Goal: Information Seeking & Learning: Compare options

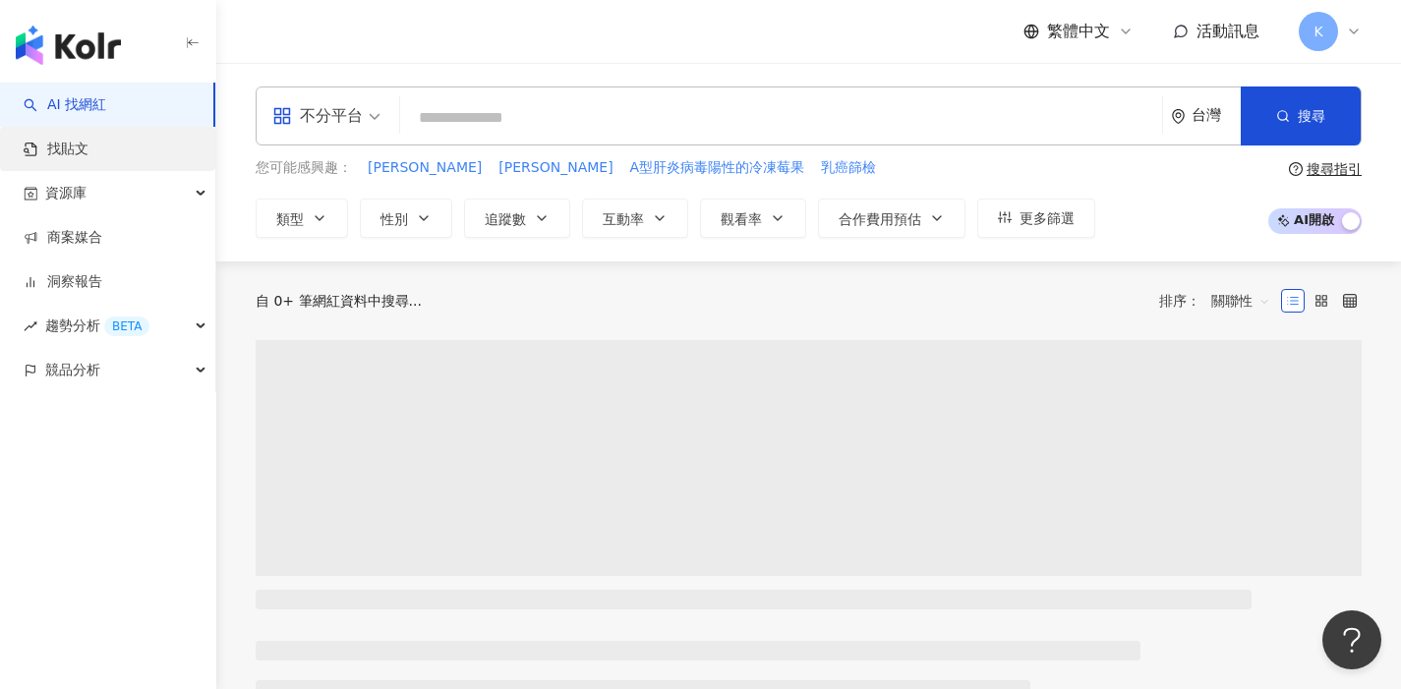
click at [89, 140] on link "找貼文" at bounding box center [56, 150] width 65 height 20
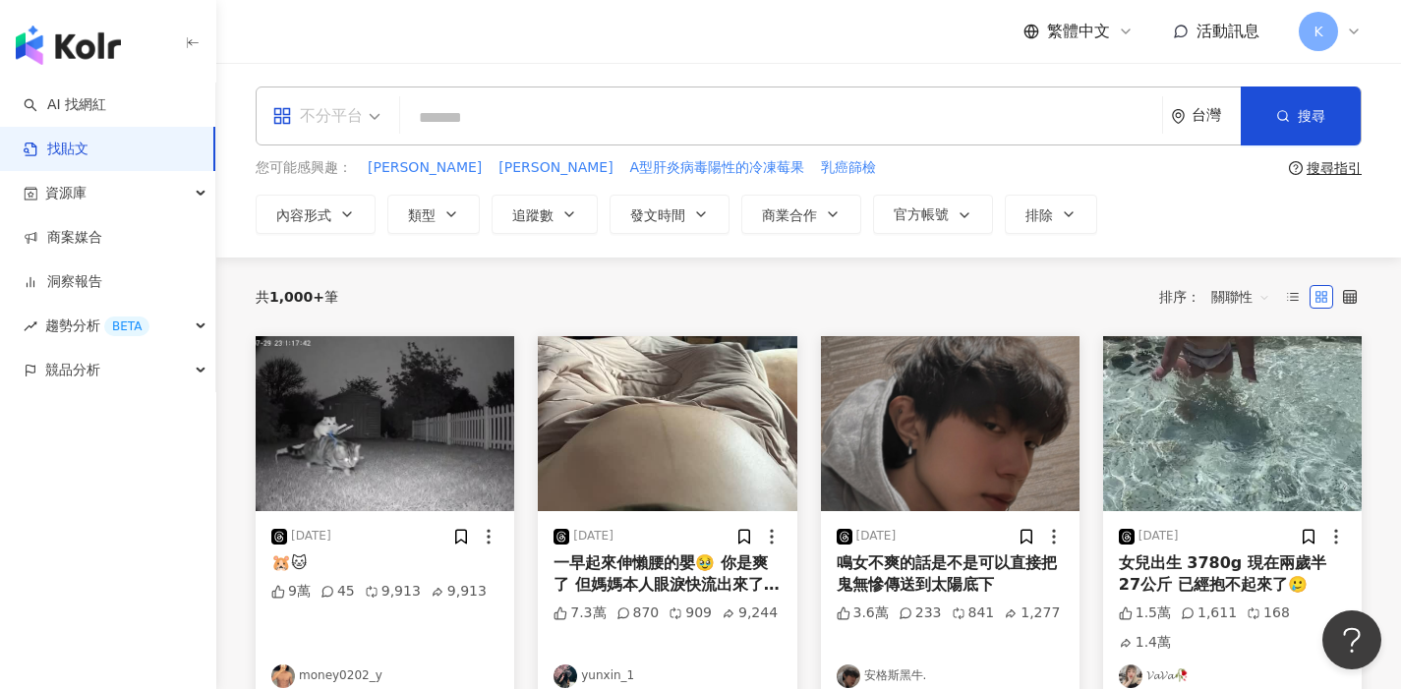
click at [377, 113] on span "不分平台" at bounding box center [326, 115] width 108 height 31
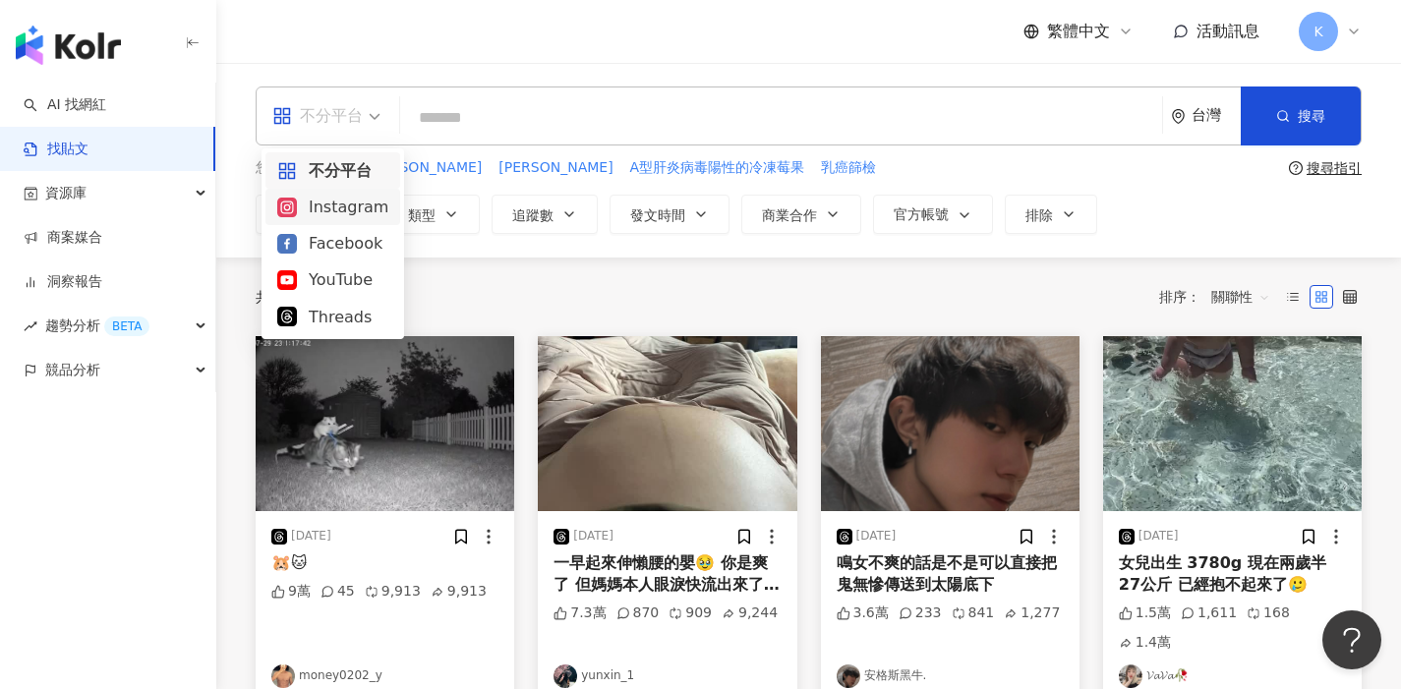
click at [359, 205] on div "Instagram" at bounding box center [332, 207] width 111 height 25
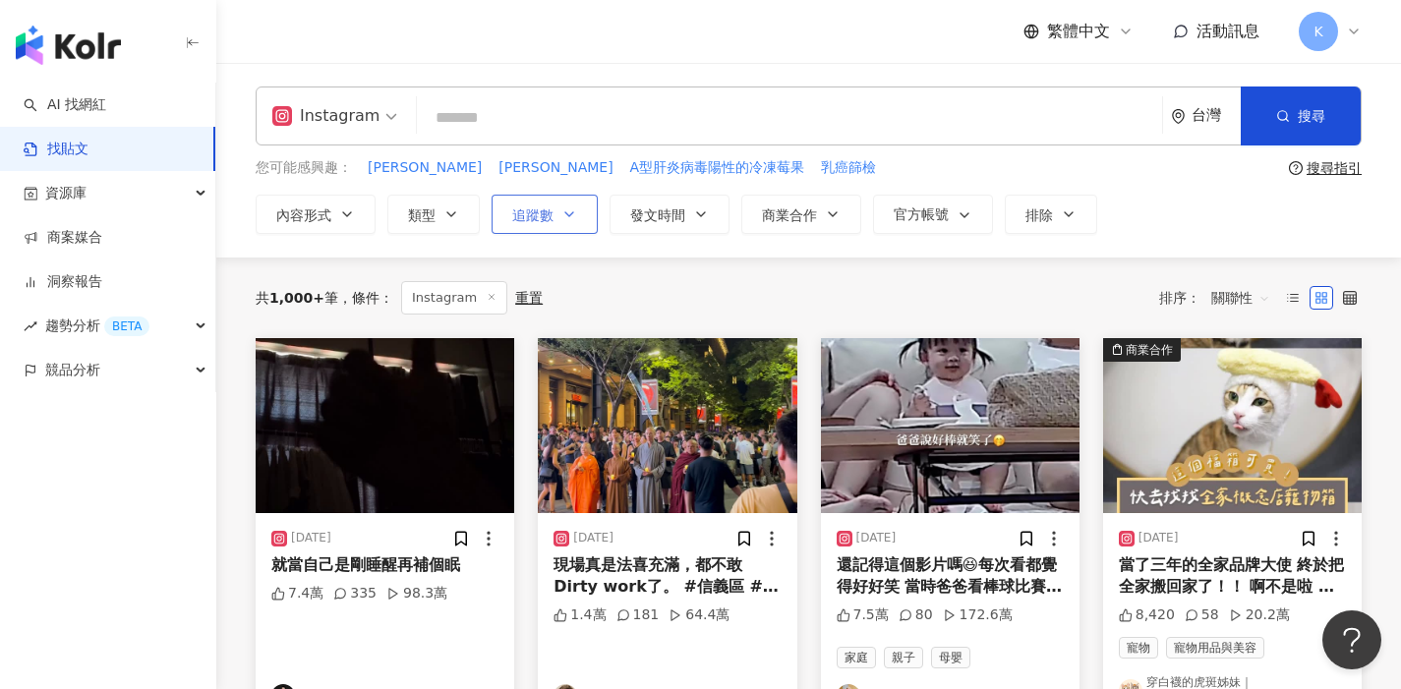
click at [568, 217] on icon "button" at bounding box center [570, 215] width 16 height 16
click at [573, 208] on icon "button" at bounding box center [570, 215] width 16 height 16
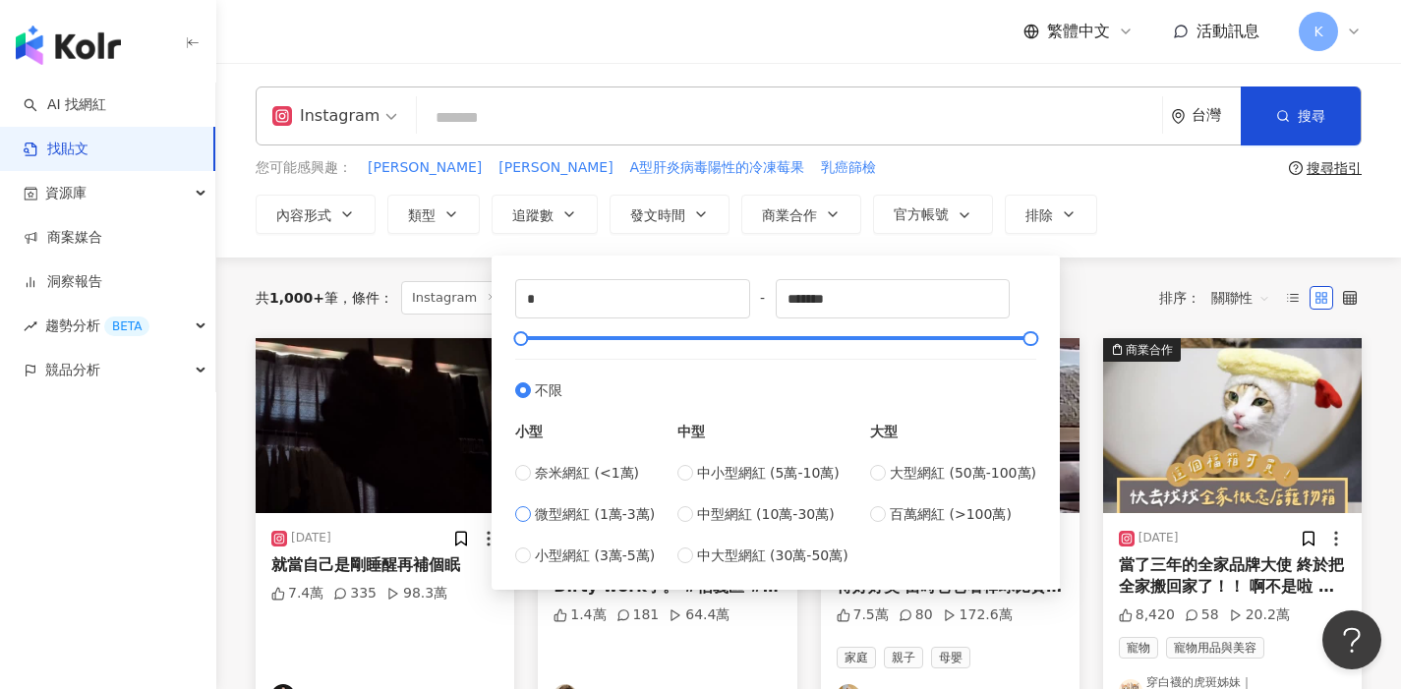
click at [558, 509] on span "微型網紅 (1萬-3萬)" at bounding box center [595, 515] width 120 height 22
type input "*****"
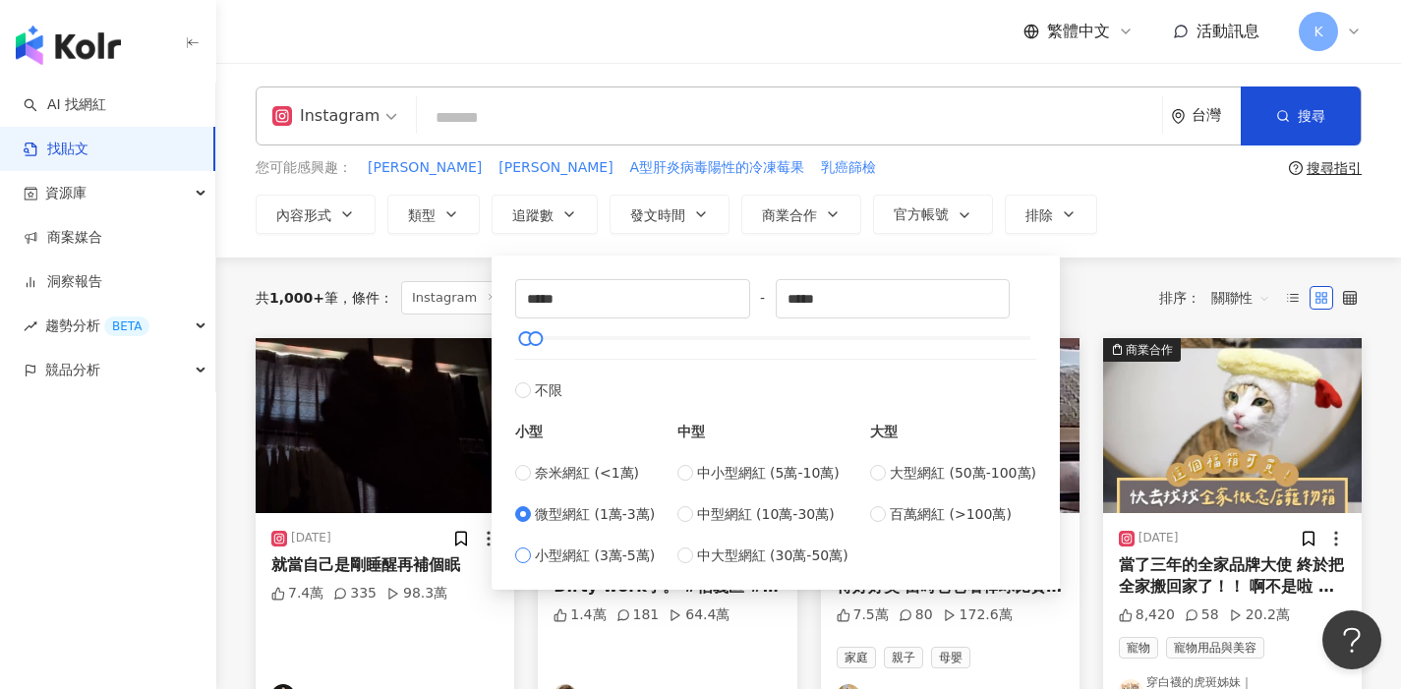
type input "*****"
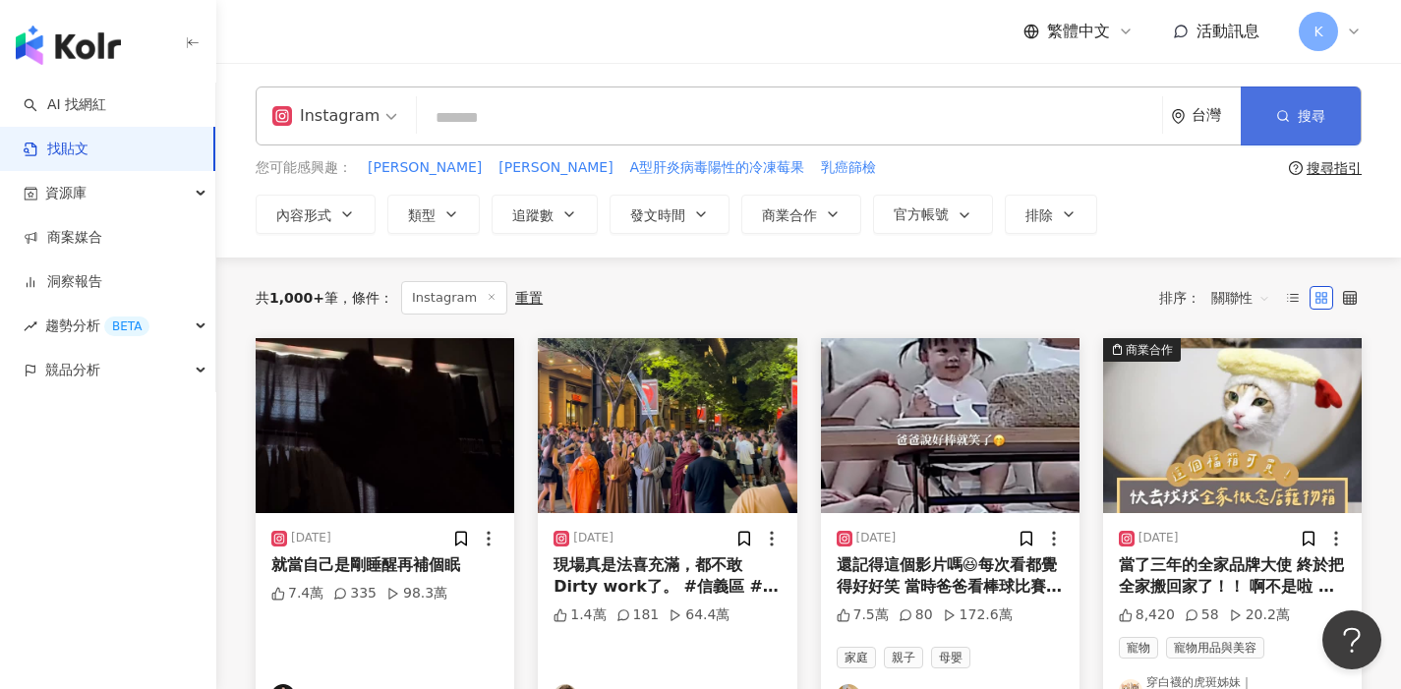
click at [1293, 103] on button "搜尋" at bounding box center [1301, 116] width 120 height 59
click at [613, 105] on input "search" at bounding box center [790, 117] width 730 height 42
type input "***"
click at [566, 225] on button "追蹤數" at bounding box center [545, 214] width 106 height 39
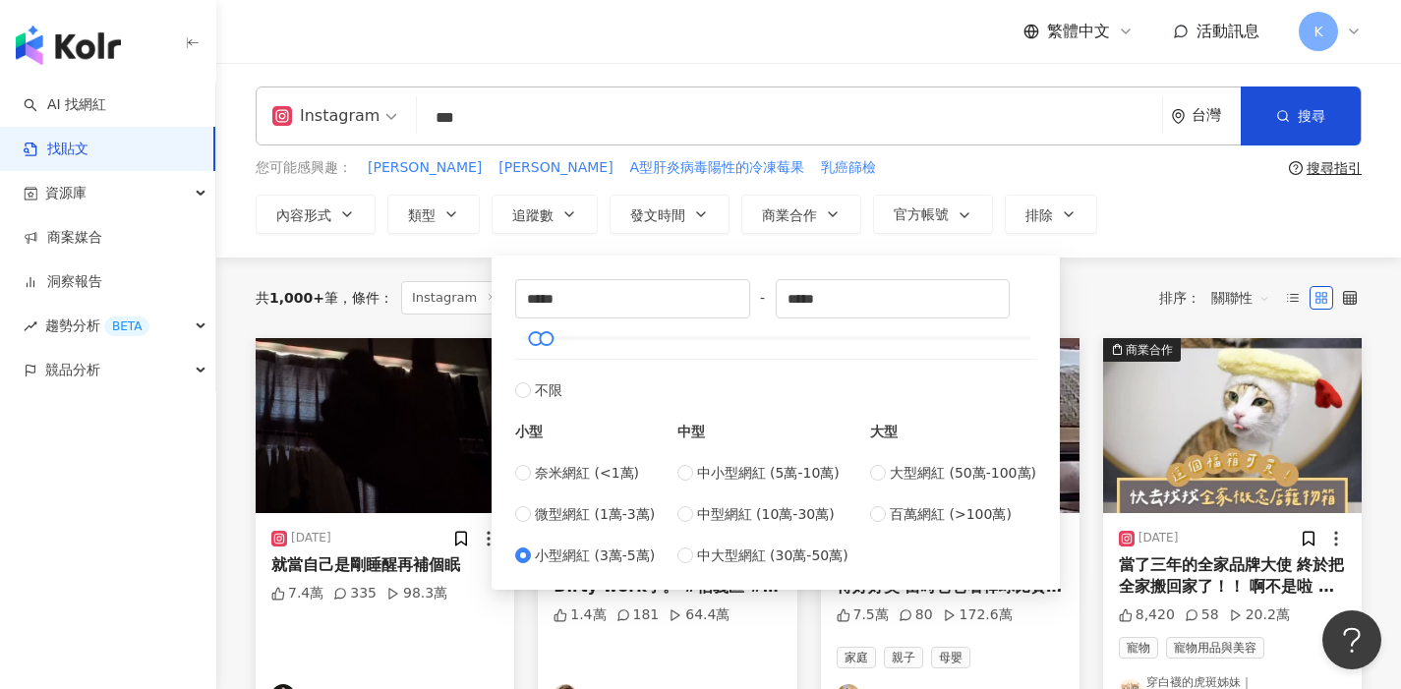
click at [623, 555] on span "小型網紅 (3萬-5萬)" at bounding box center [595, 556] width 120 height 22
click at [1311, 82] on div "Instagram *** 台灣 搜尋 您可能感興趣： 趙孟姿 楊祐寧 A型肝炎病毒陽性的冷凍莓果 乳癌篩檢 搜尋指引 內容形式 類型 追蹤數 發文時間 商業…" at bounding box center [808, 160] width 1185 height 195
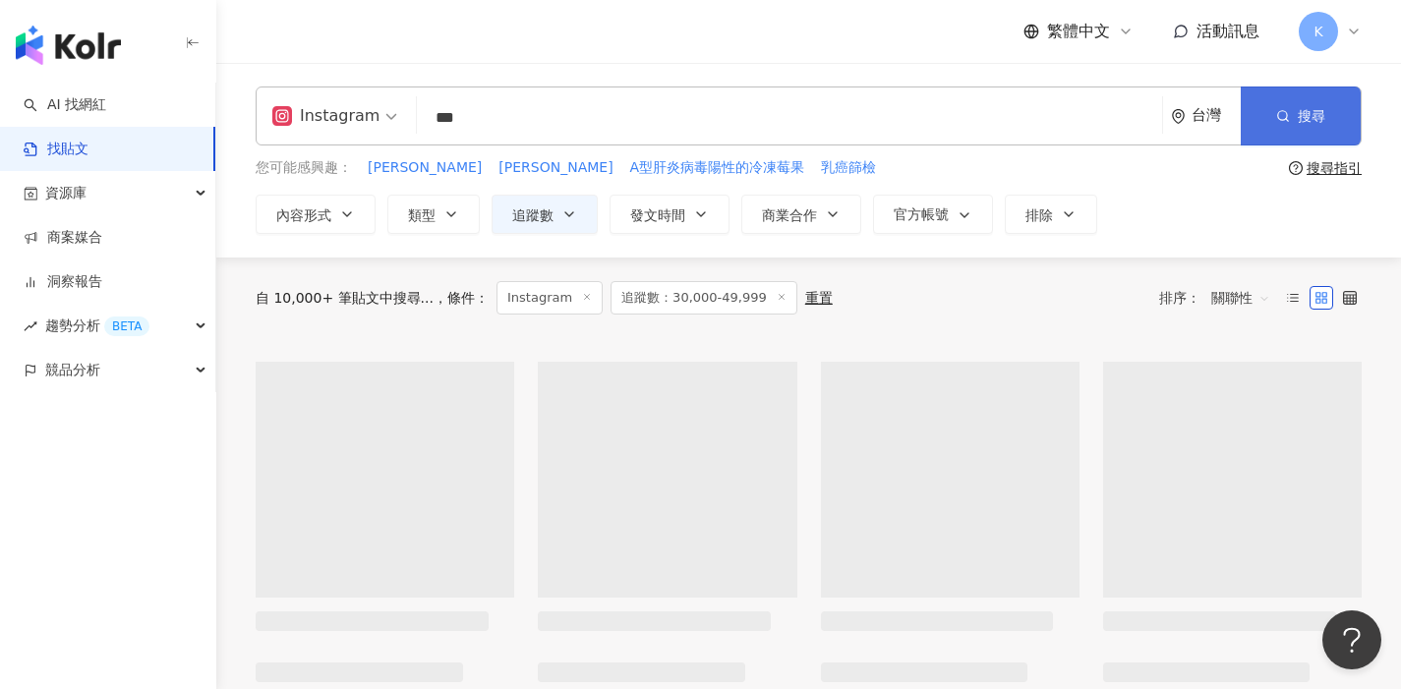
click at [1306, 95] on button "搜尋" at bounding box center [1301, 116] width 120 height 59
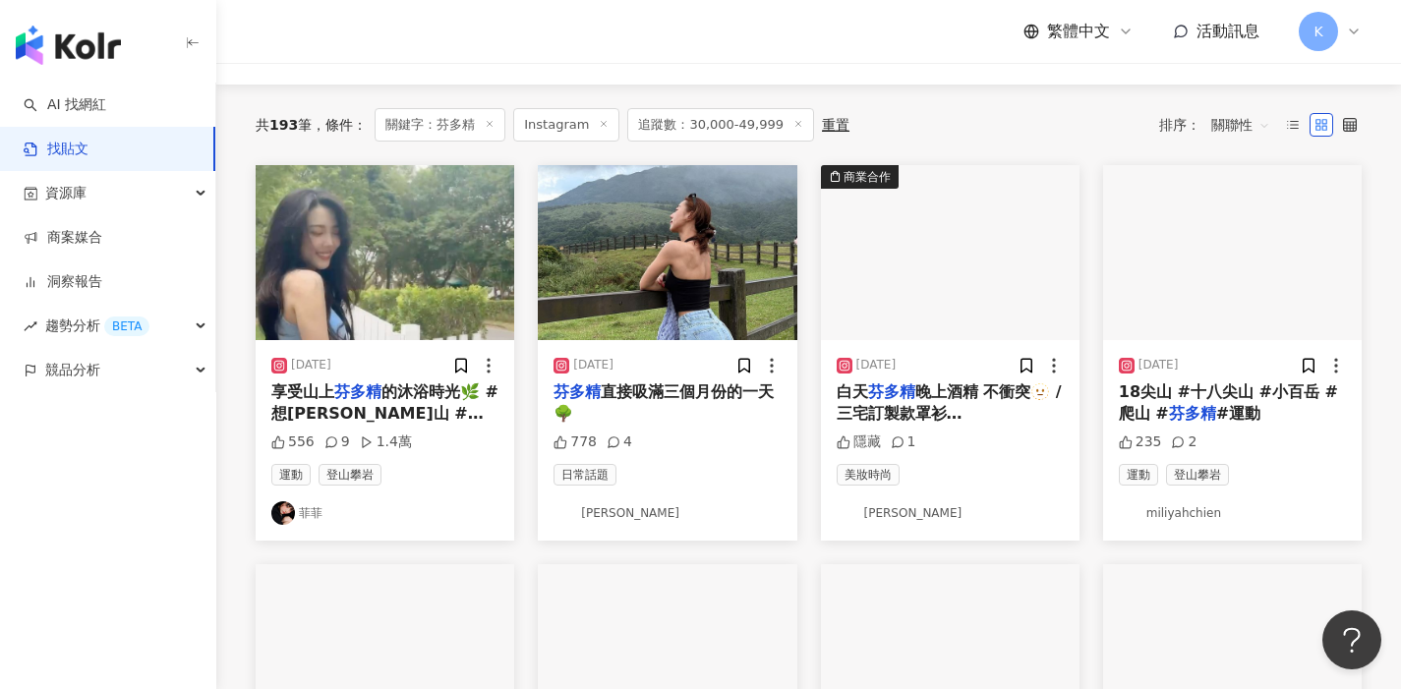
scroll to position [175, 0]
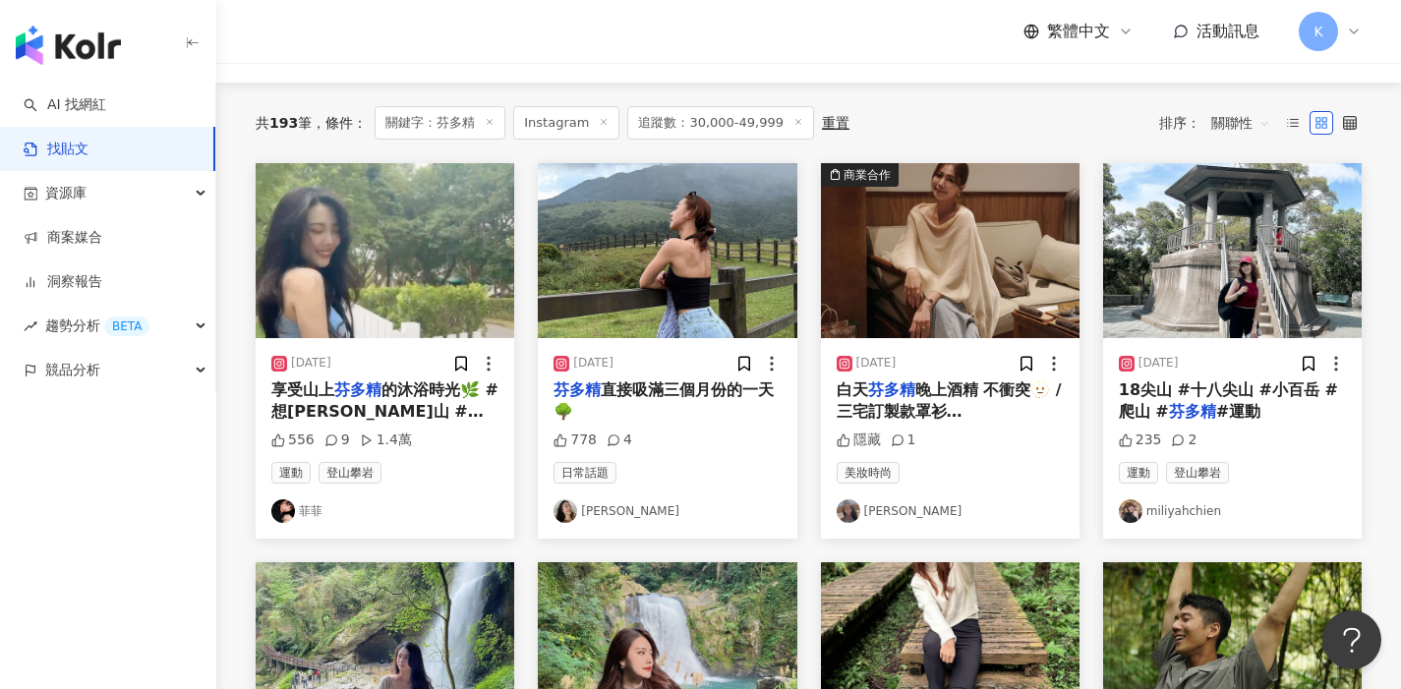
click at [318, 509] on link "菲菲" at bounding box center [384, 512] width 227 height 24
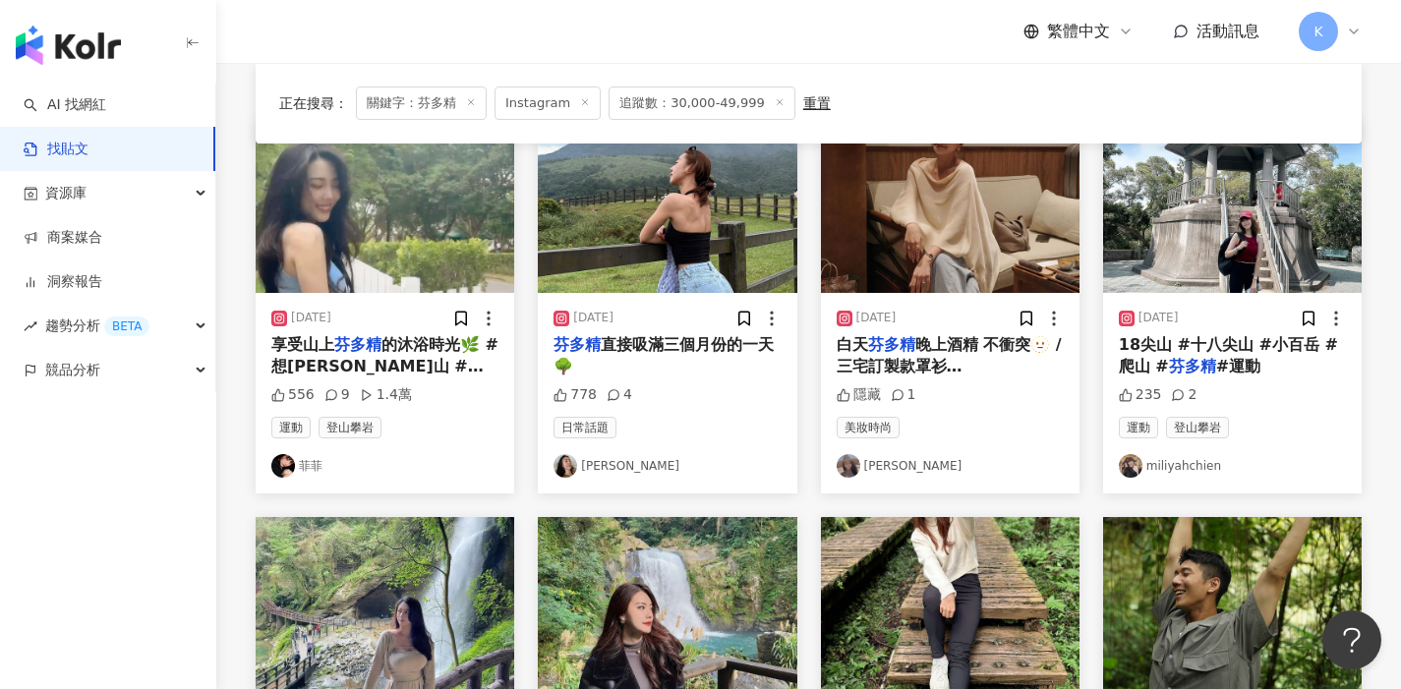
scroll to position [224, 0]
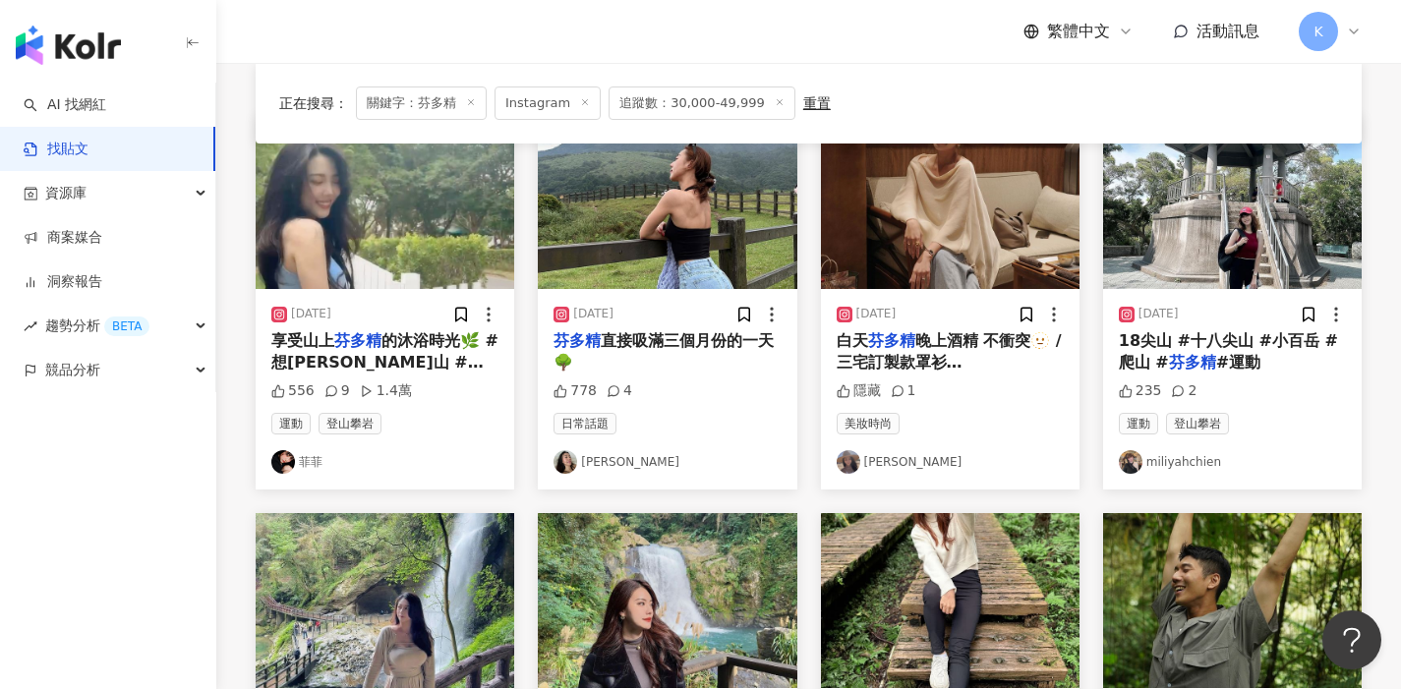
click at [589, 459] on link "Nancy" at bounding box center [667, 462] width 227 height 24
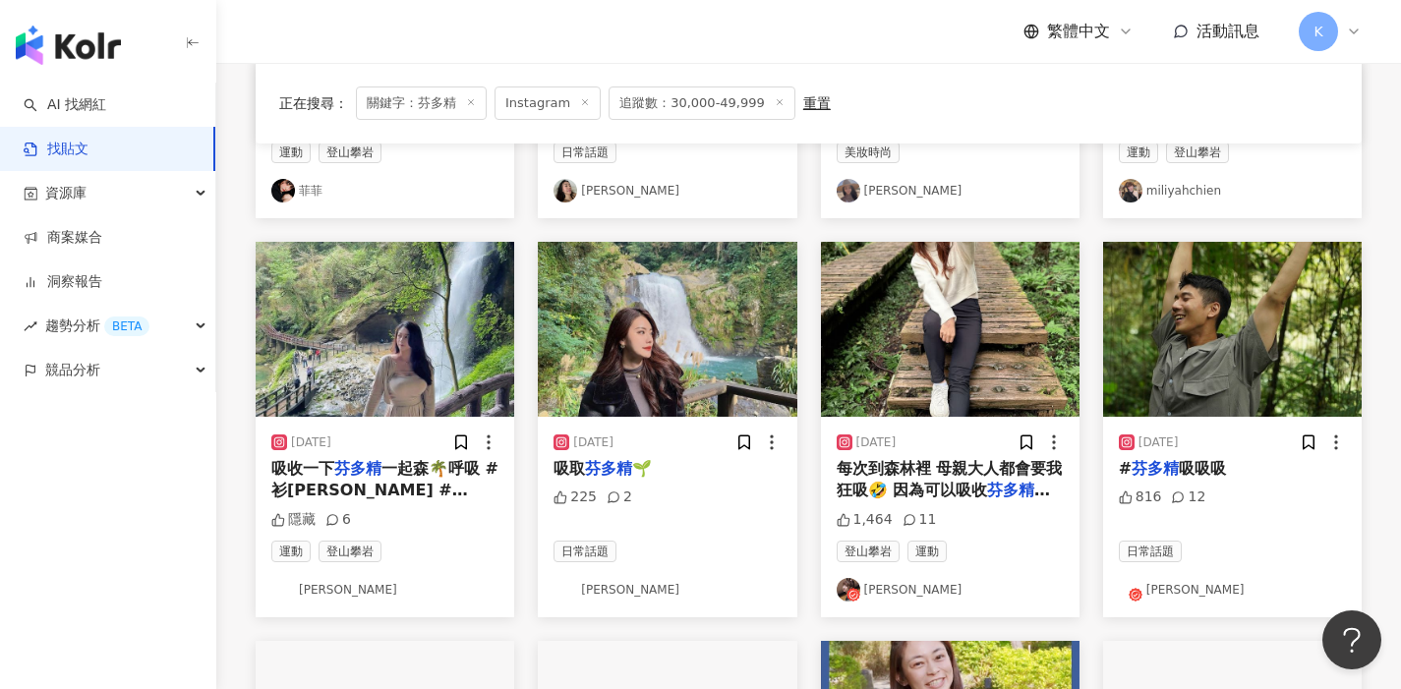
scroll to position [513, 0]
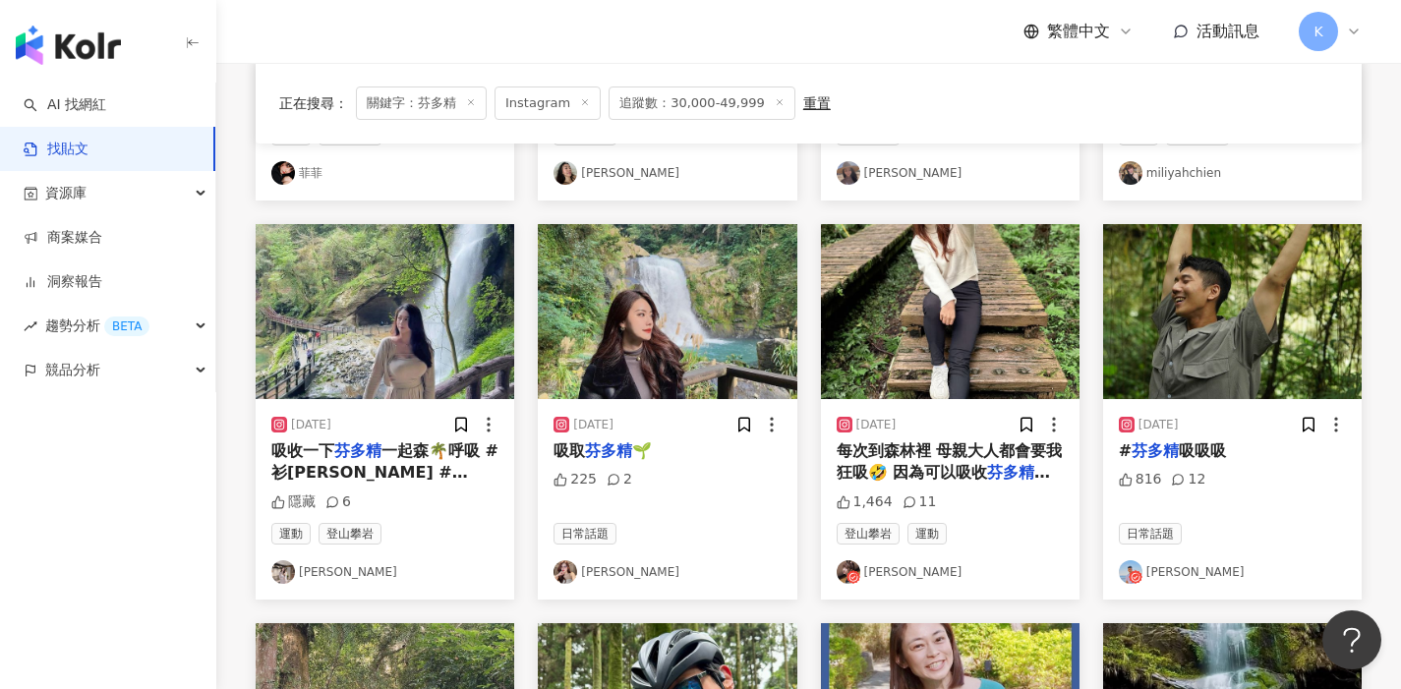
click at [888, 568] on link "方方妤" at bounding box center [950, 573] width 227 height 24
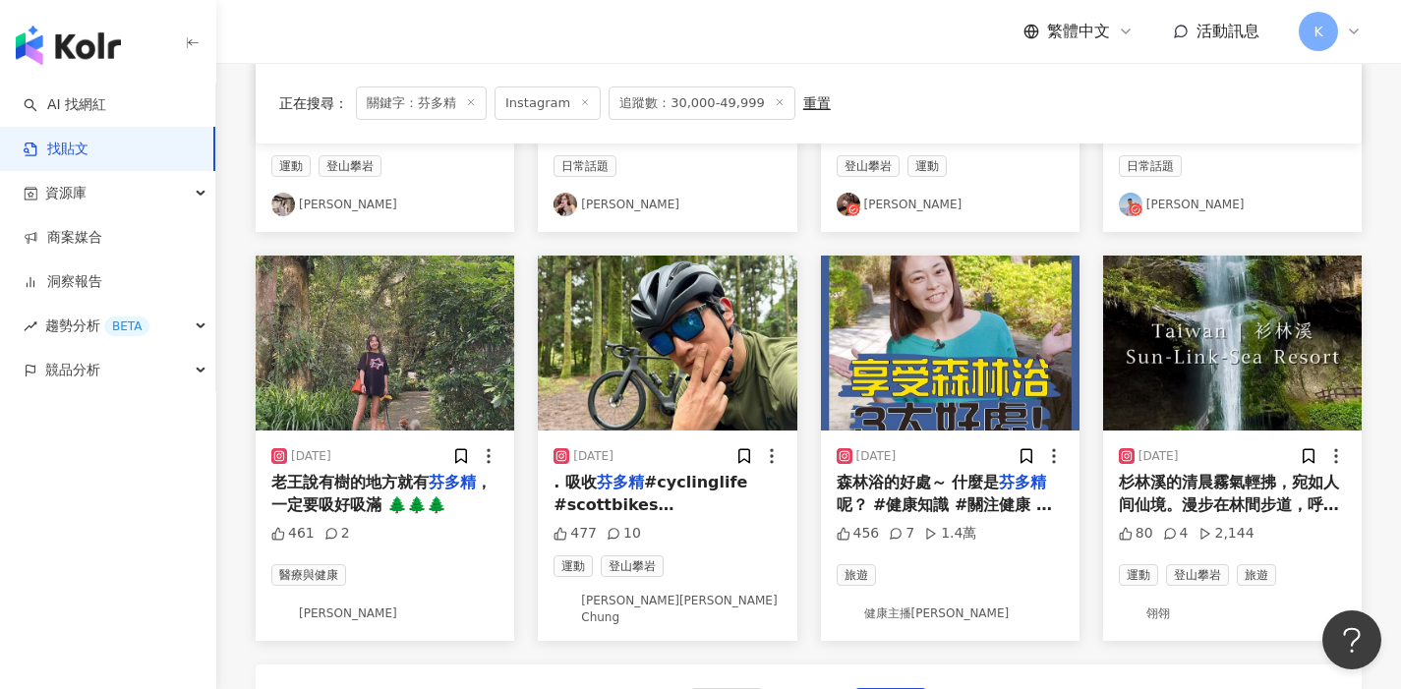
scroll to position [941, 0]
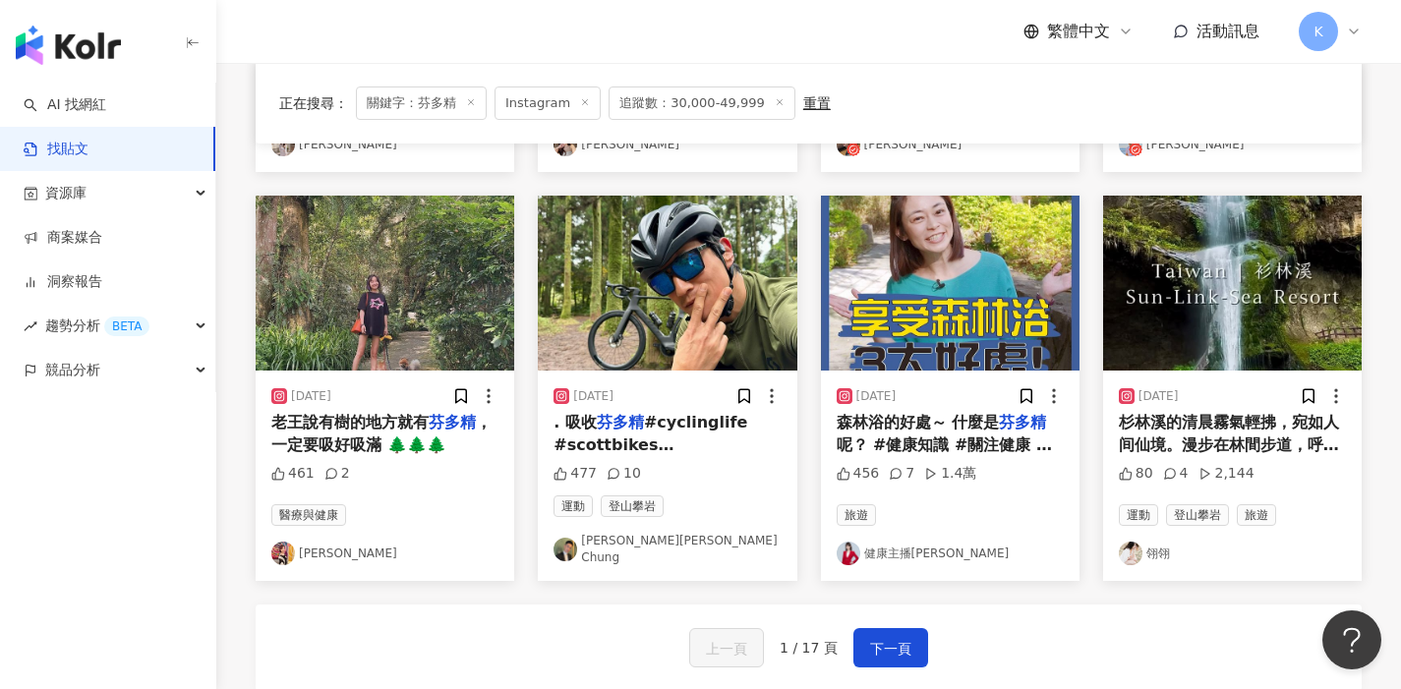
click at [1167, 543] on link "翎翎" at bounding box center [1232, 554] width 227 height 24
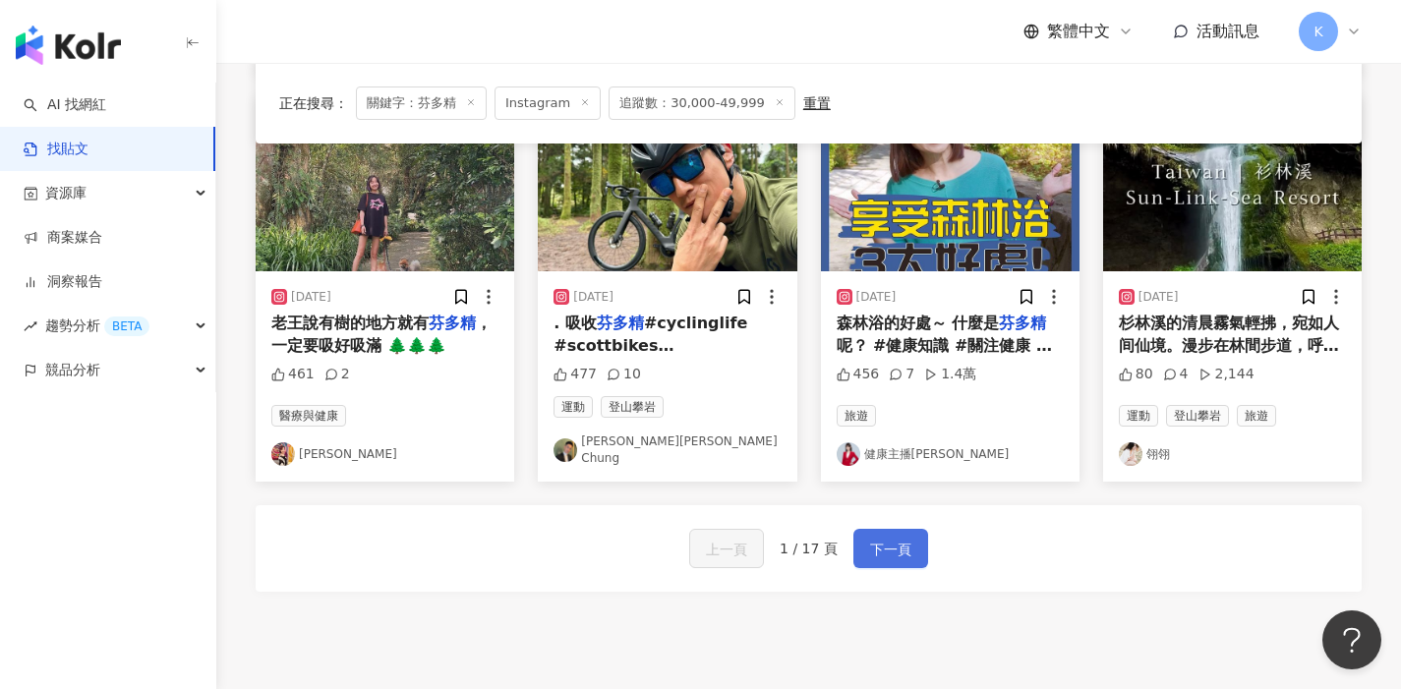
click at [896, 553] on button "下一頁" at bounding box center [891, 548] width 75 height 39
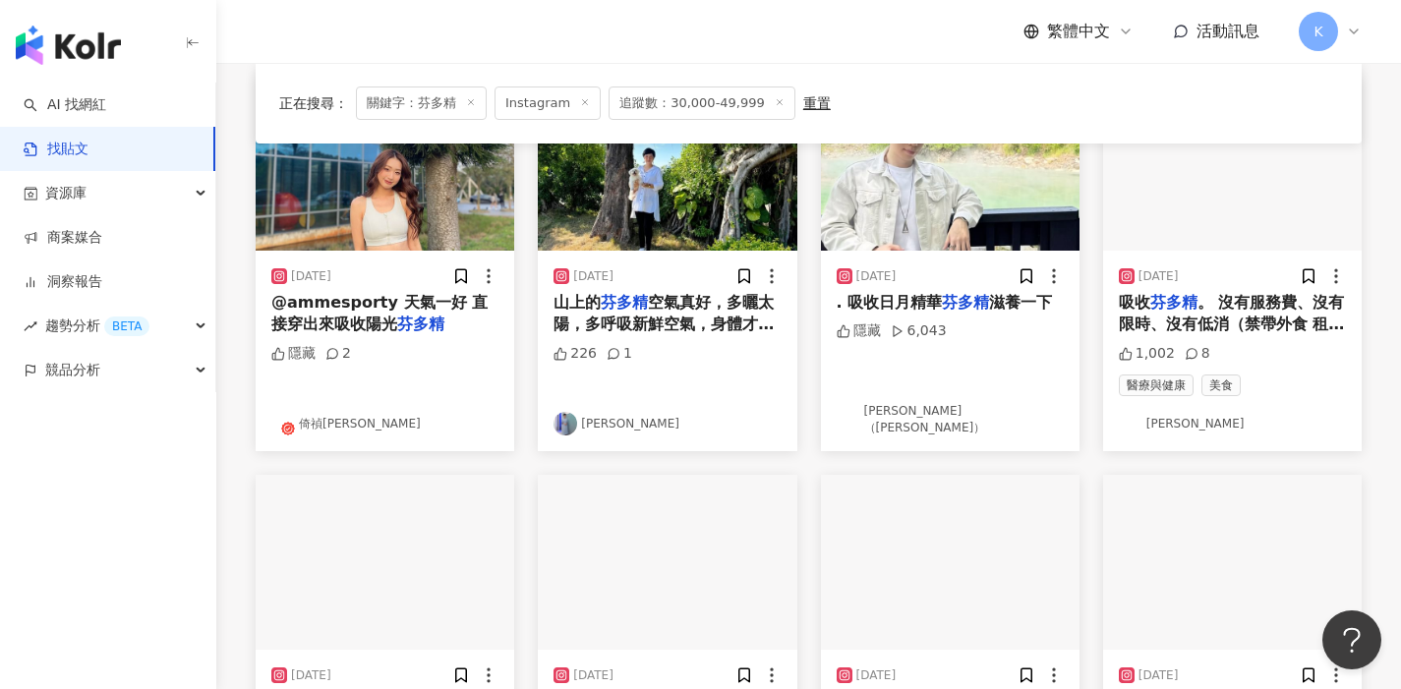
scroll to position [893, 0]
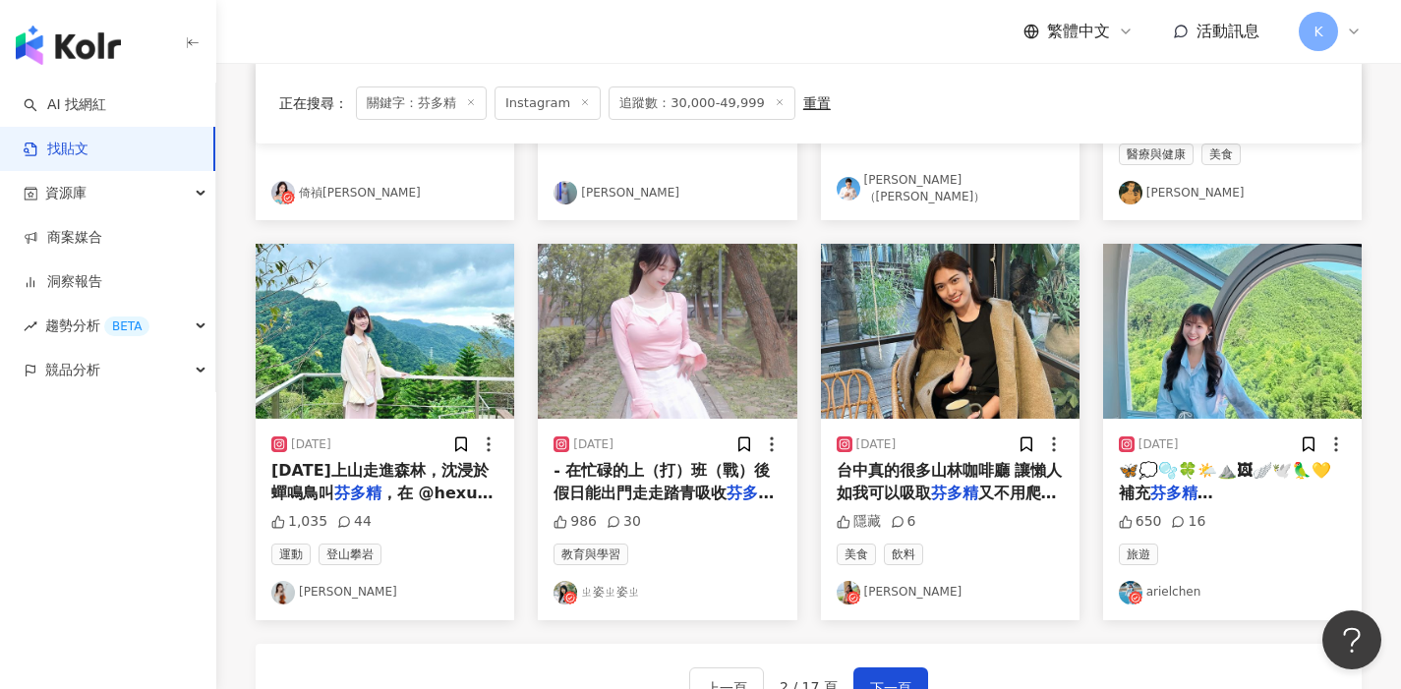
click at [323, 590] on link "張郁婕" at bounding box center [384, 593] width 227 height 24
click at [624, 586] on link "ㄓ姿ㄓ姿ㄓ" at bounding box center [667, 593] width 227 height 24
click at [1187, 589] on link "arielchen" at bounding box center [1232, 593] width 227 height 24
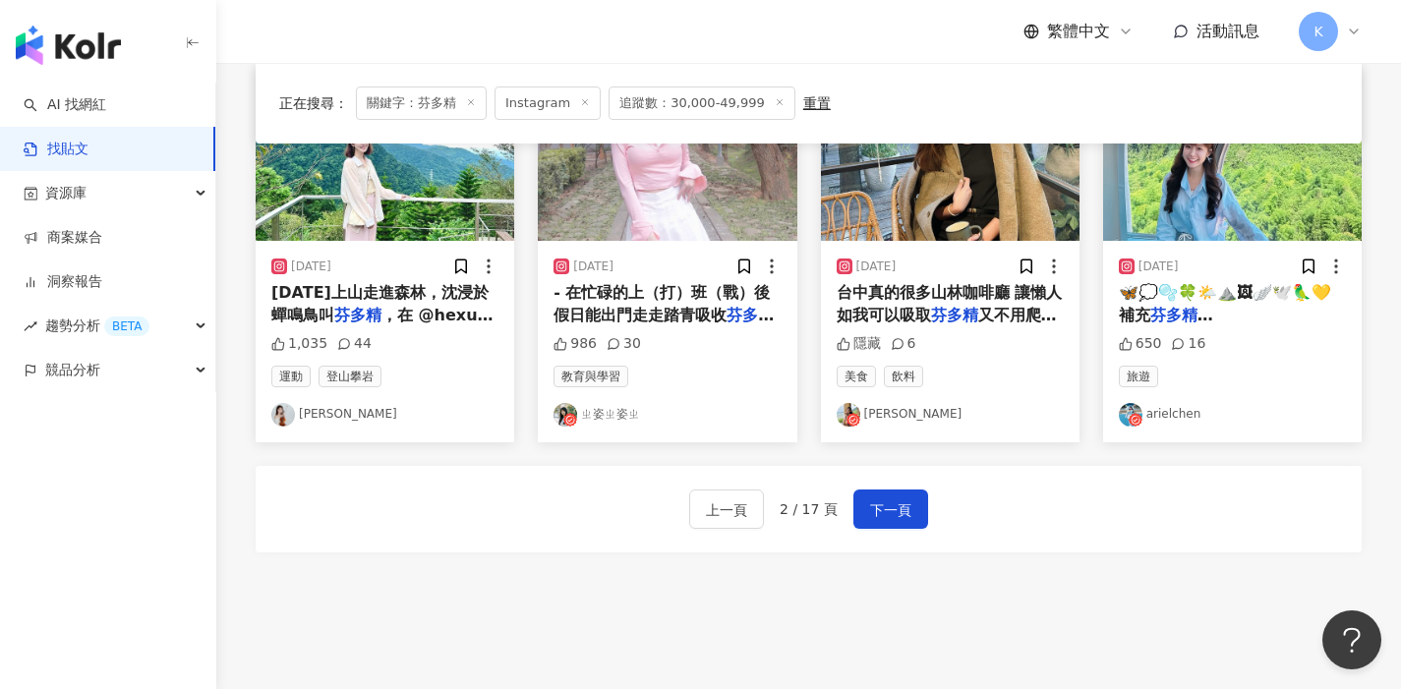
scroll to position [1073, 0]
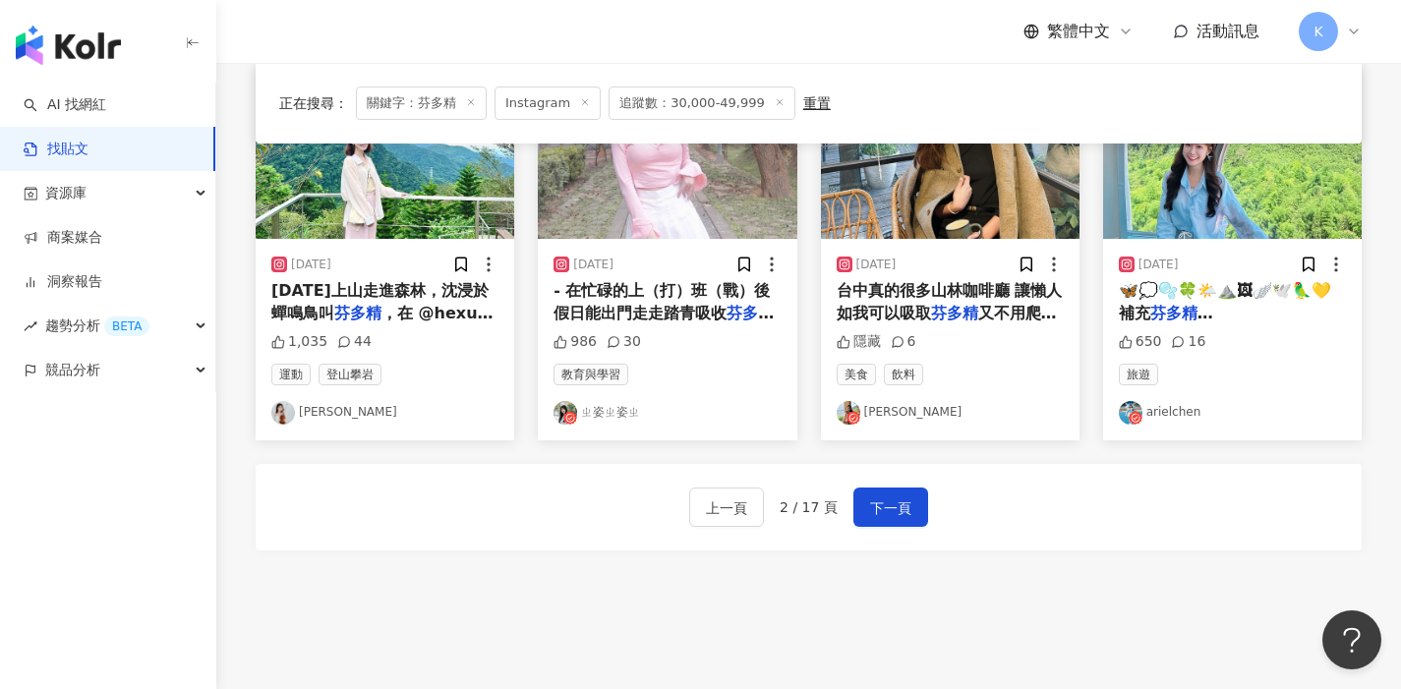
click at [844, 522] on div "上一頁 2 / 17 頁 下一頁" at bounding box center [808, 507] width 239 height 39
click at [910, 511] on span "下一頁" at bounding box center [890, 509] width 41 height 24
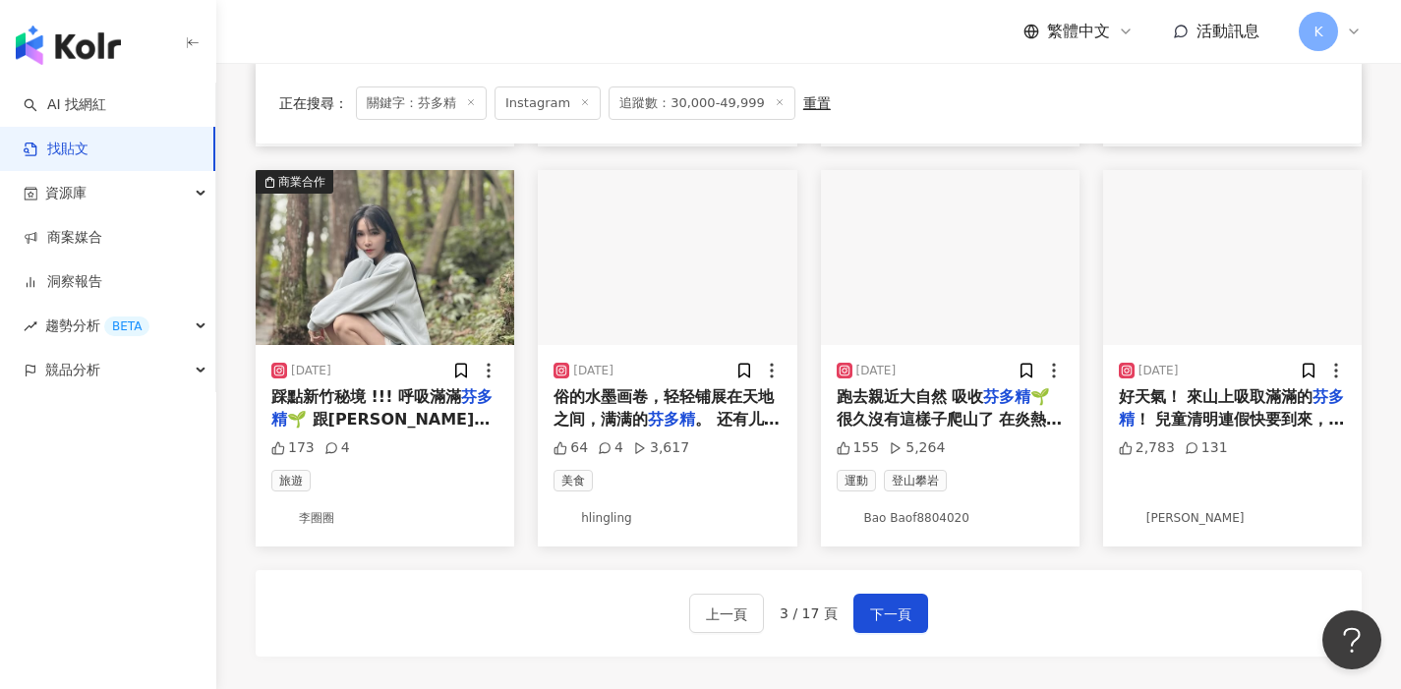
scroll to position [1202, 0]
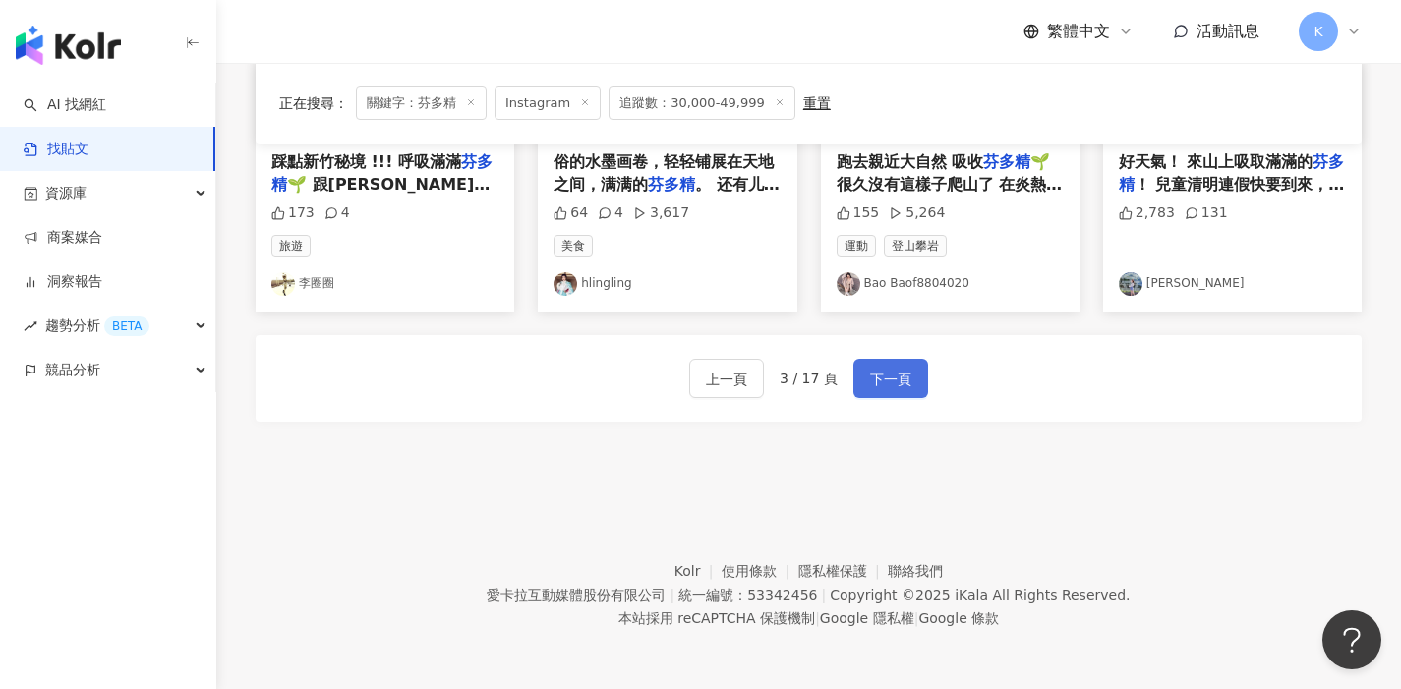
click at [894, 383] on span "下一頁" at bounding box center [890, 380] width 41 height 24
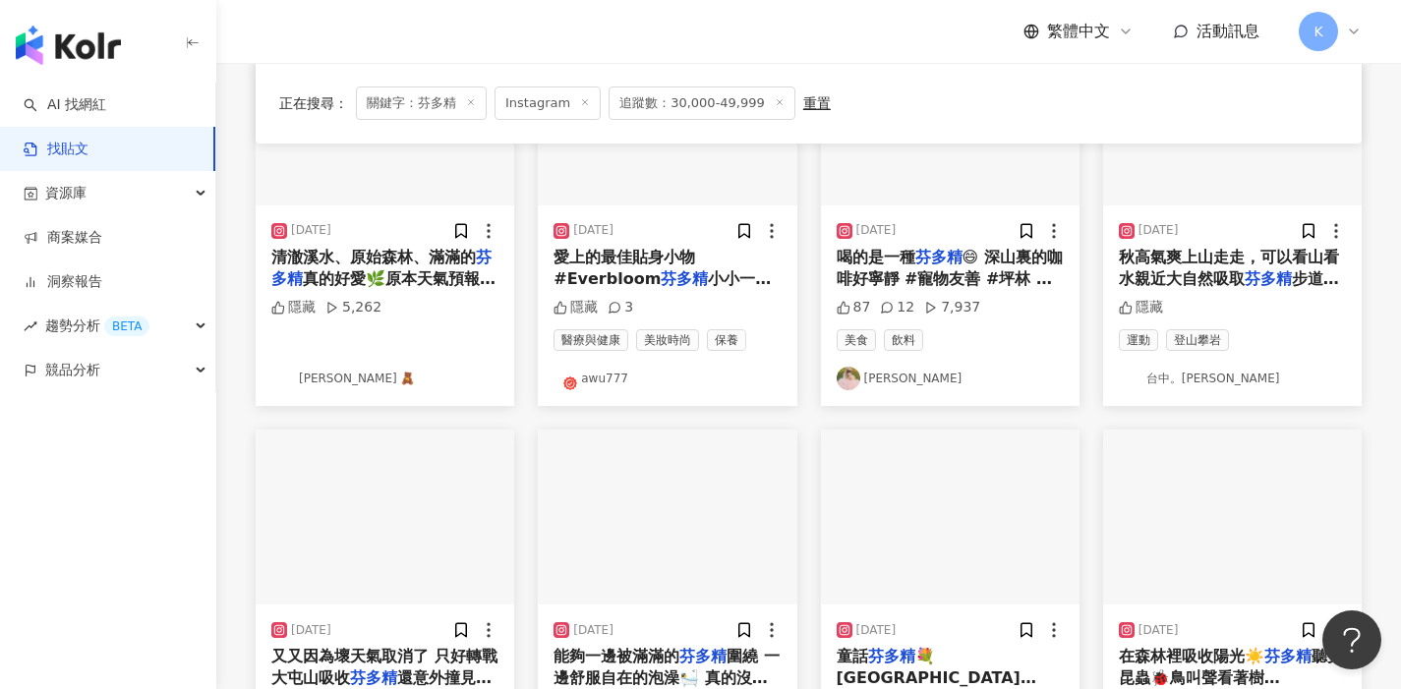
scroll to position [138, 0]
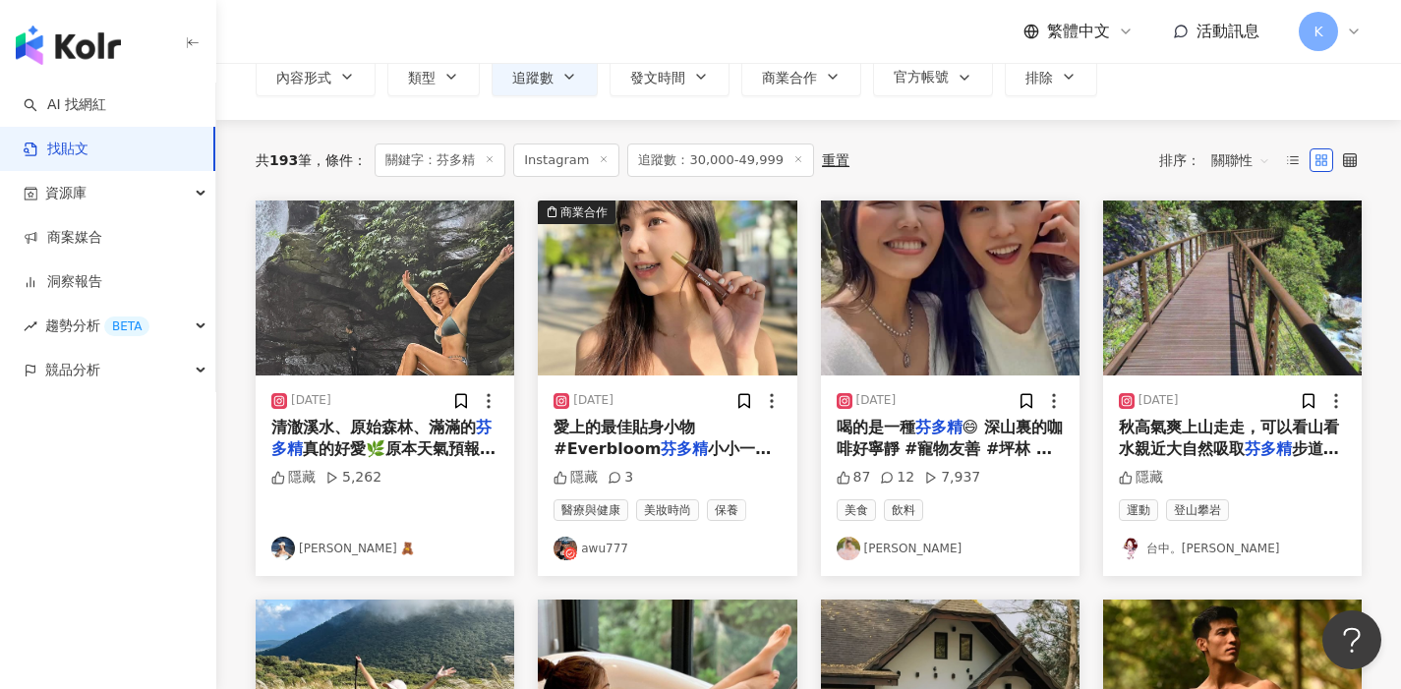
click at [594, 542] on link "awu777" at bounding box center [667, 549] width 227 height 24
click at [322, 547] on link "恩 肜 🧸" at bounding box center [384, 549] width 227 height 24
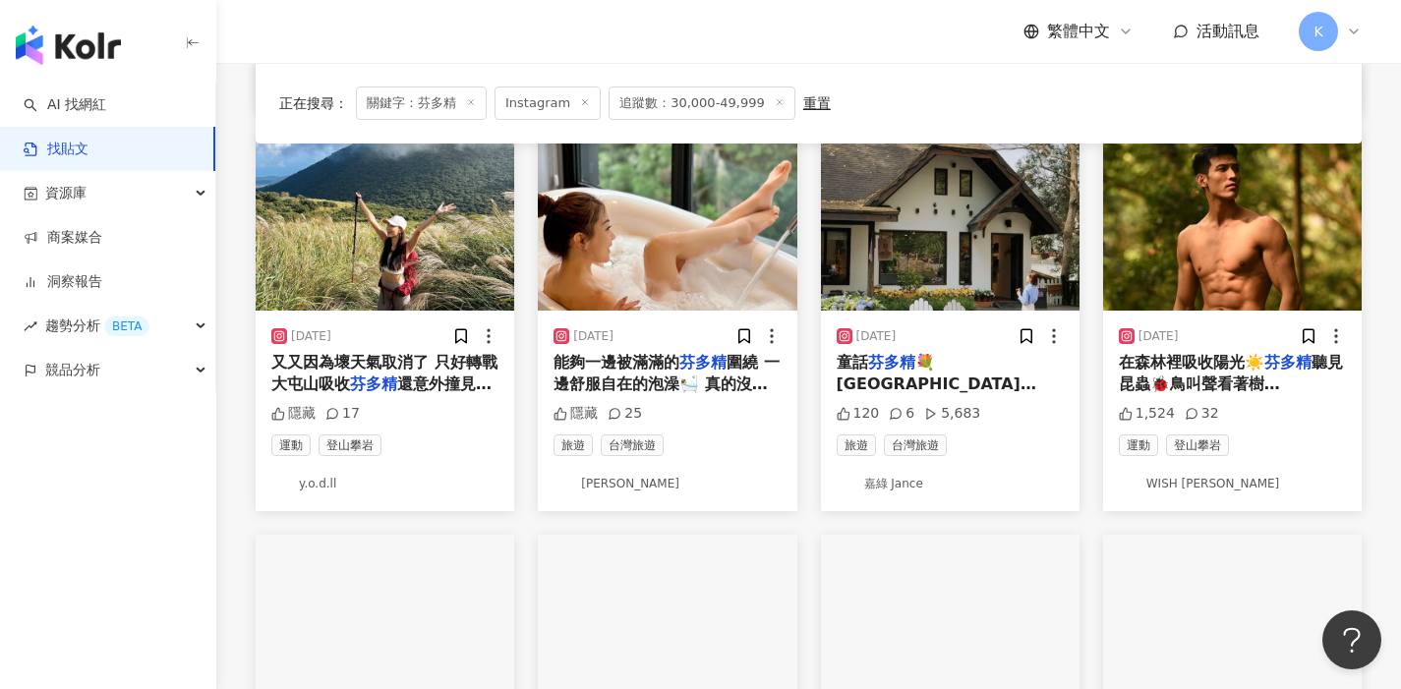
scroll to position [603, 0]
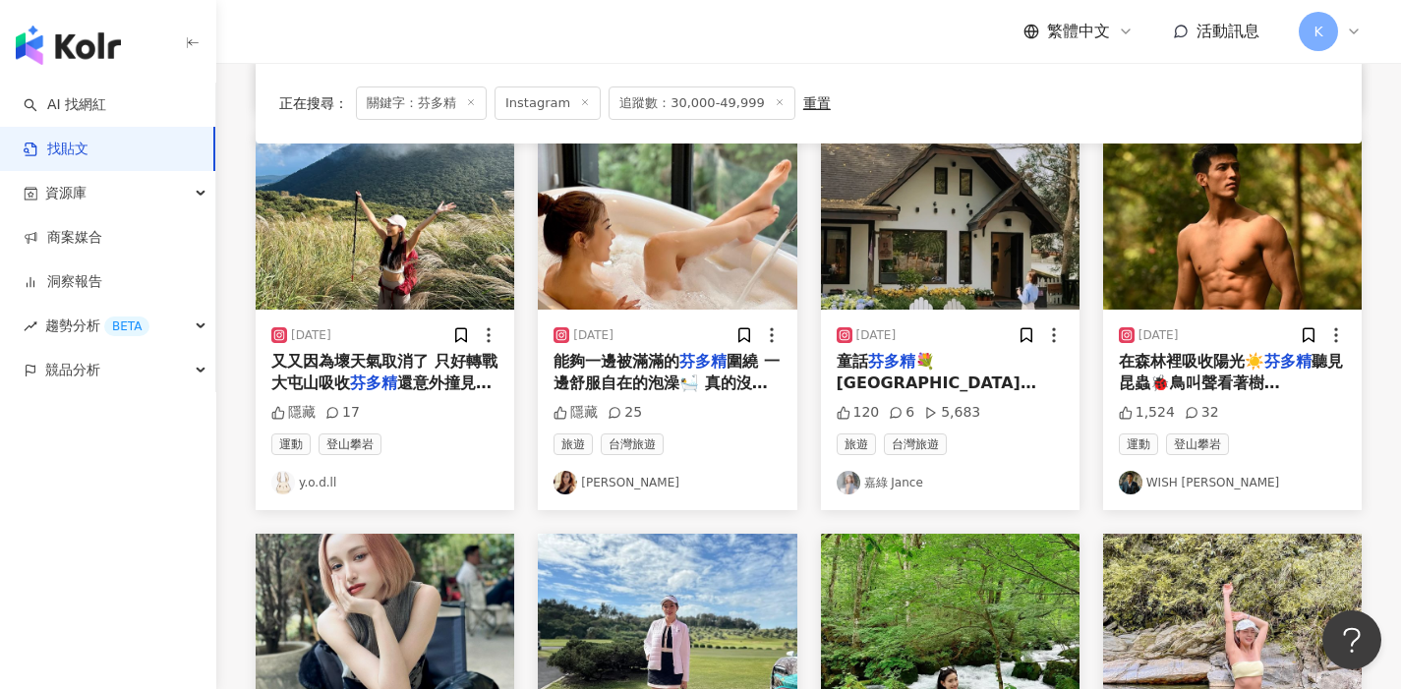
click at [311, 478] on link "y.o.d.ll" at bounding box center [384, 483] width 227 height 24
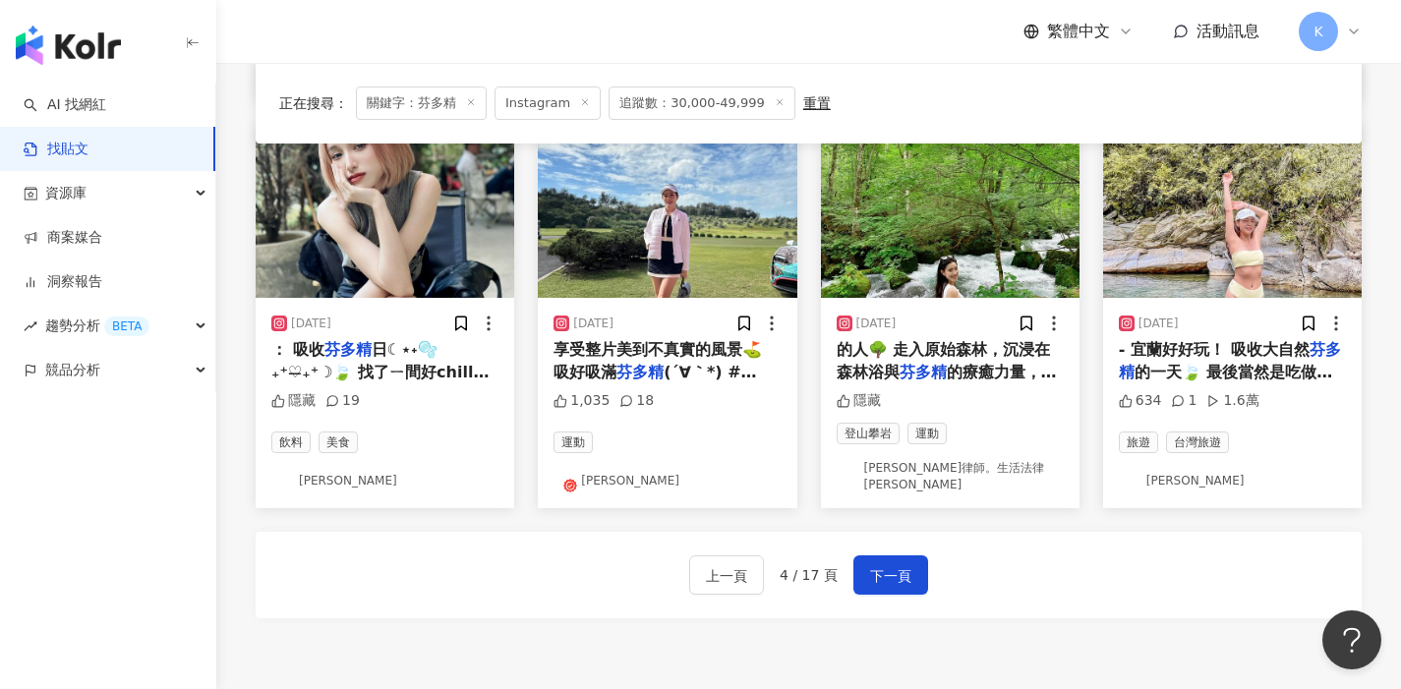
scroll to position [1010, 0]
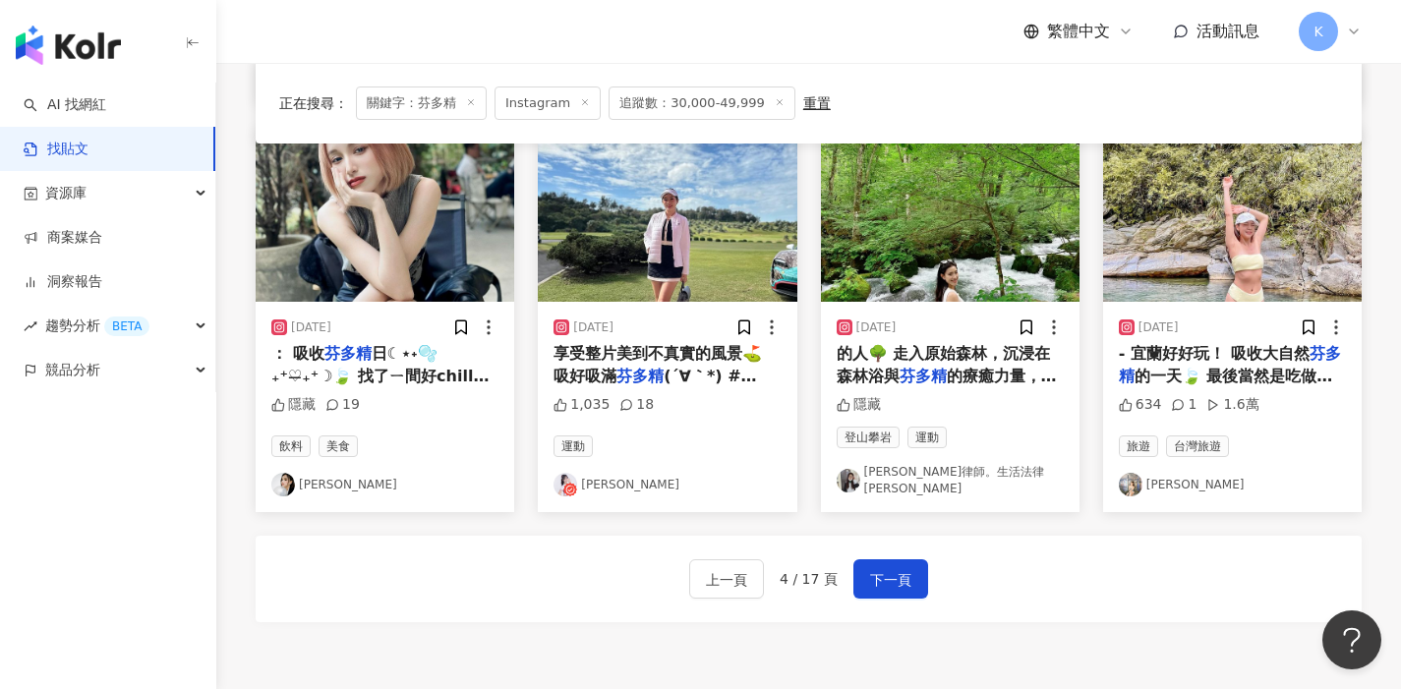
click at [1164, 481] on link "[PERSON_NAME]" at bounding box center [1232, 485] width 227 height 24
click at [897, 574] on span "下一頁" at bounding box center [890, 580] width 41 height 24
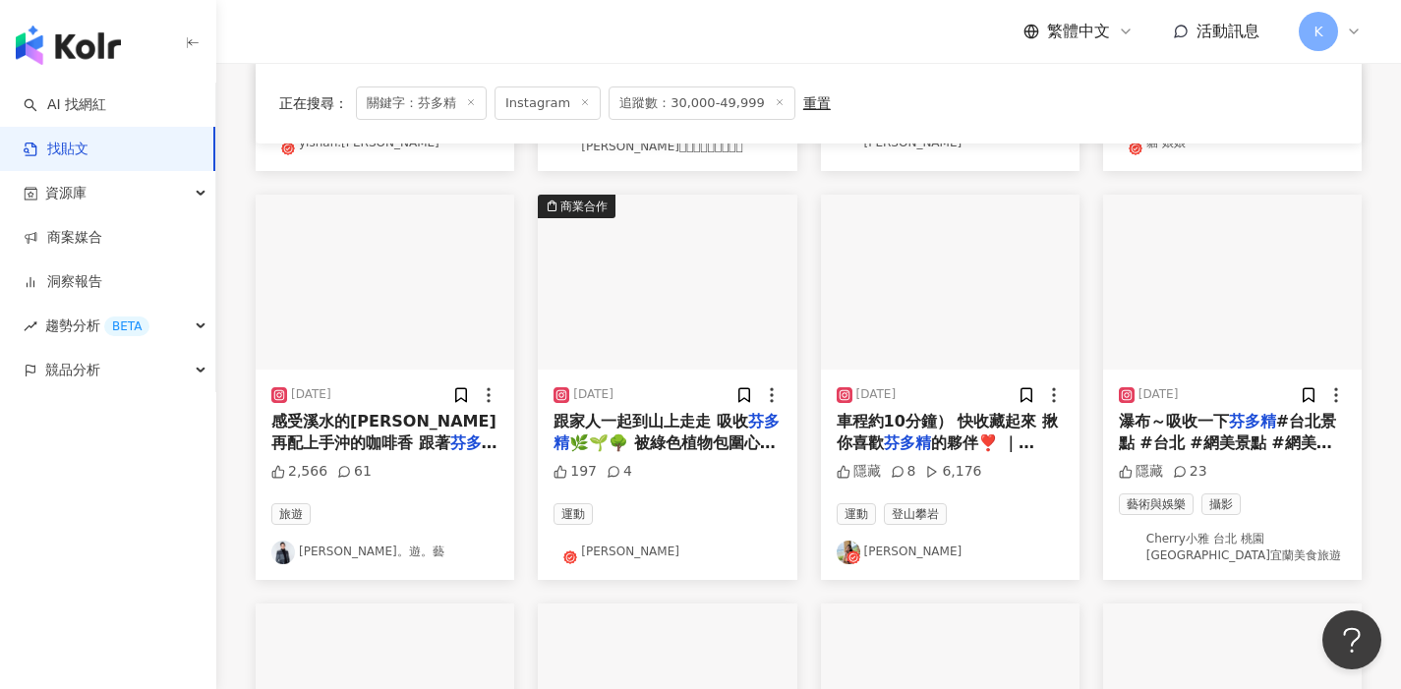
scroll to position [503, 0]
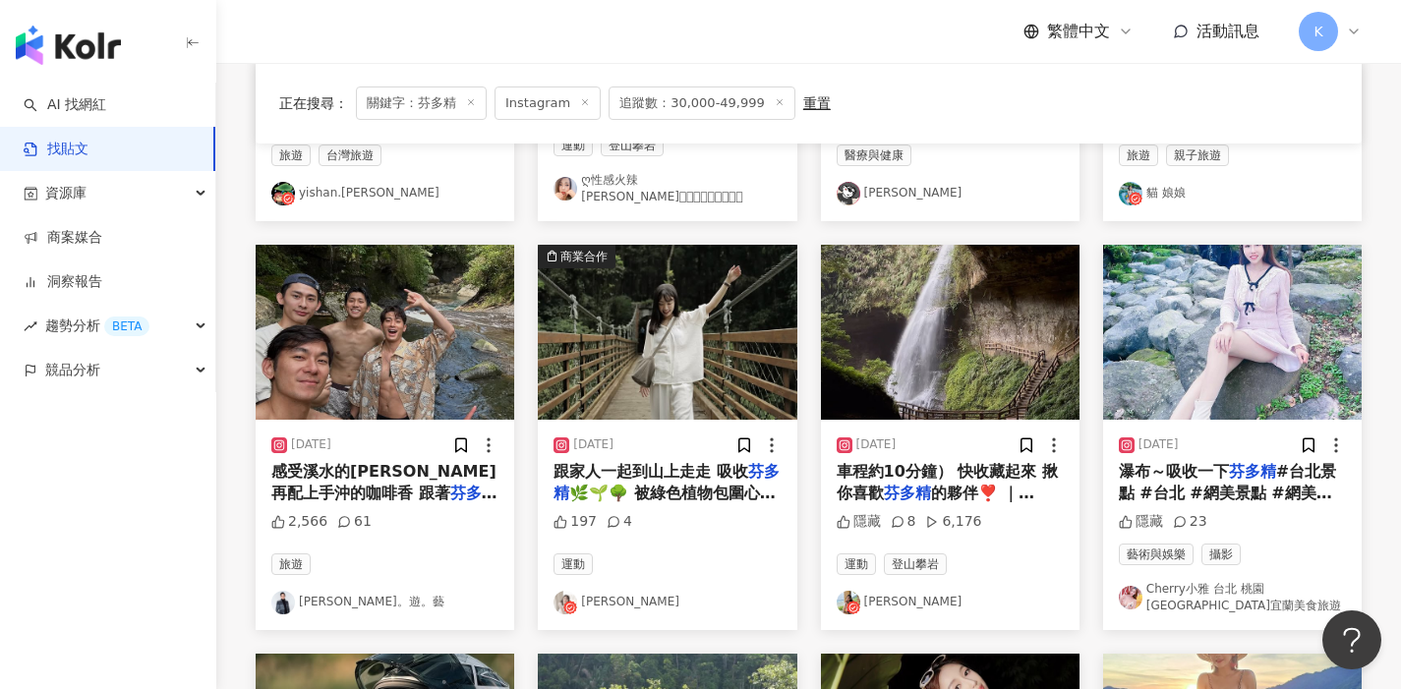
click at [621, 600] on link "Agnes Wu" at bounding box center [667, 603] width 227 height 24
click at [887, 55] on div "繁體中文 活動訊息 K" at bounding box center [809, 31] width 1106 height 63
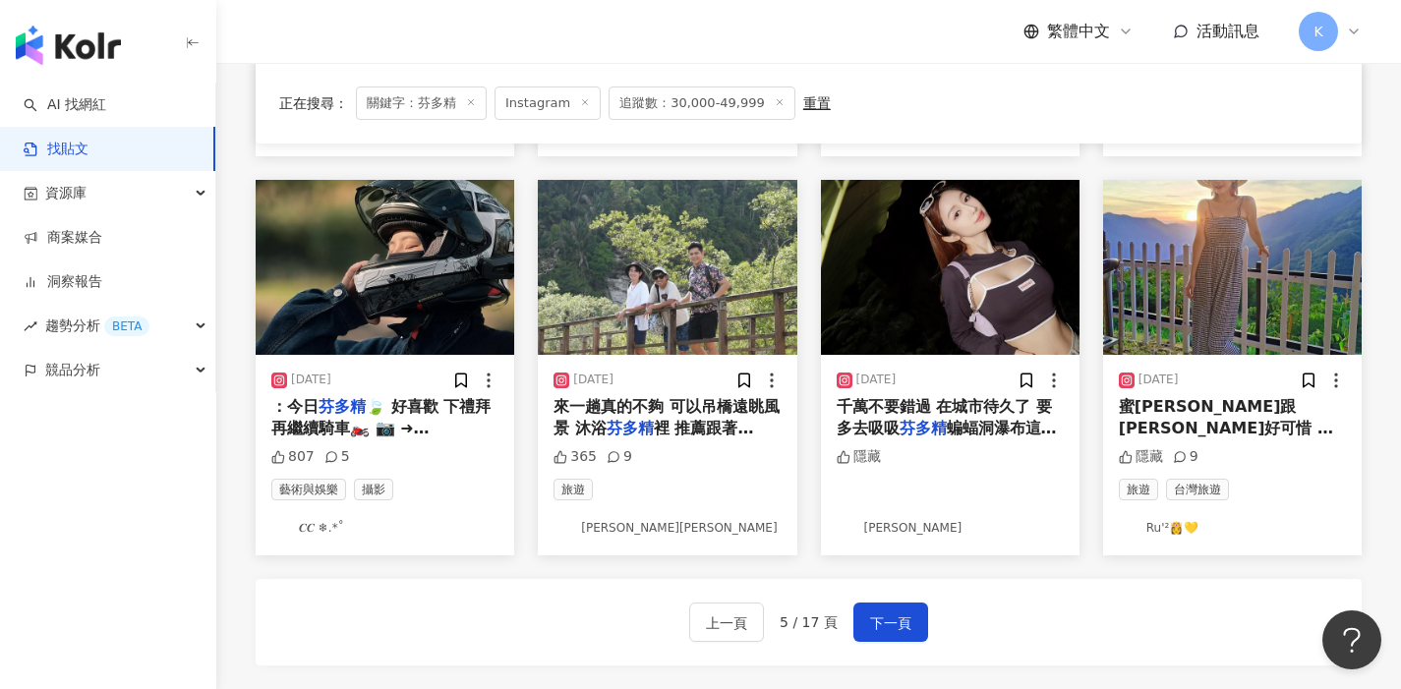
scroll to position [959, 0]
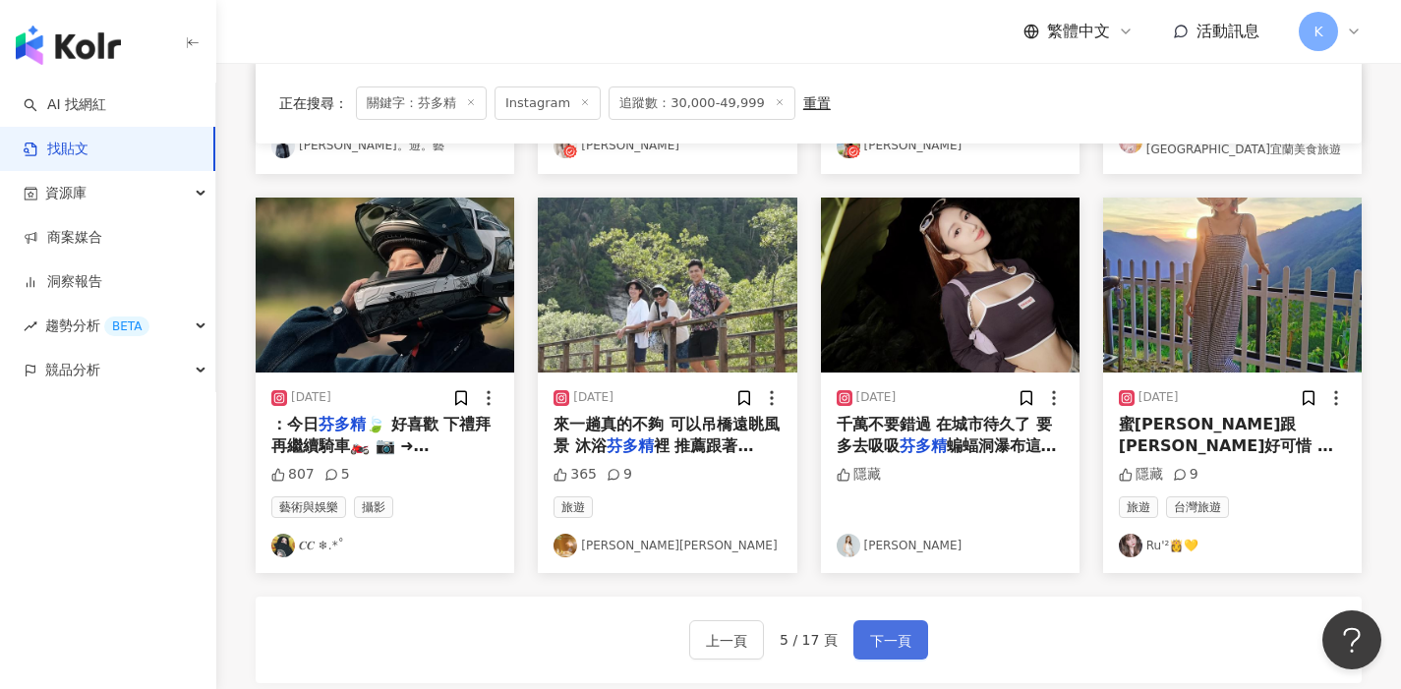
click at [870, 636] on span "下一頁" at bounding box center [890, 641] width 41 height 24
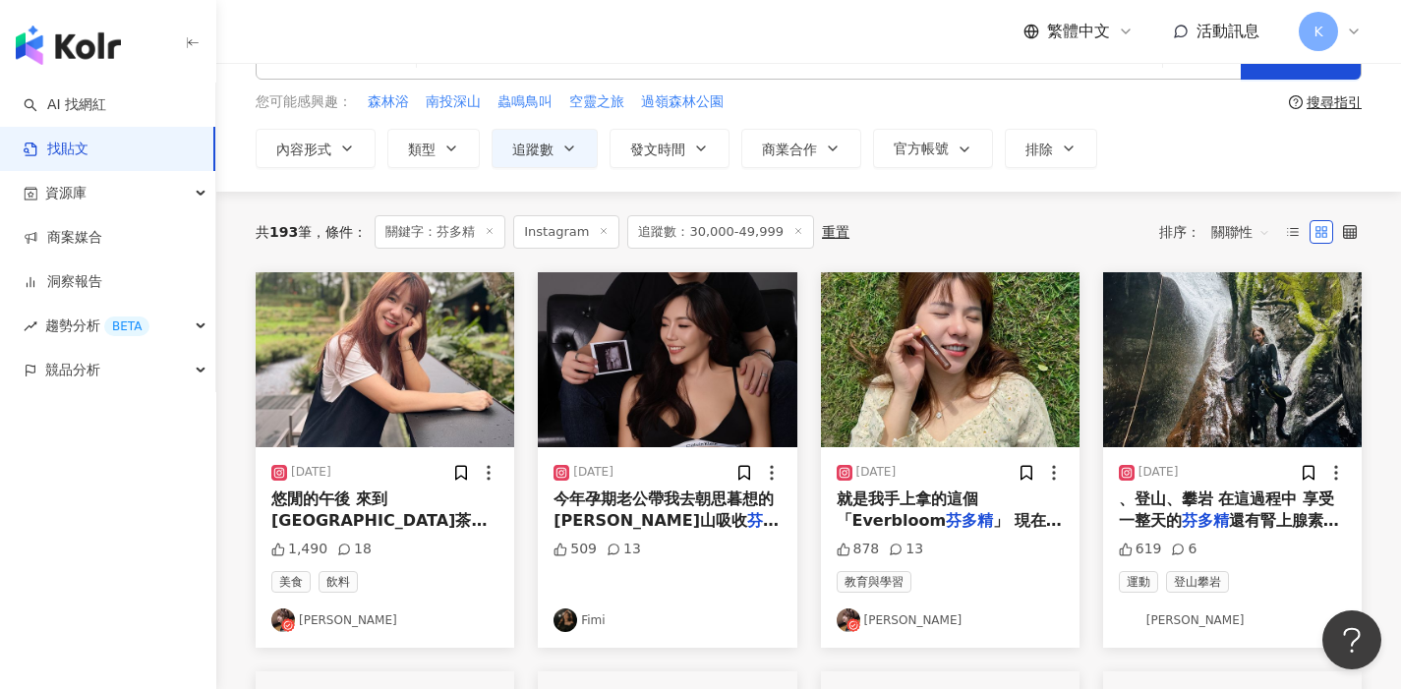
scroll to position [38, 0]
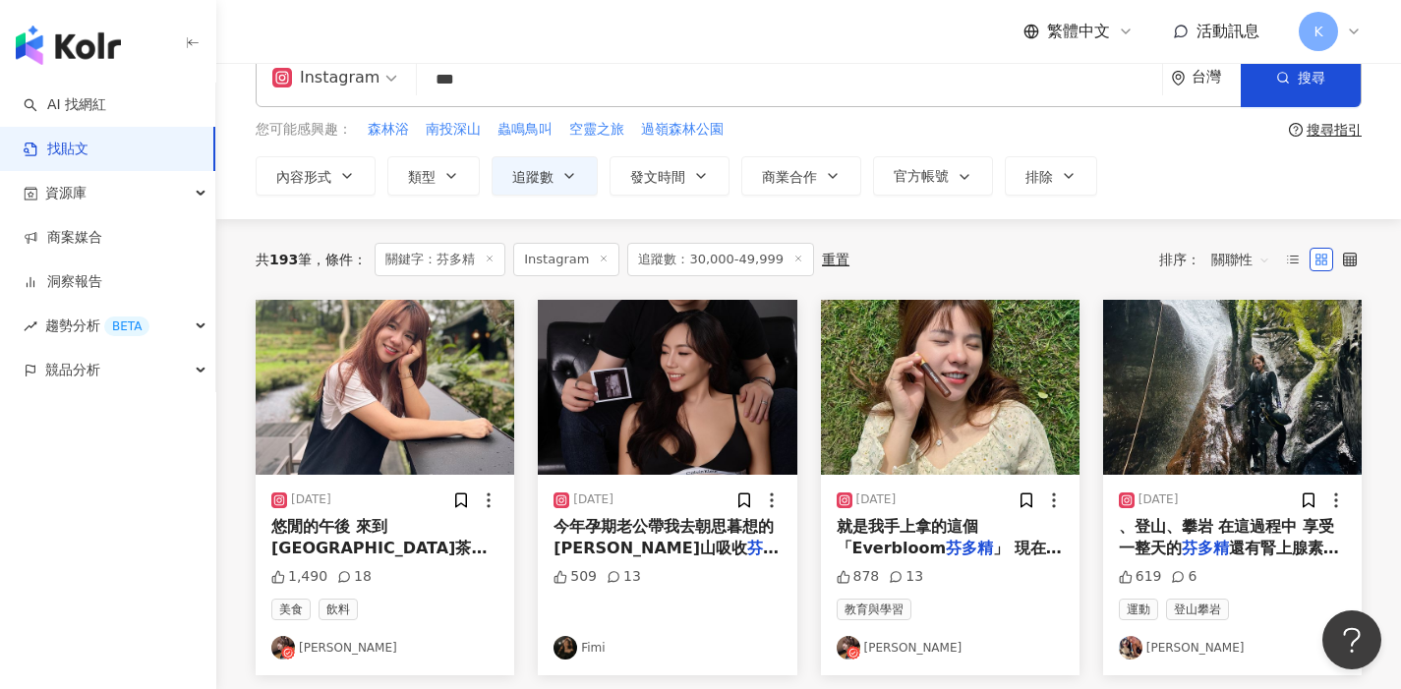
click at [879, 645] on link "方方妤" at bounding box center [950, 648] width 227 height 24
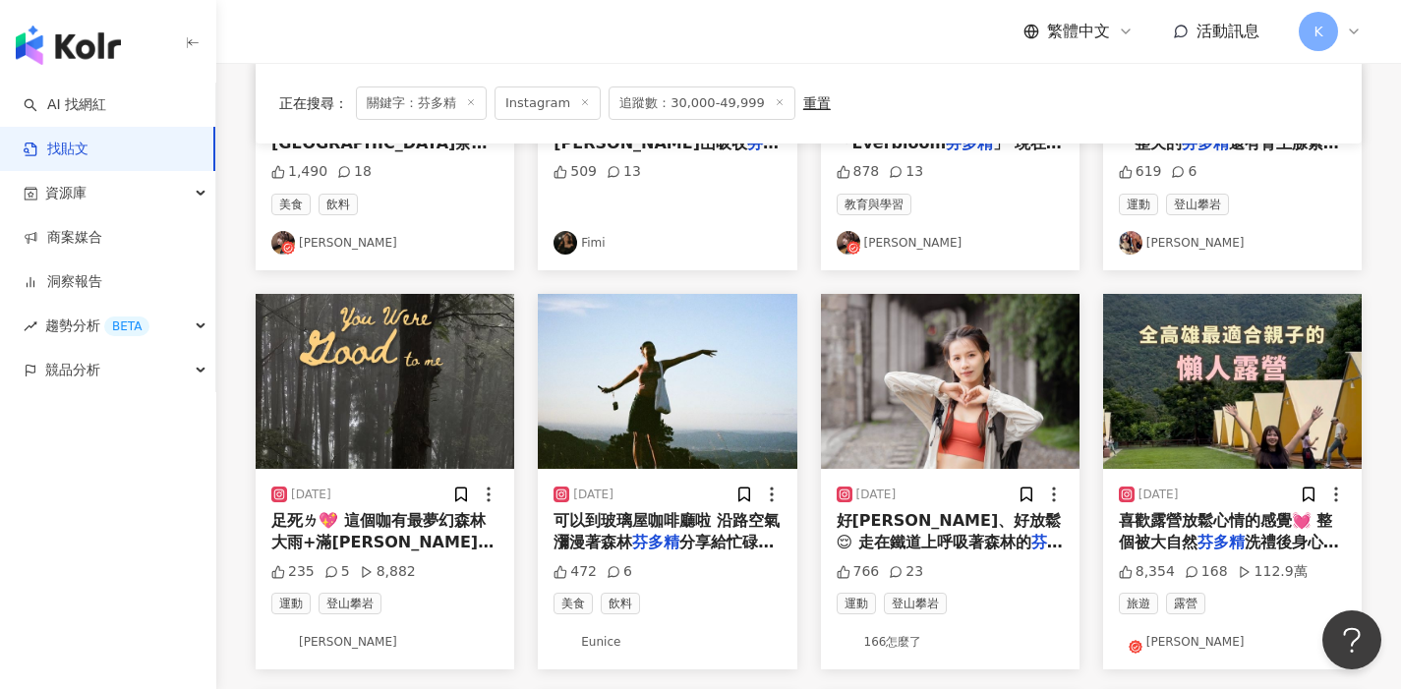
scroll to position [466, 0]
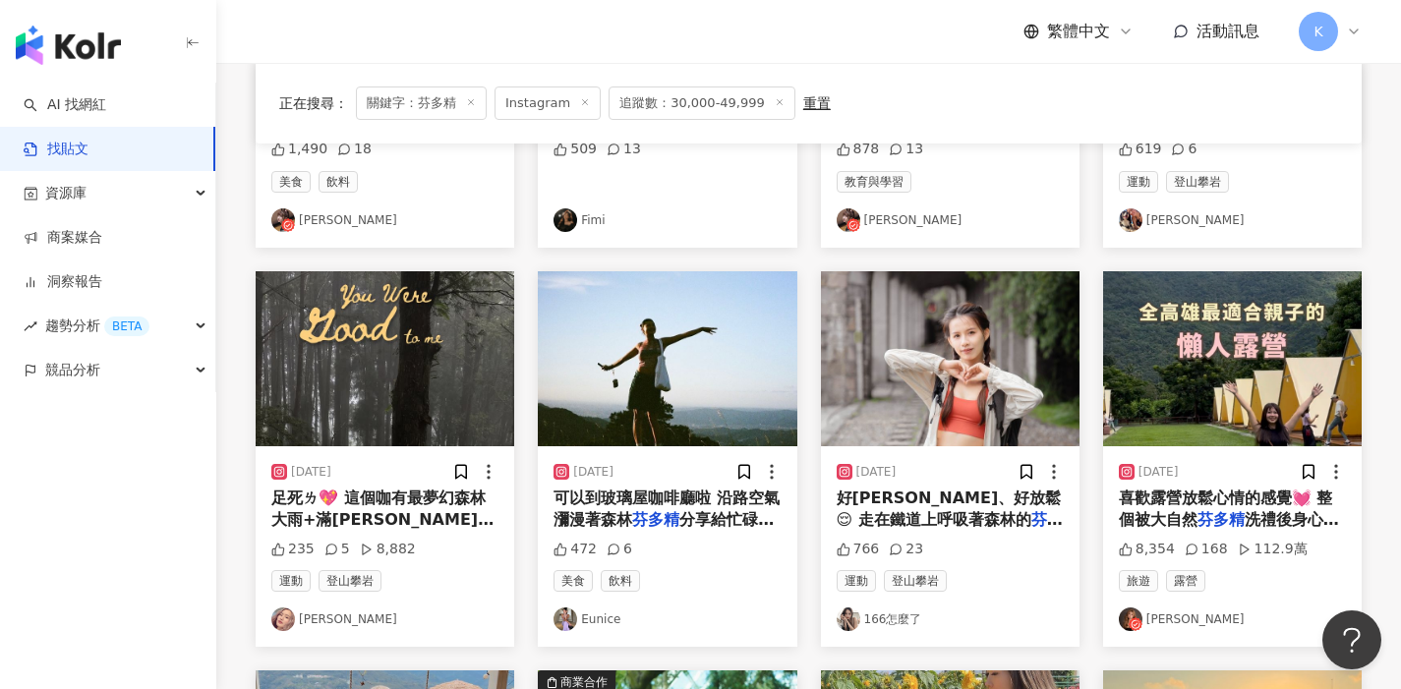
click at [330, 619] on link "Ting Lin" at bounding box center [384, 620] width 227 height 24
click at [598, 623] on link "Eunice" at bounding box center [667, 620] width 227 height 24
click at [891, 621] on link "166怎麼了" at bounding box center [950, 620] width 227 height 24
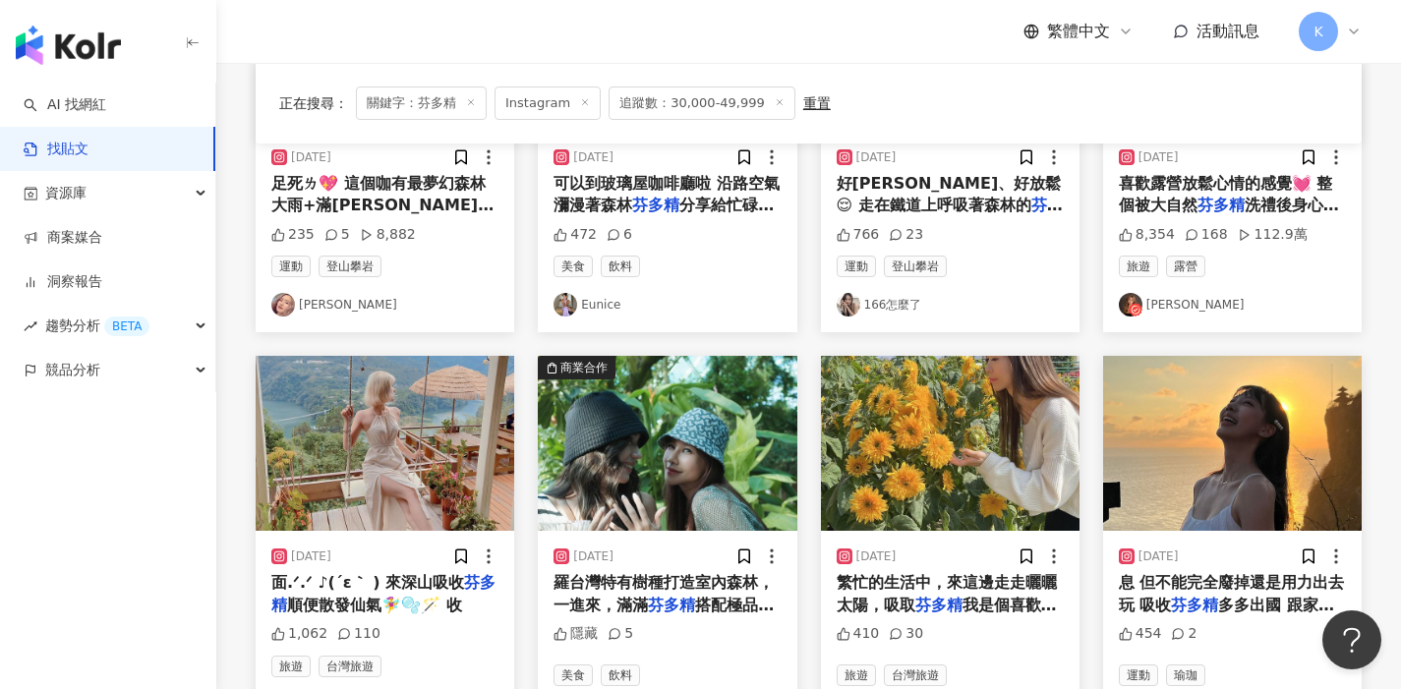
scroll to position [1035, 0]
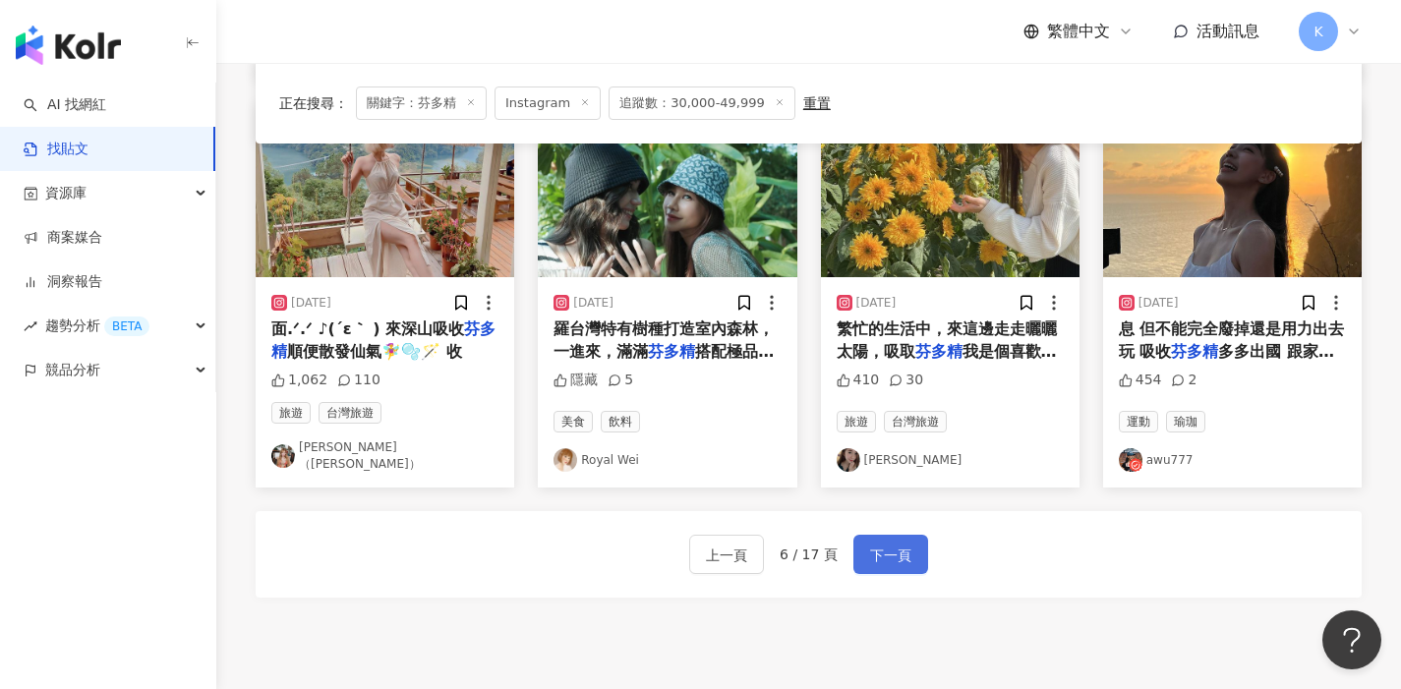
click at [888, 544] on span "下一頁" at bounding box center [890, 556] width 41 height 24
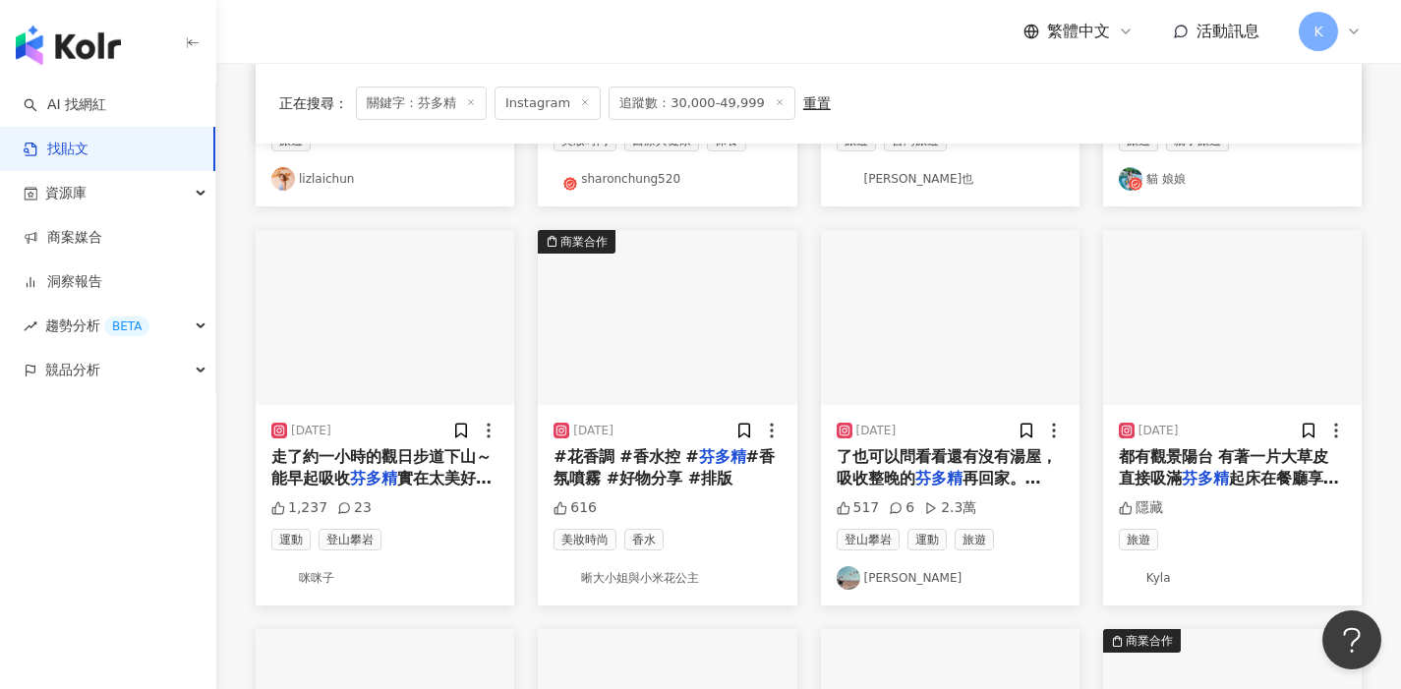
scroll to position [503, 0]
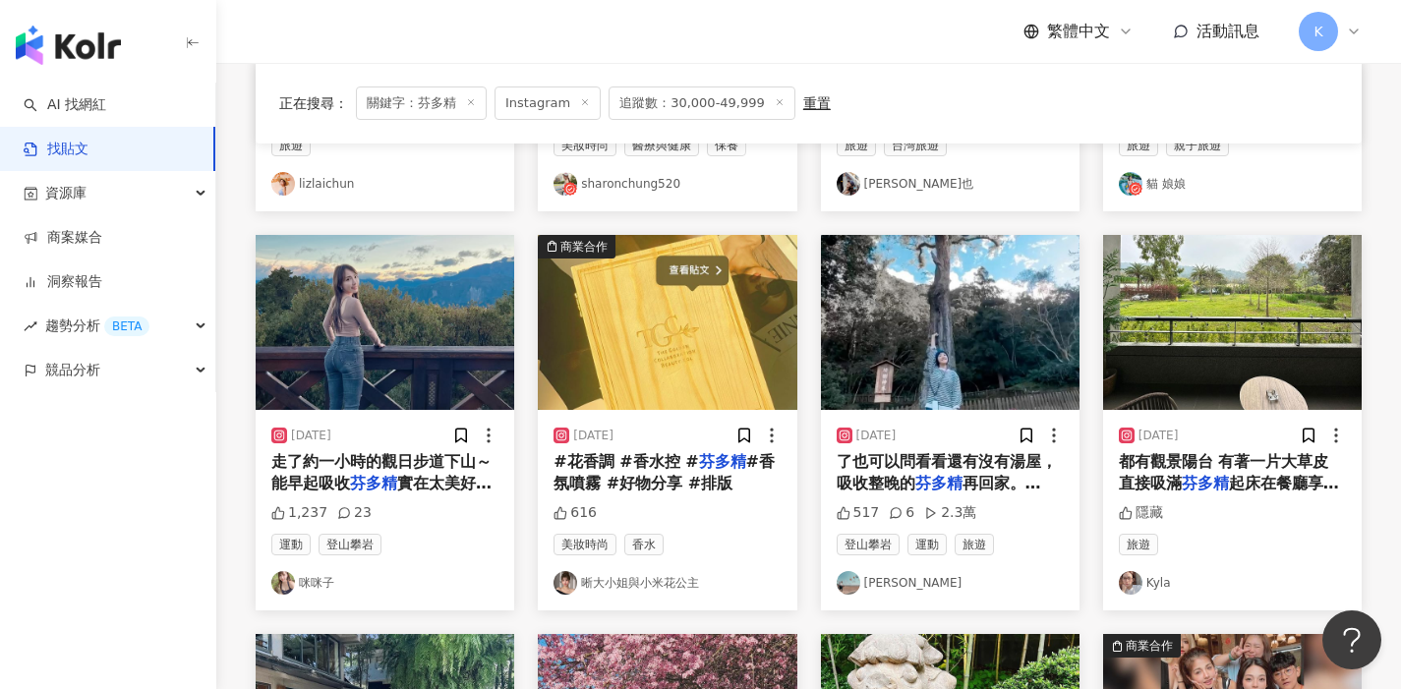
click at [894, 583] on link "許淑幃" at bounding box center [950, 583] width 227 height 24
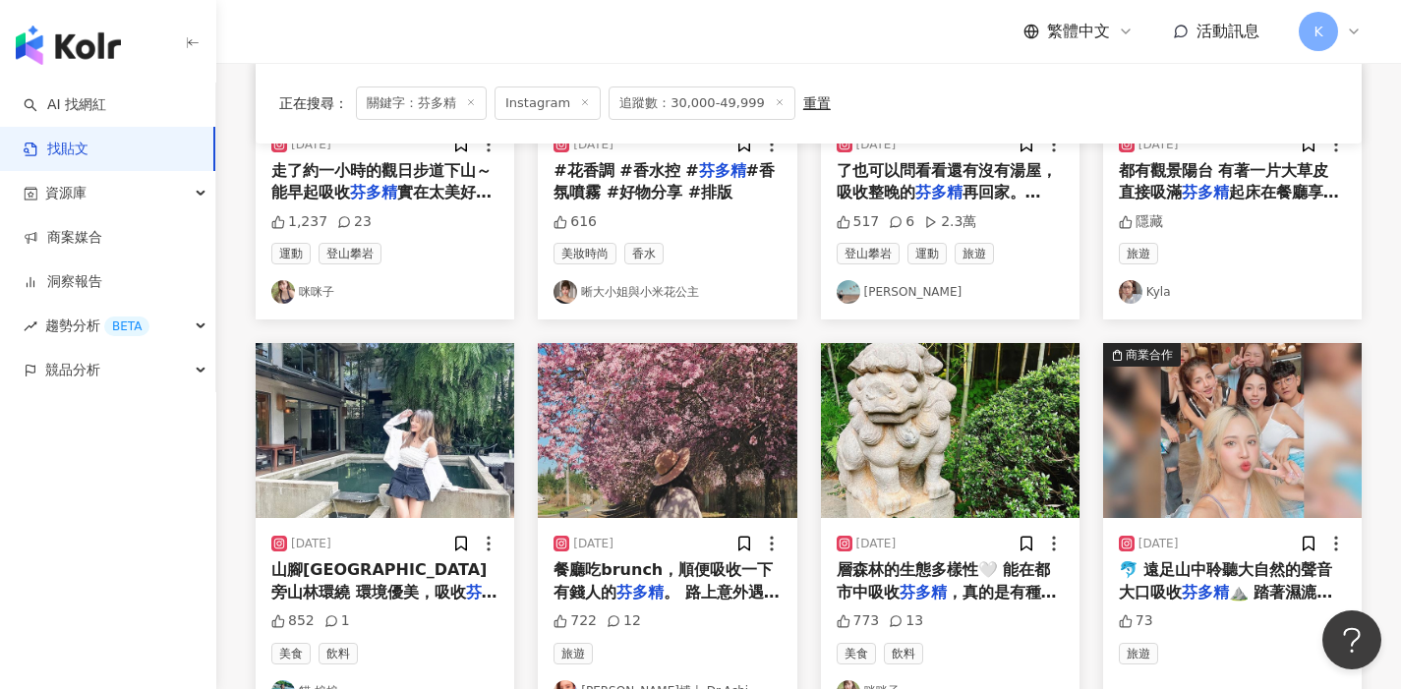
scroll to position [1202, 0]
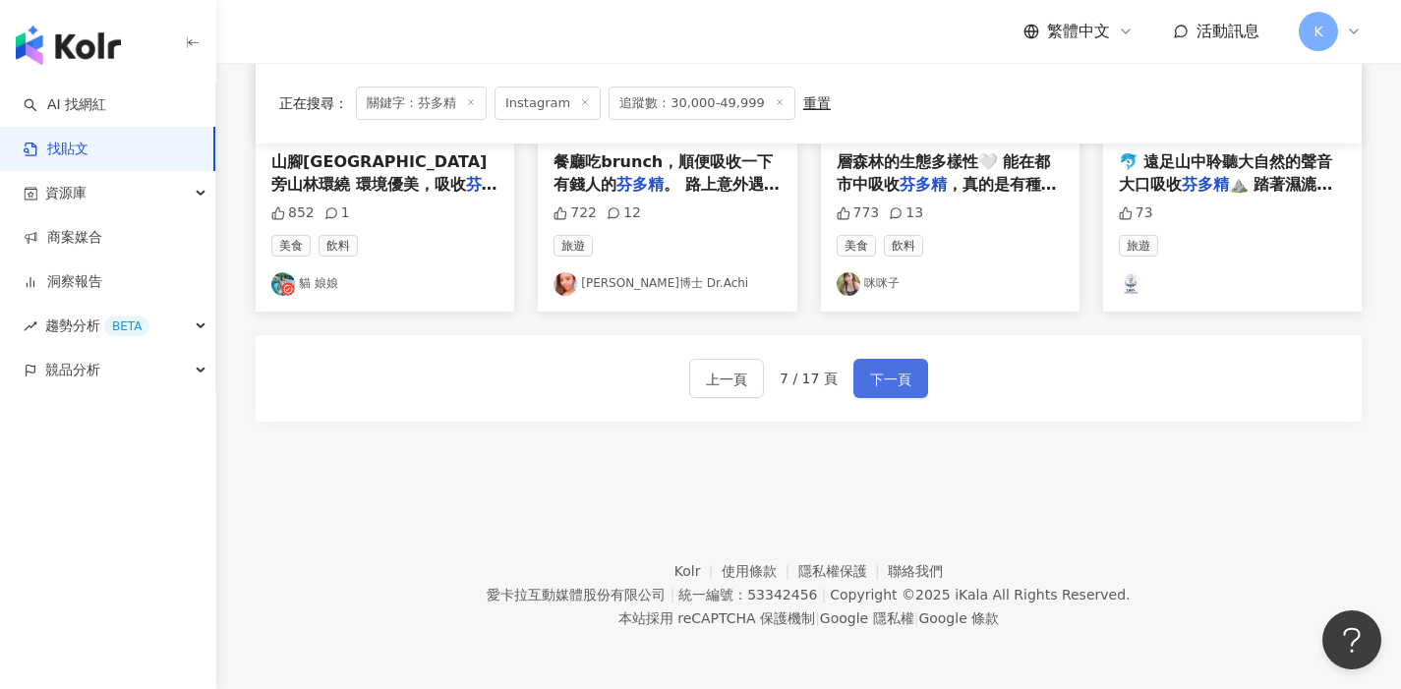
click at [888, 387] on span "下一頁" at bounding box center [890, 380] width 41 height 24
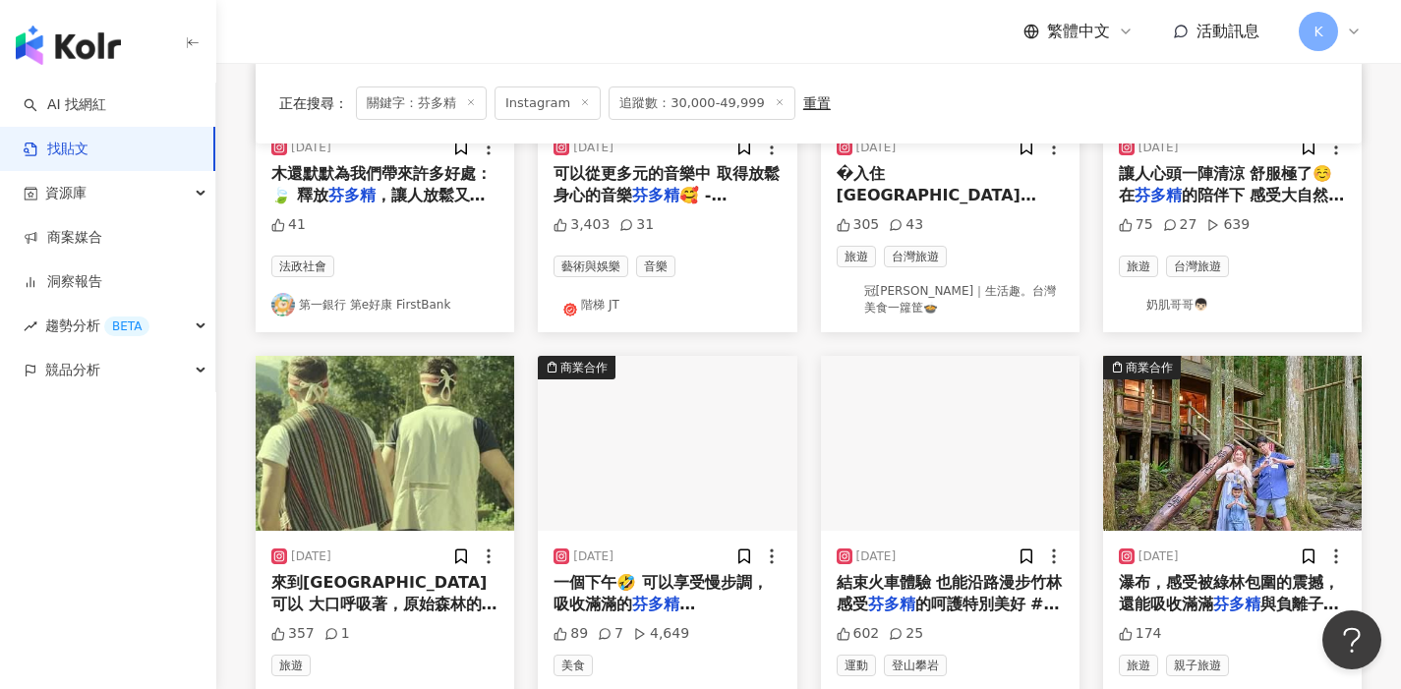
scroll to position [892, 0]
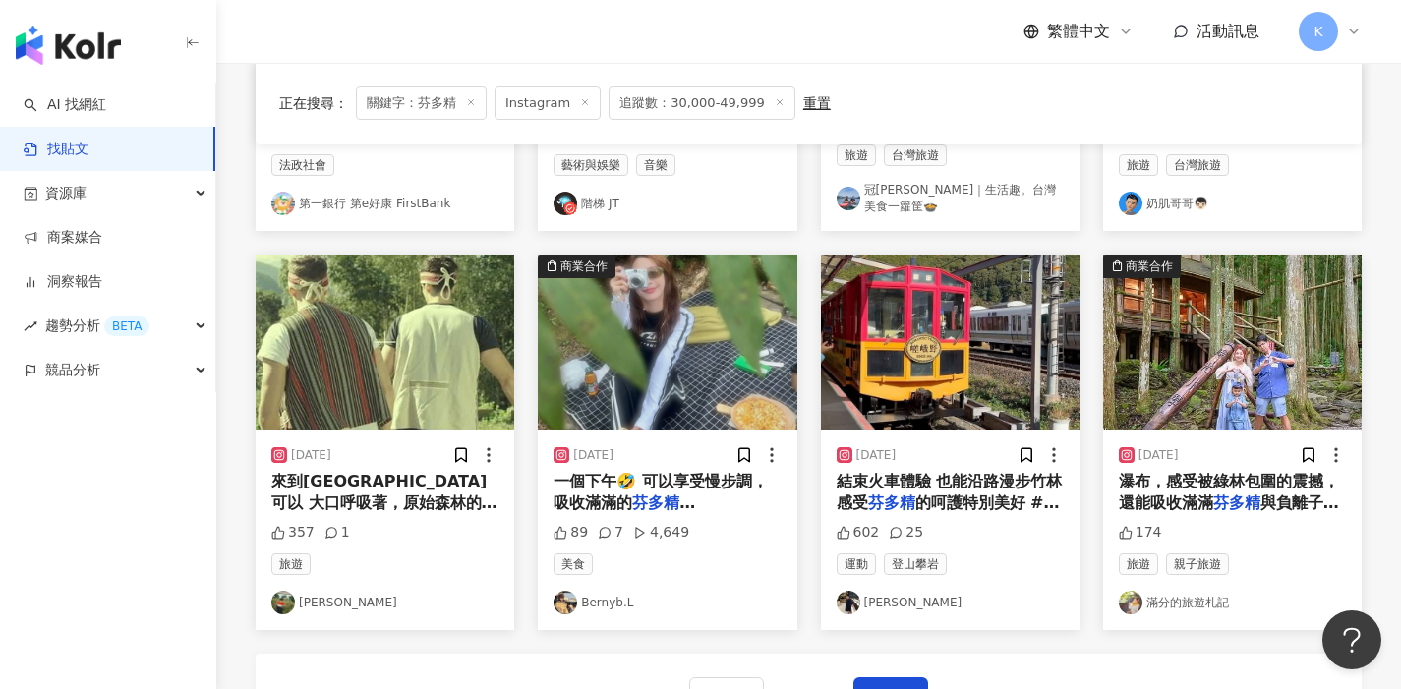
click at [610, 596] on link "Bernyb.L" at bounding box center [667, 603] width 227 height 24
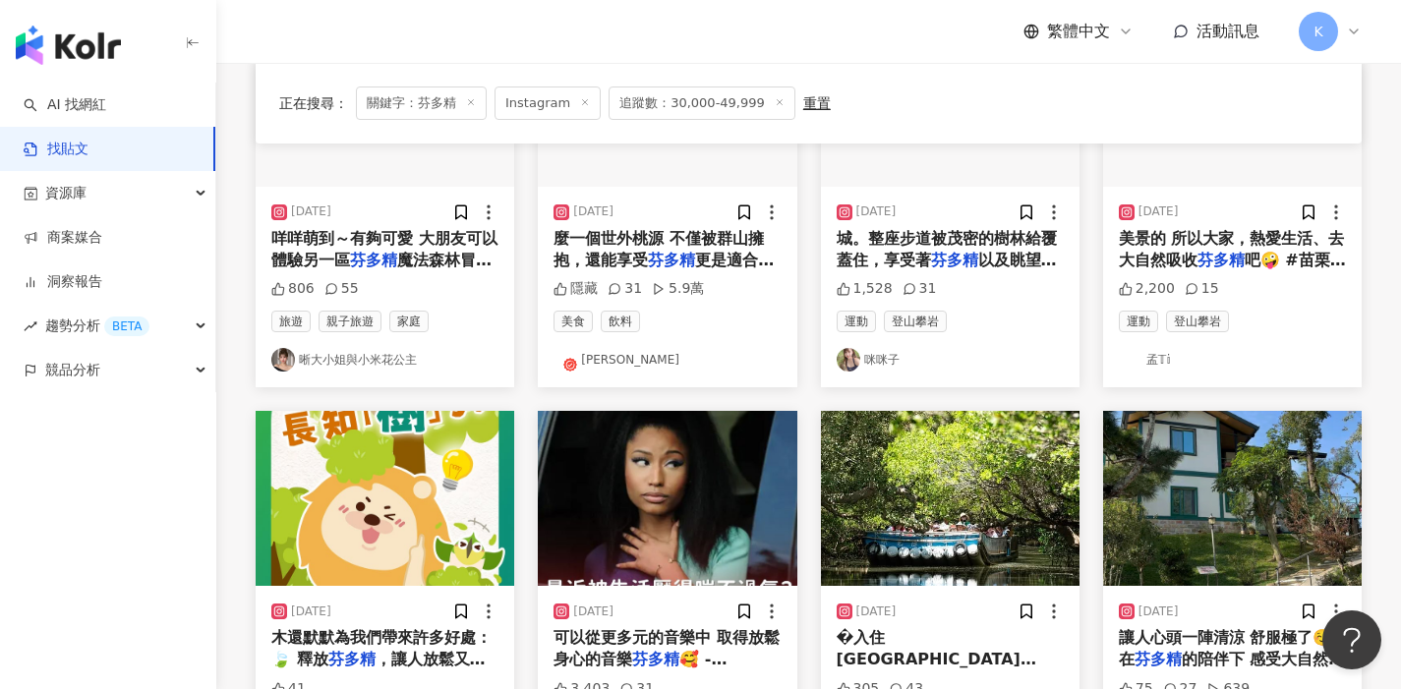
scroll to position [124, 0]
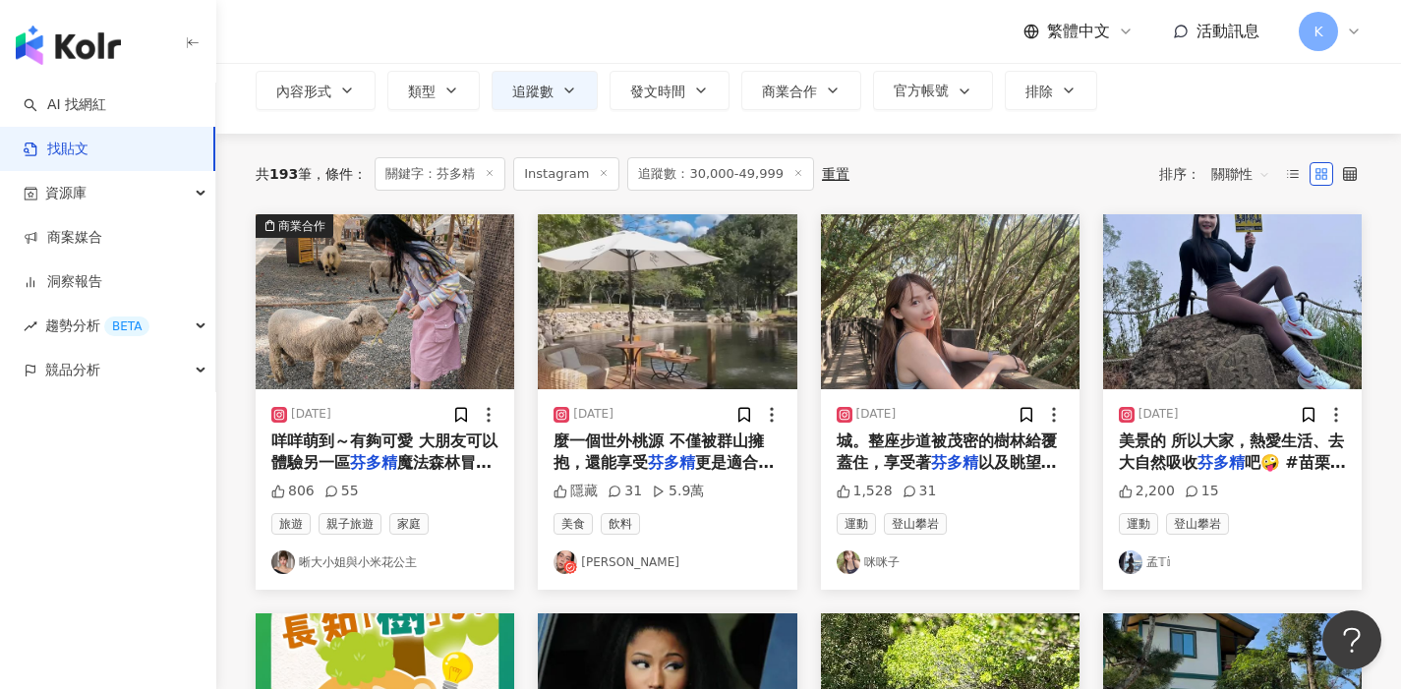
click at [891, 558] on link "咪咪子" at bounding box center [950, 563] width 227 height 24
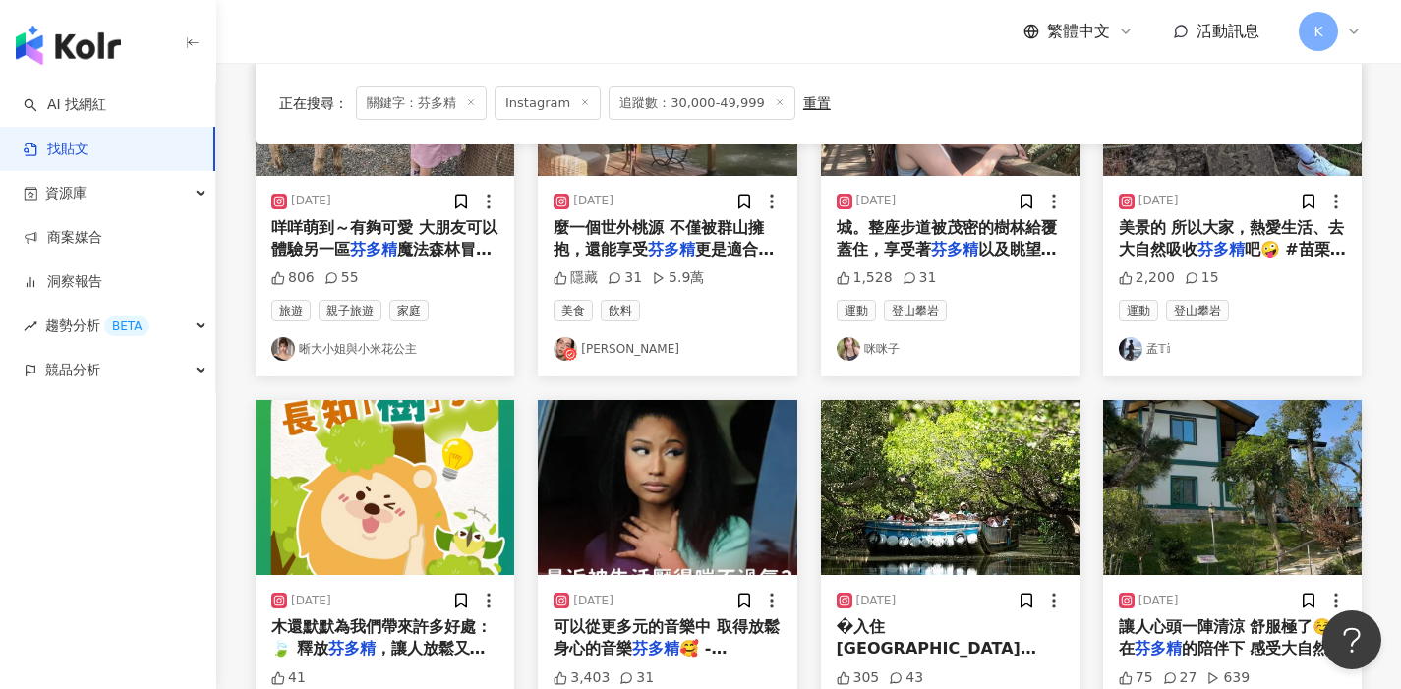
scroll to position [338, 0]
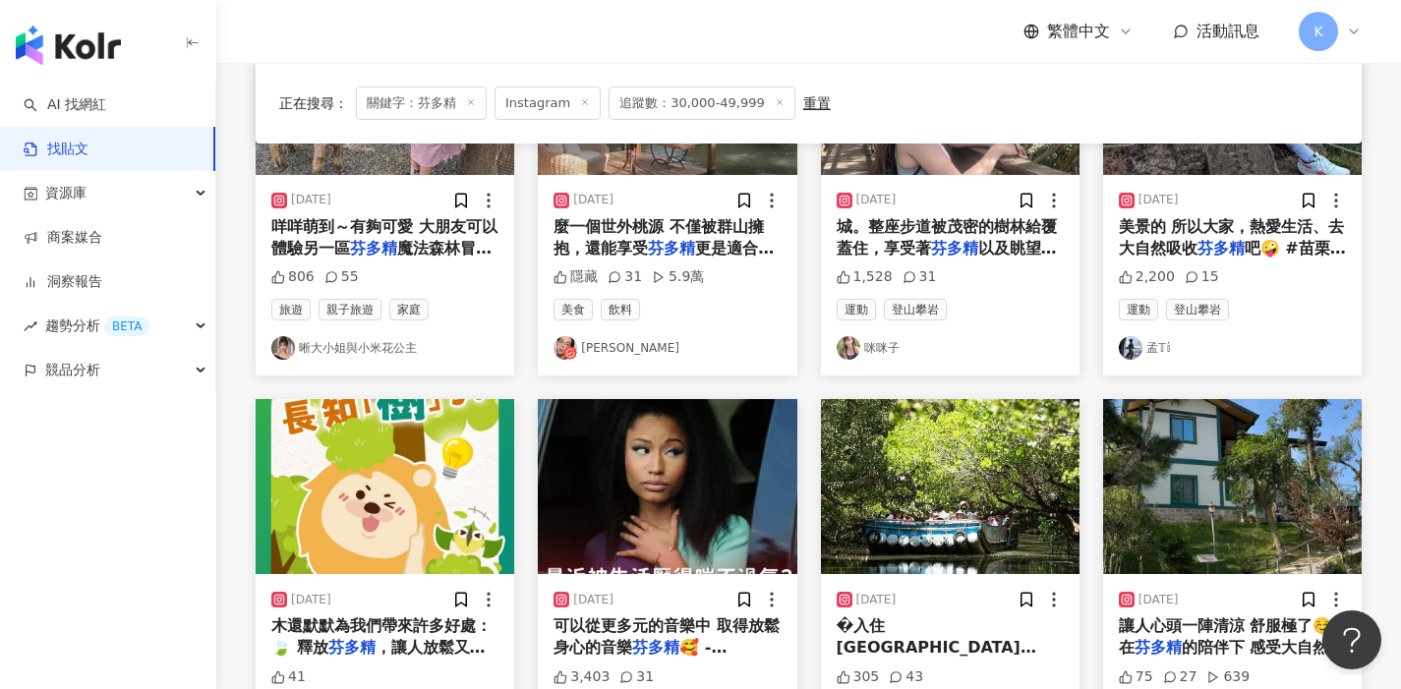
click at [1155, 348] on link "孟𝕋𝕚" at bounding box center [1232, 348] width 227 height 24
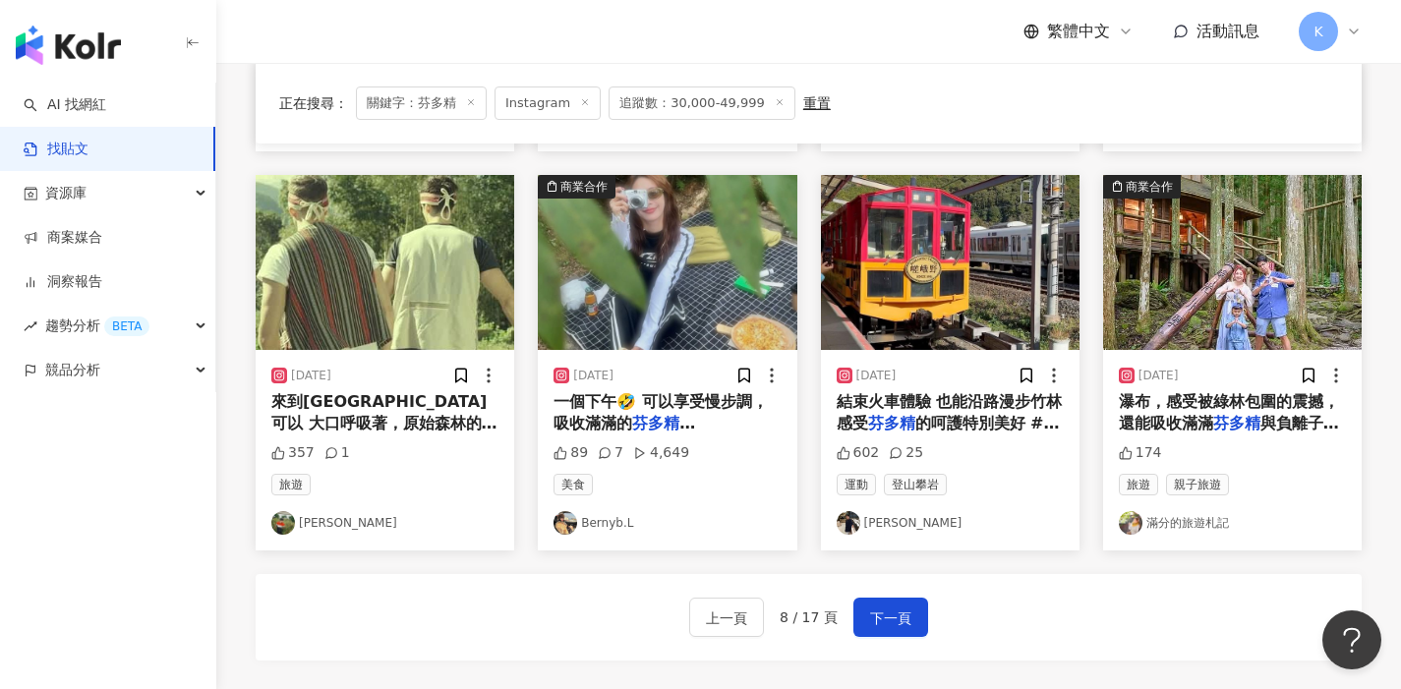
scroll to position [980, 0]
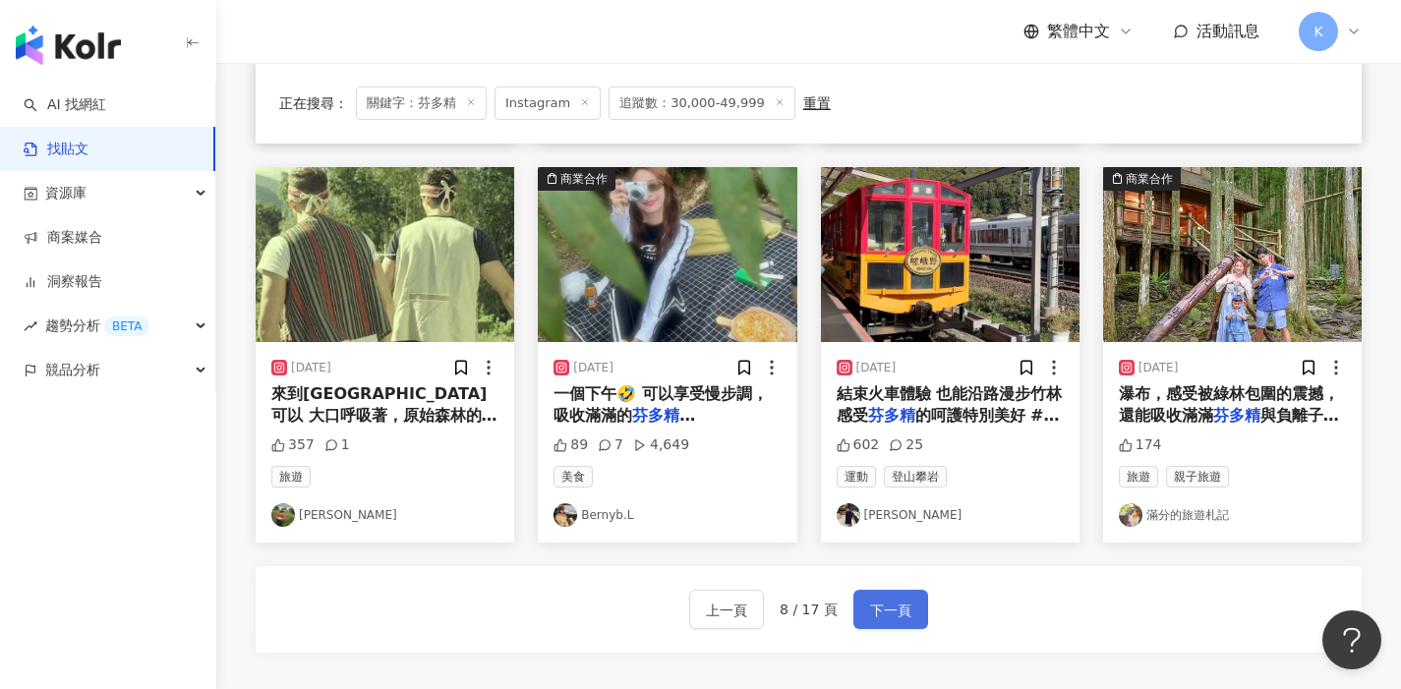
click at [883, 619] on button "下一頁" at bounding box center [891, 609] width 75 height 39
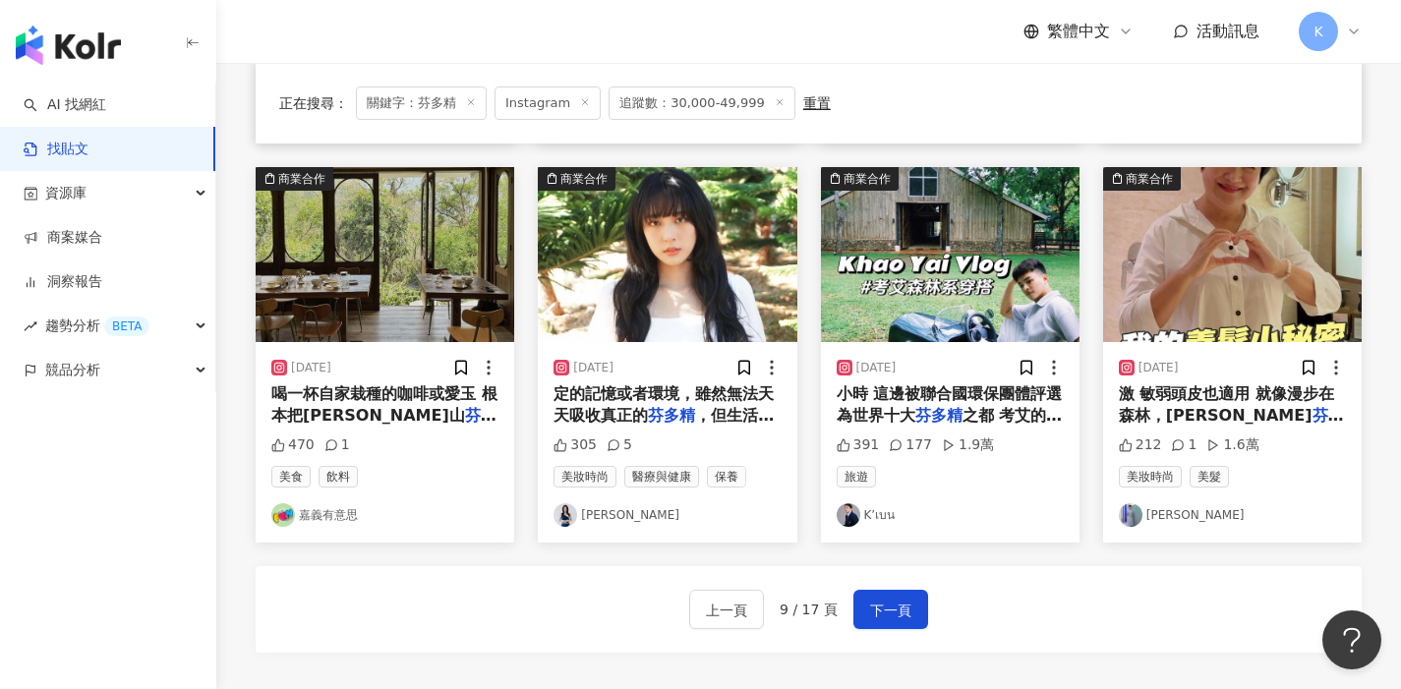
click at [675, 505] on link "張雅惟yawei chang" at bounding box center [667, 516] width 227 height 24
click at [898, 601] on span "下一頁" at bounding box center [890, 611] width 41 height 24
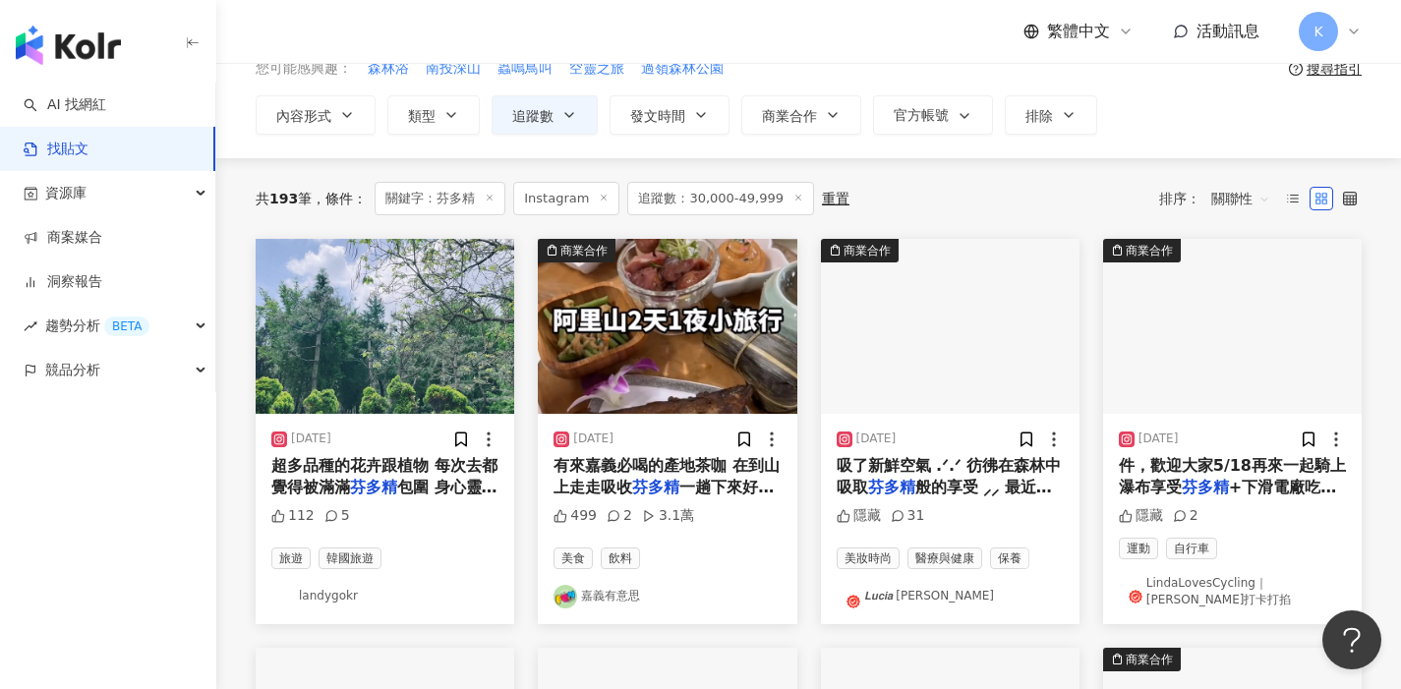
scroll to position [117, 0]
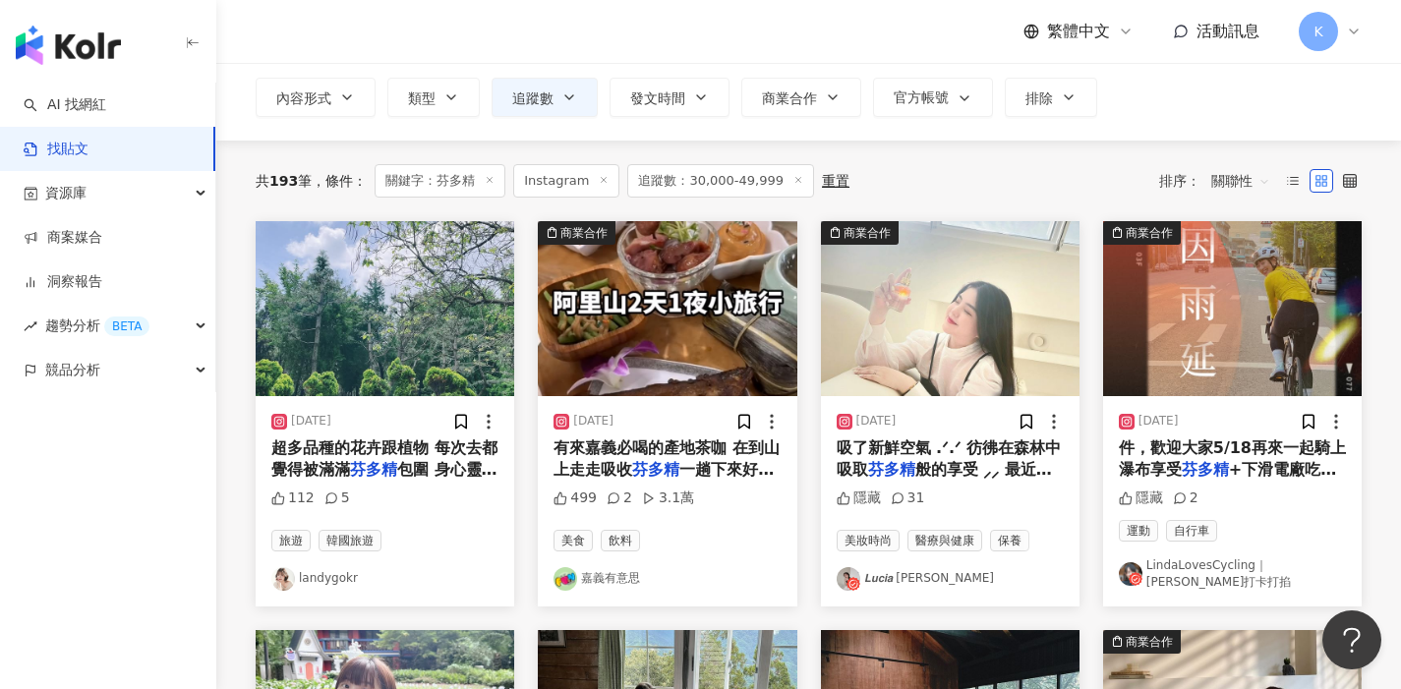
click at [308, 576] on link "landygokr" at bounding box center [384, 579] width 227 height 24
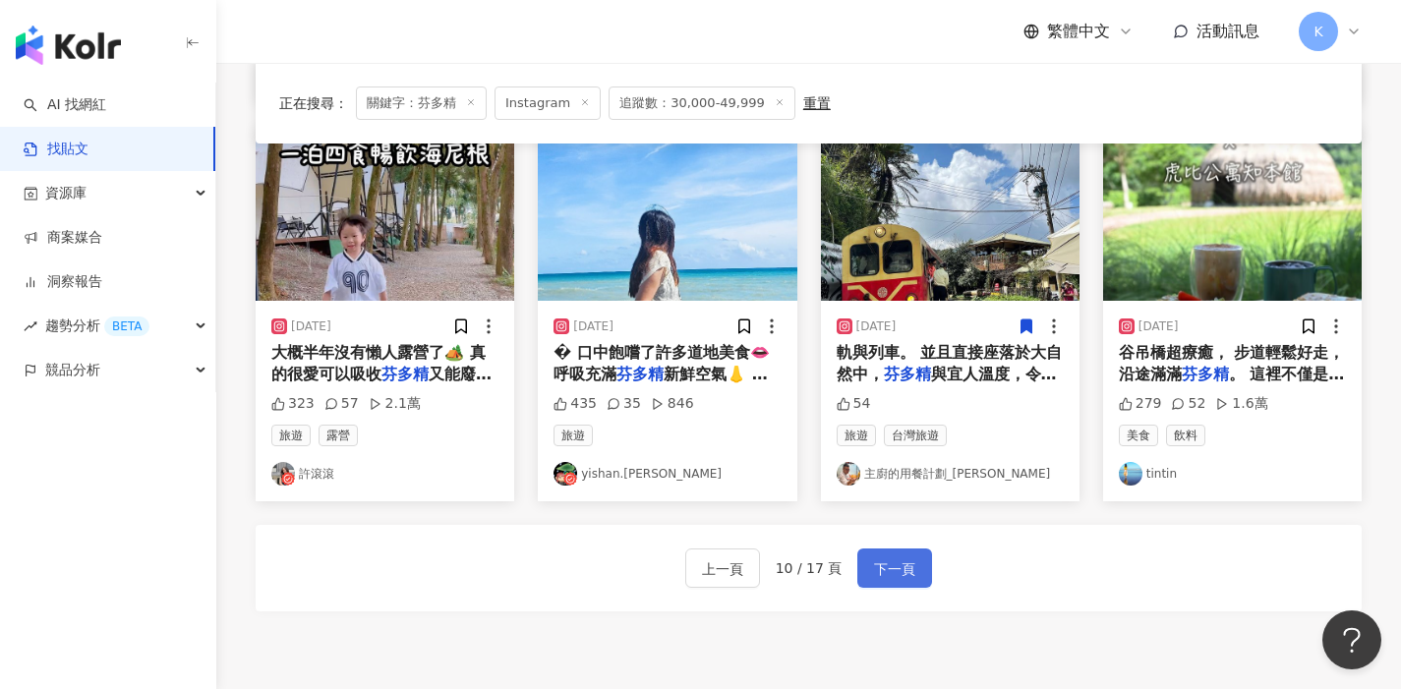
click at [906, 563] on span "下一頁" at bounding box center [894, 570] width 41 height 24
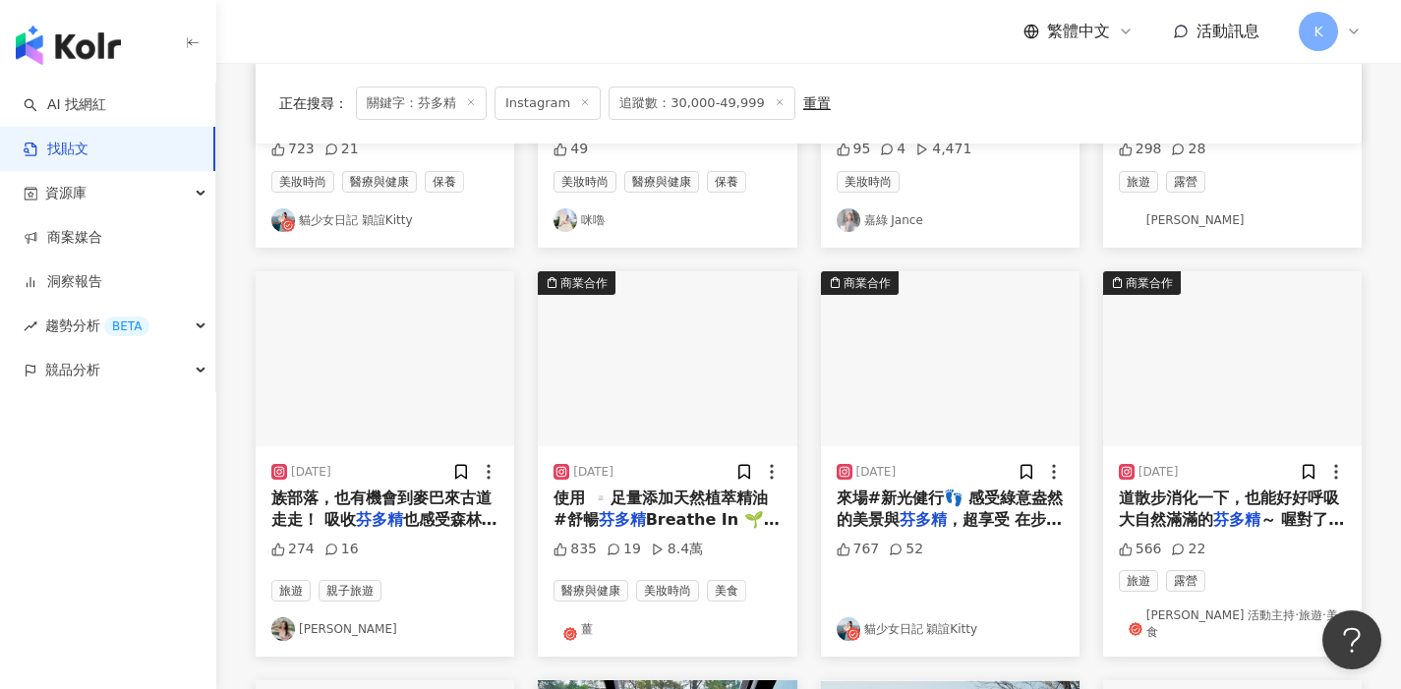
scroll to position [468, 0]
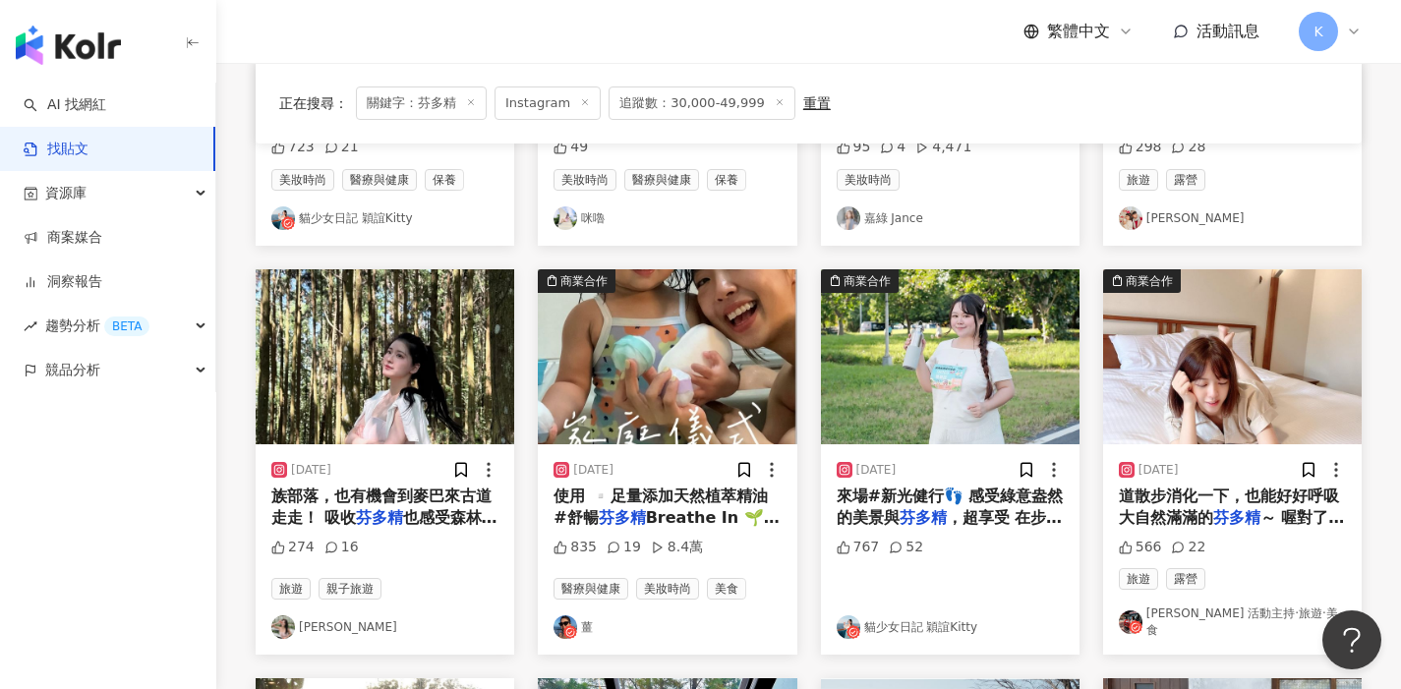
click at [1197, 614] on link "Gaga 活動主持·旅遊·美食" at bounding box center [1232, 622] width 227 height 33
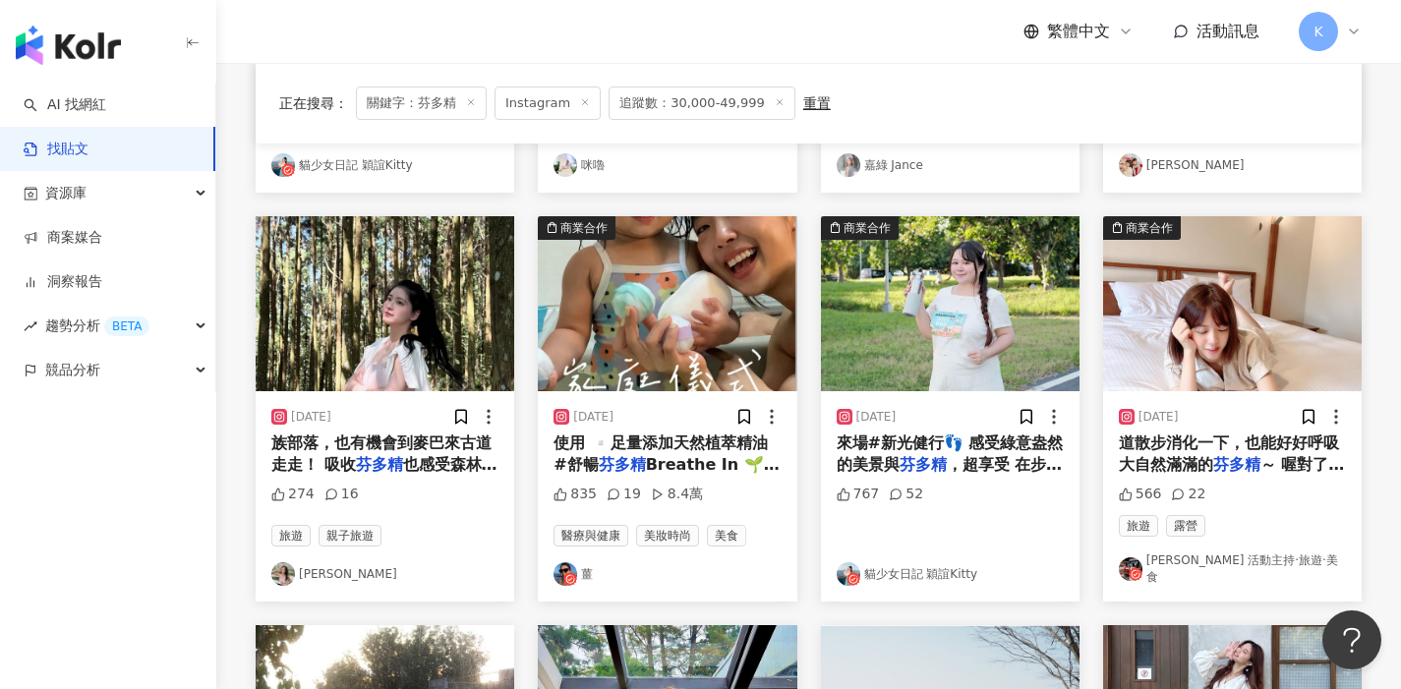
scroll to position [523, 0]
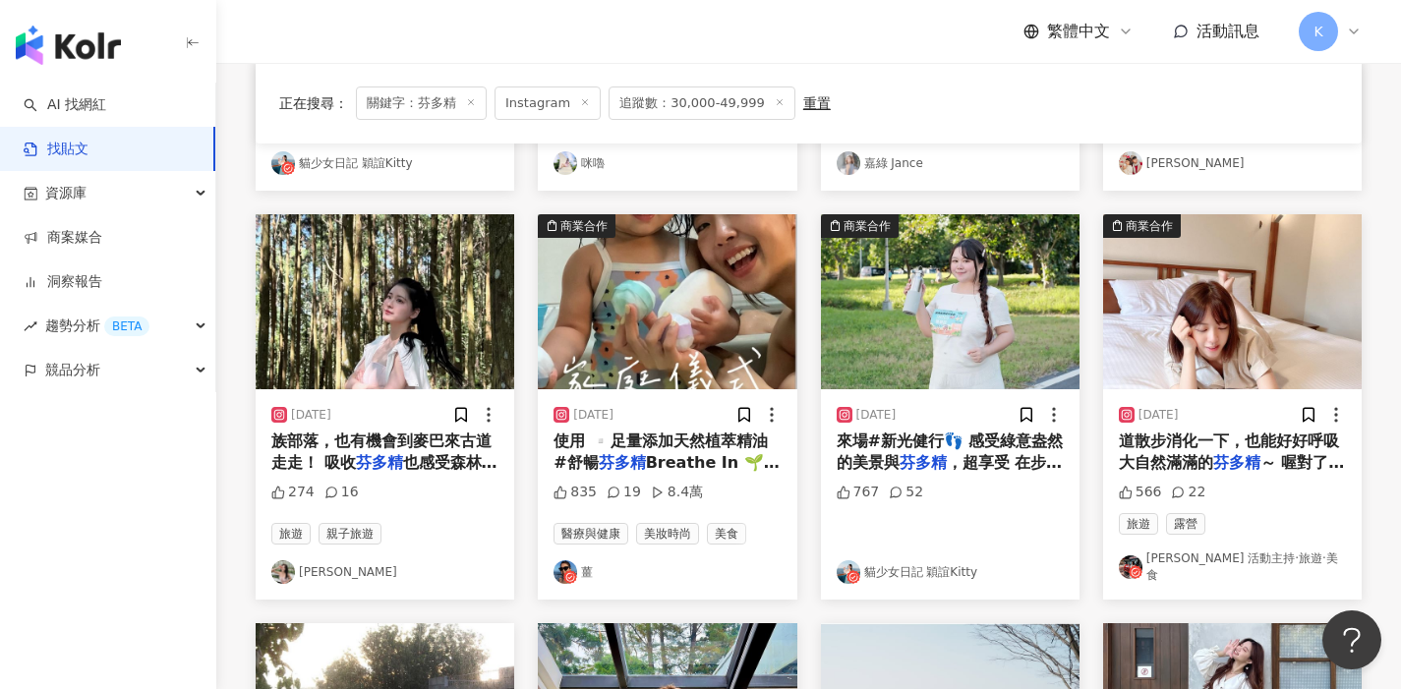
click at [320, 565] on link "沛筠" at bounding box center [384, 573] width 227 height 24
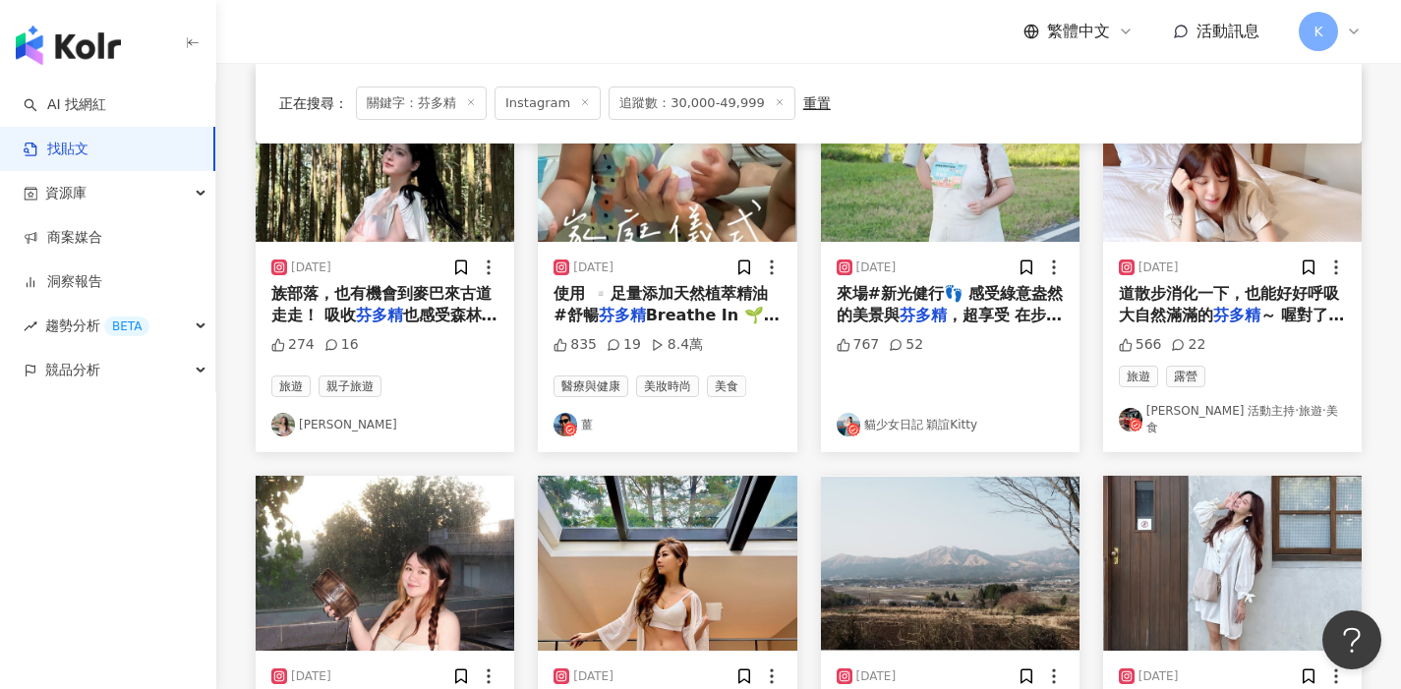
scroll to position [1015, 0]
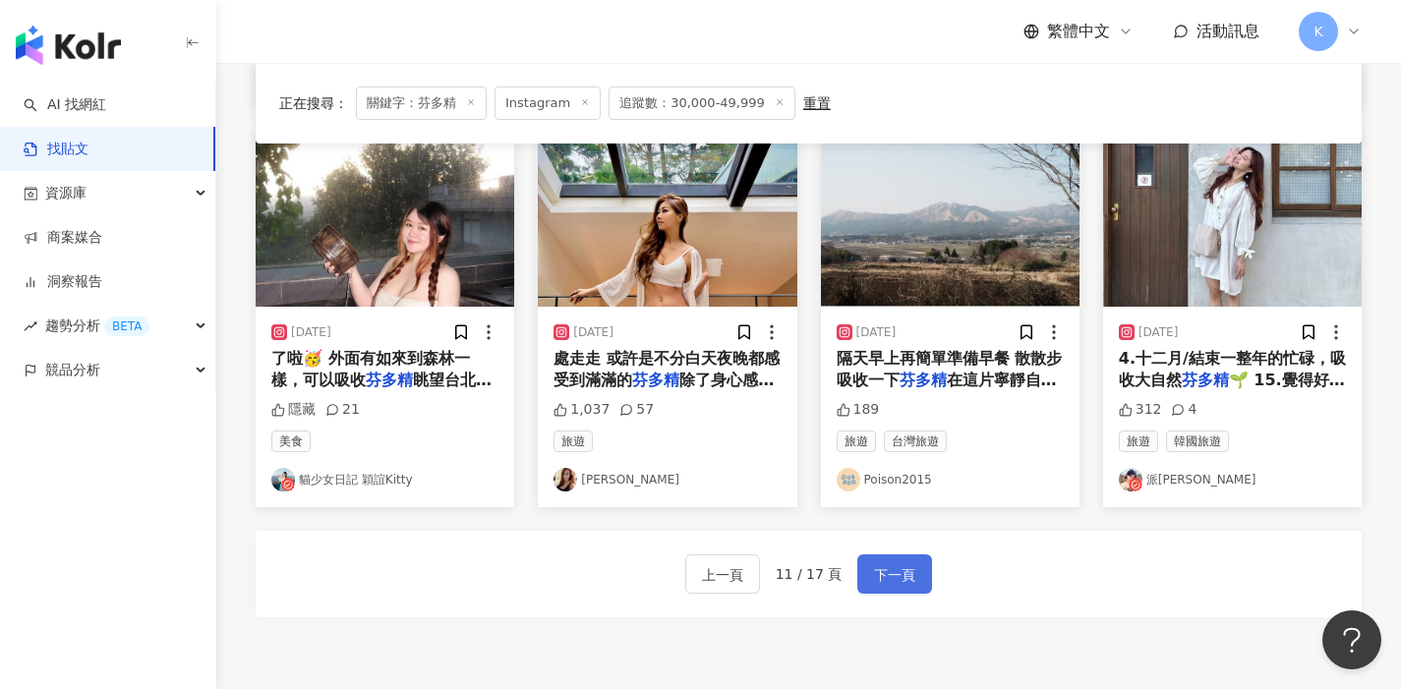
click at [892, 573] on span "下一頁" at bounding box center [894, 576] width 41 height 24
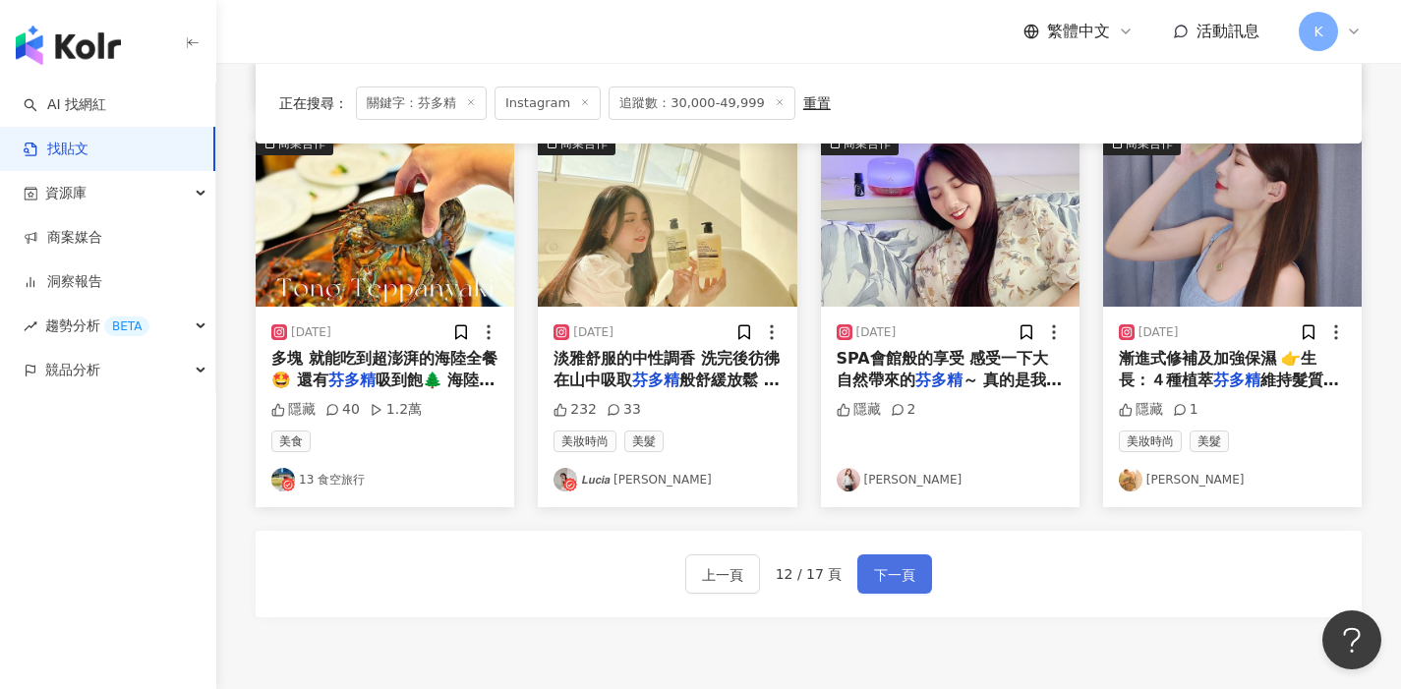
click at [895, 564] on span "下一頁" at bounding box center [894, 576] width 41 height 24
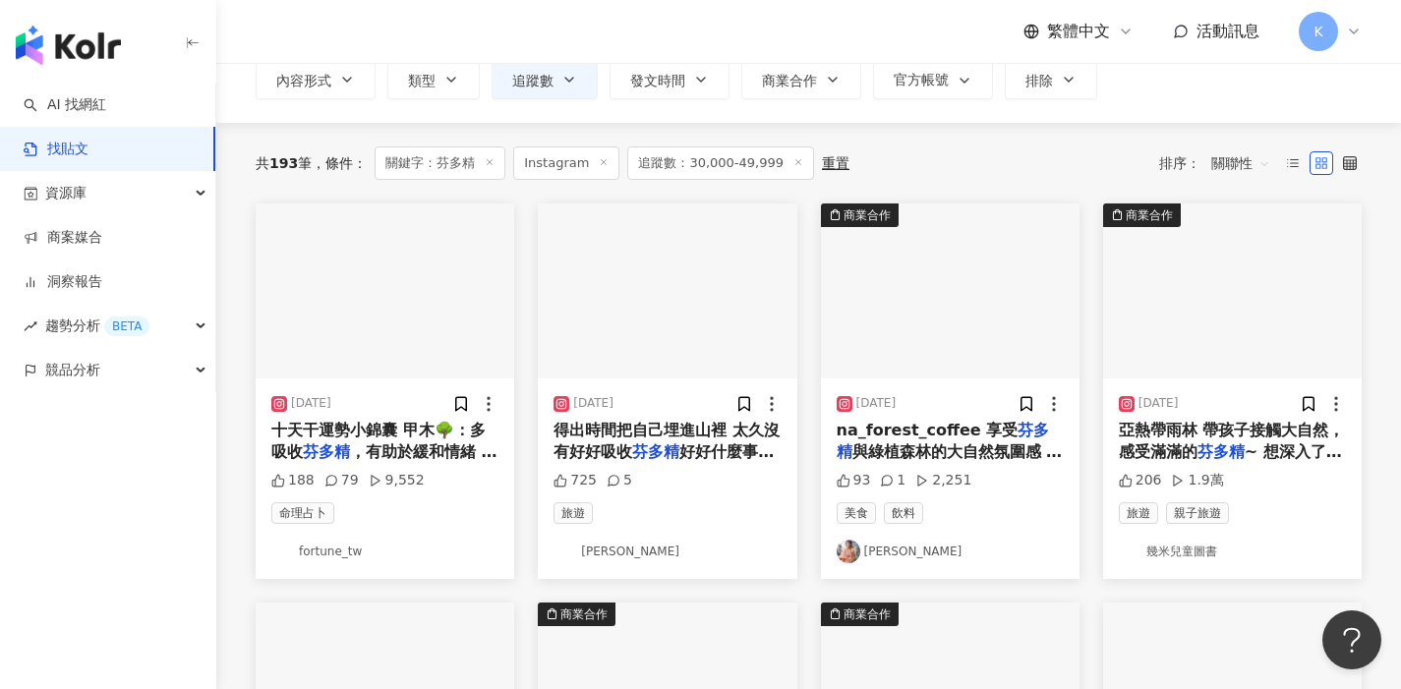
scroll to position [136, 0]
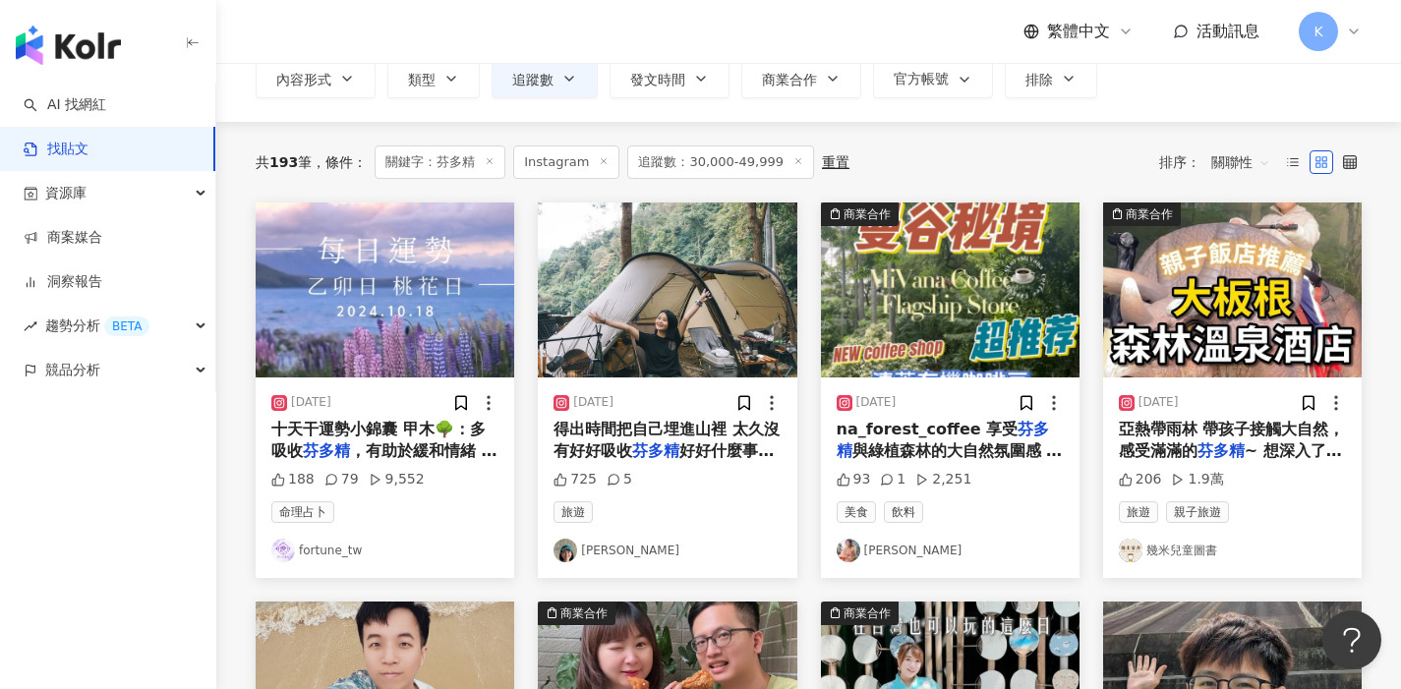
click at [609, 549] on link "Sara Lee" at bounding box center [667, 551] width 227 height 24
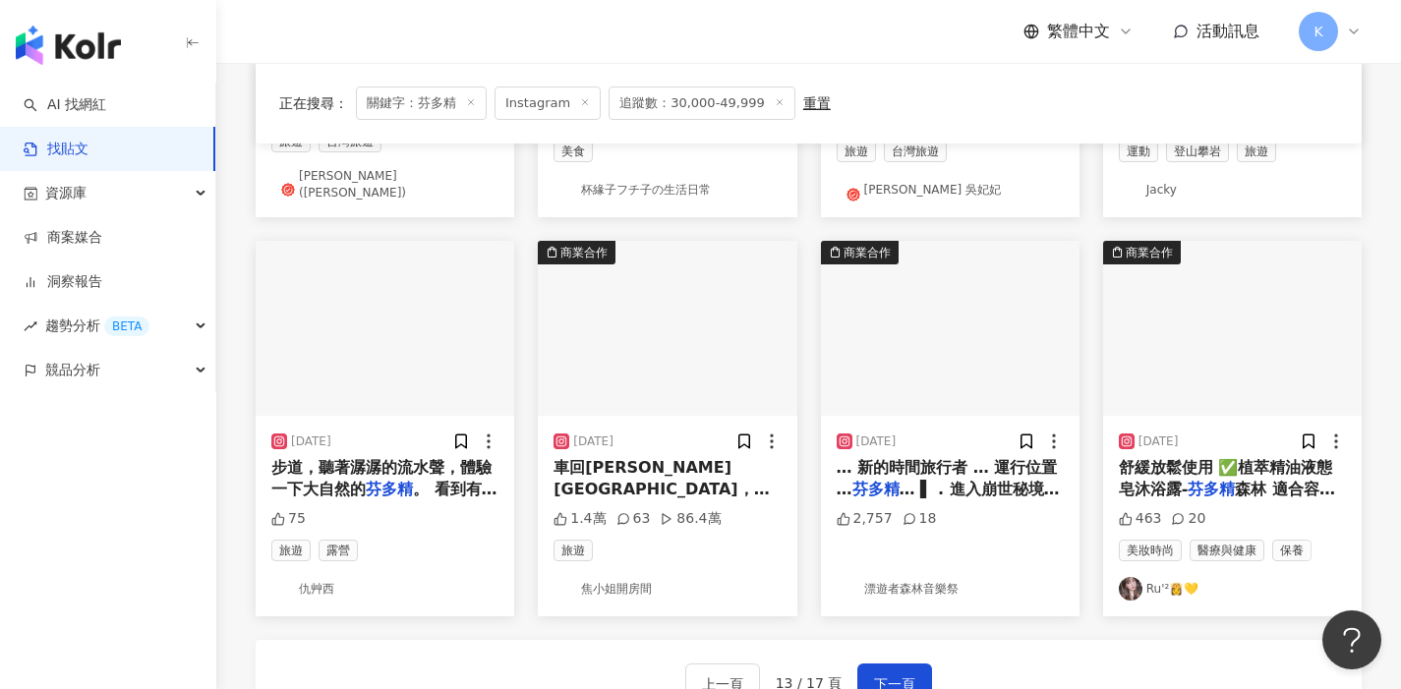
scroll to position [1202, 0]
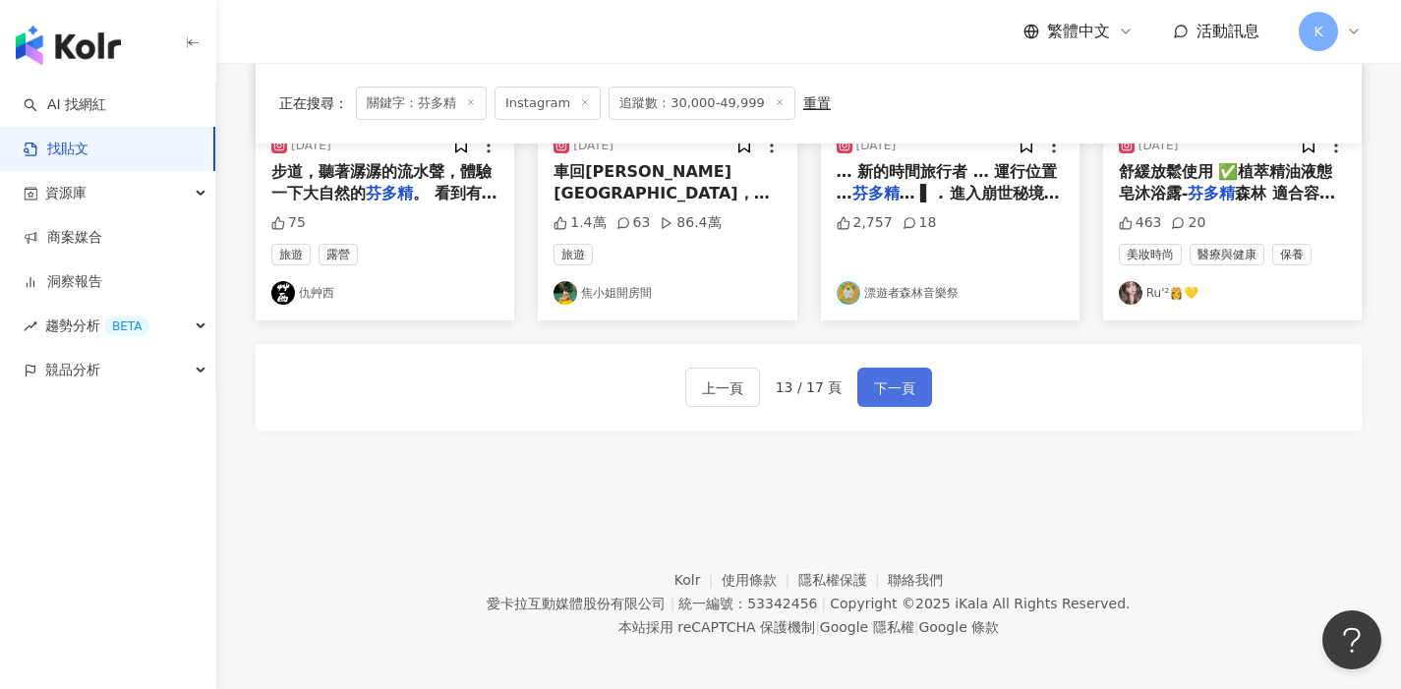
click at [909, 377] on span "下一頁" at bounding box center [894, 389] width 41 height 24
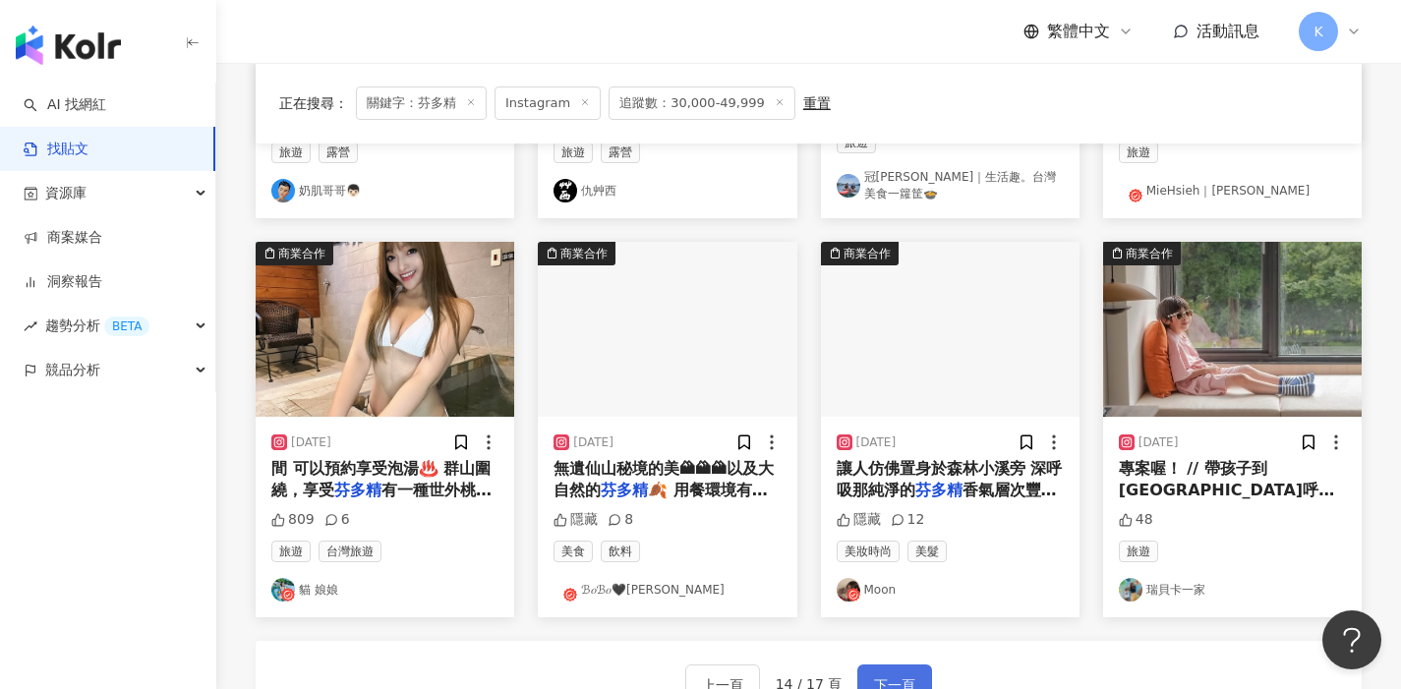
scroll to position [870, 0]
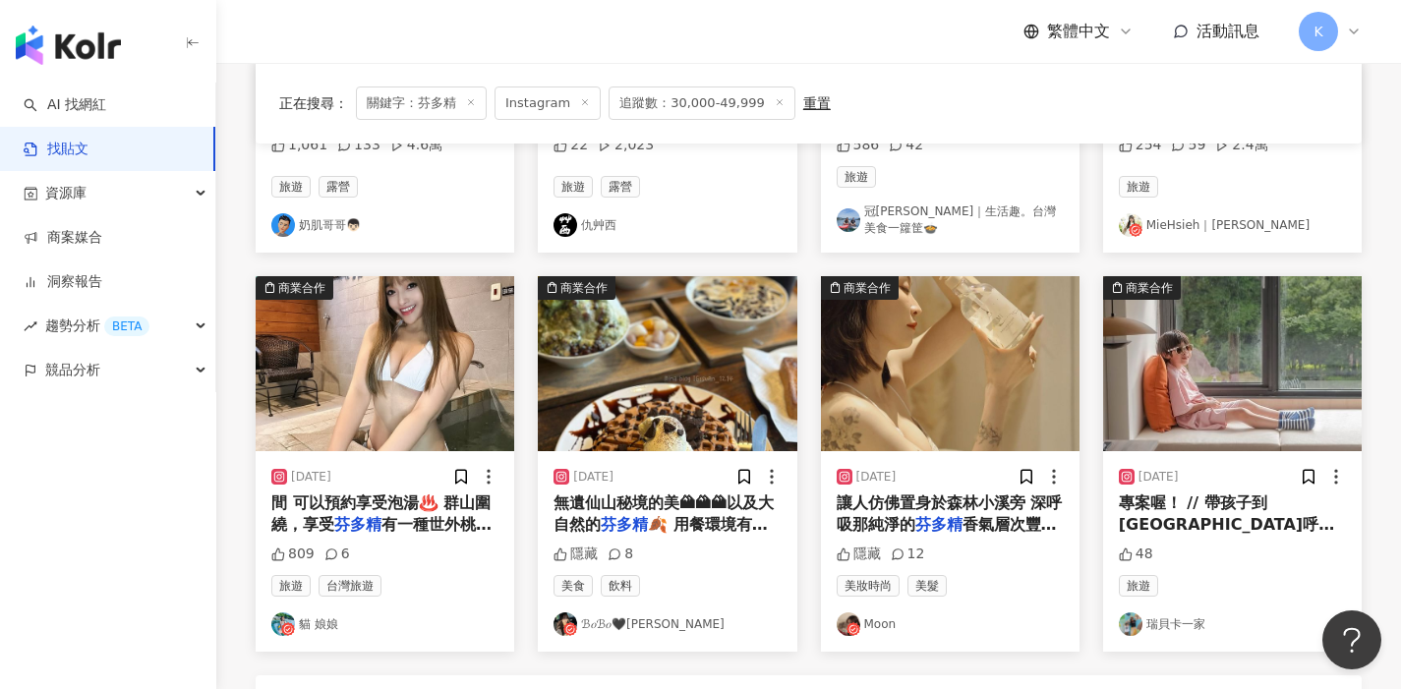
click at [884, 614] on link "Moon" at bounding box center [950, 625] width 227 height 24
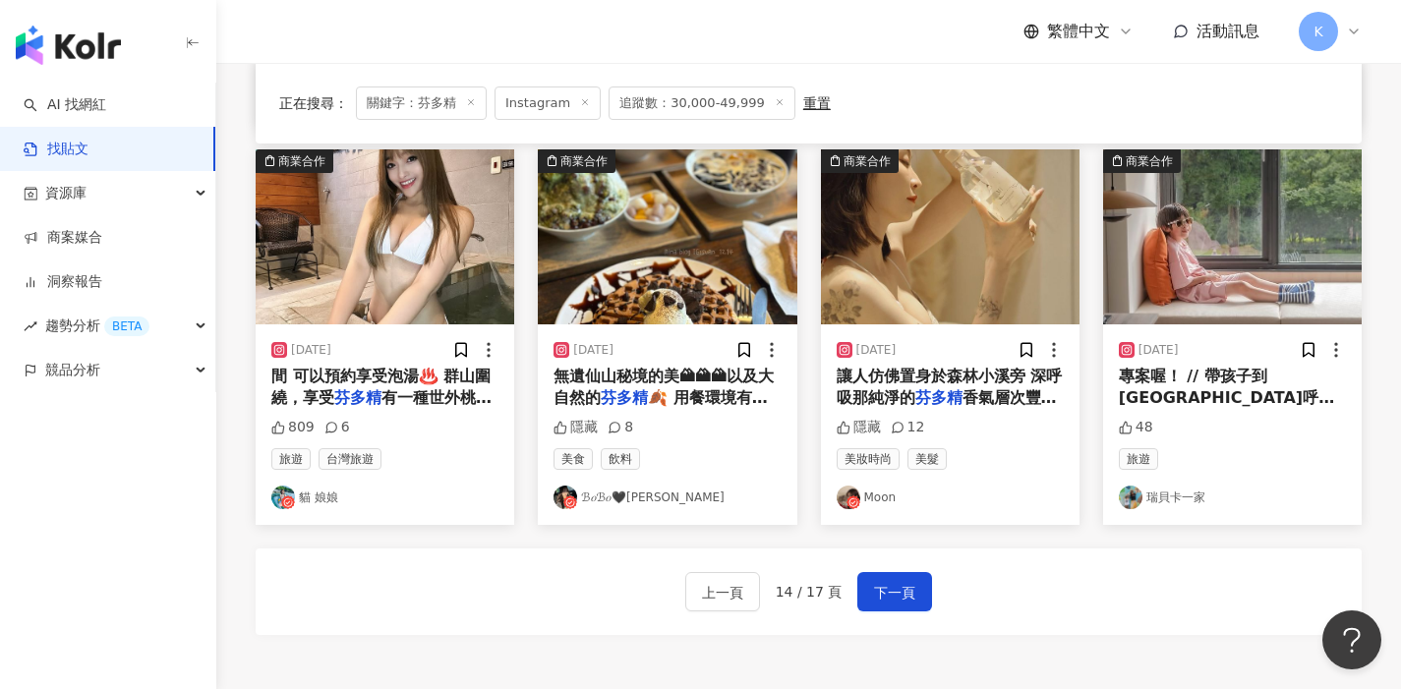
scroll to position [1006, 0]
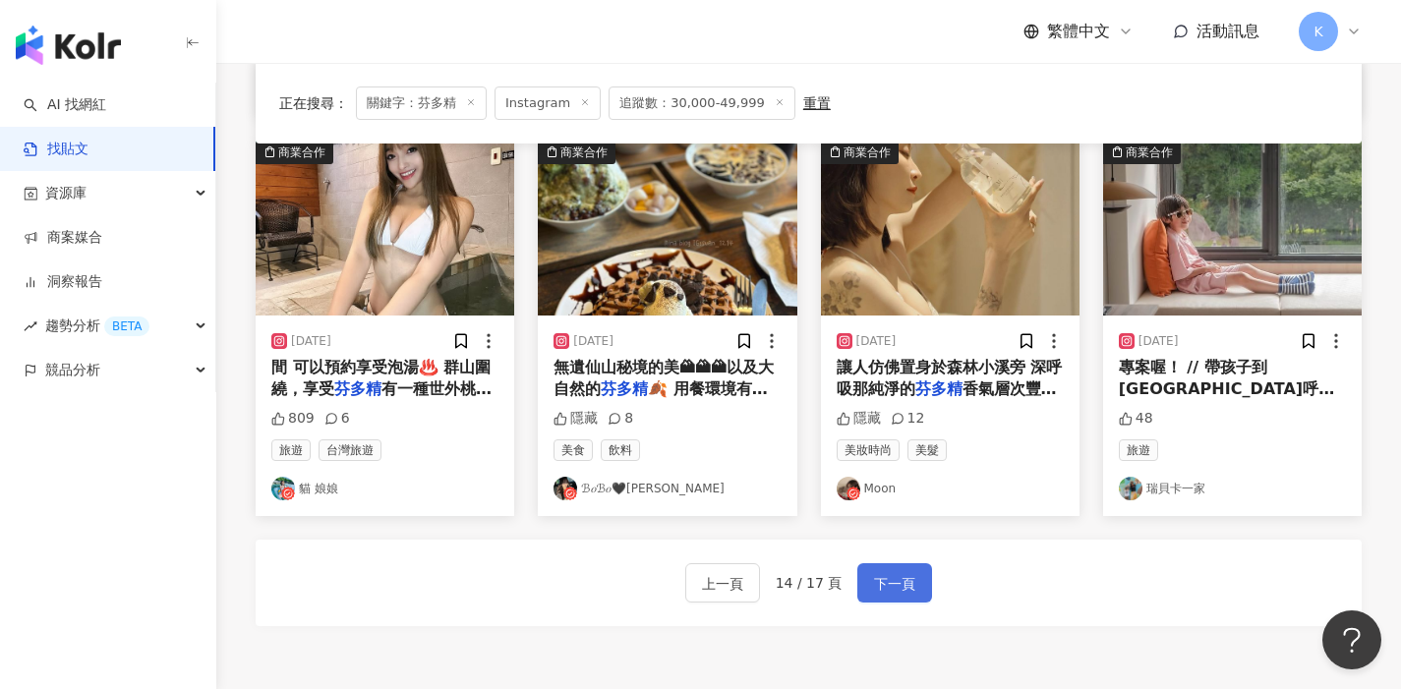
click at [899, 579] on span "下一頁" at bounding box center [894, 584] width 41 height 24
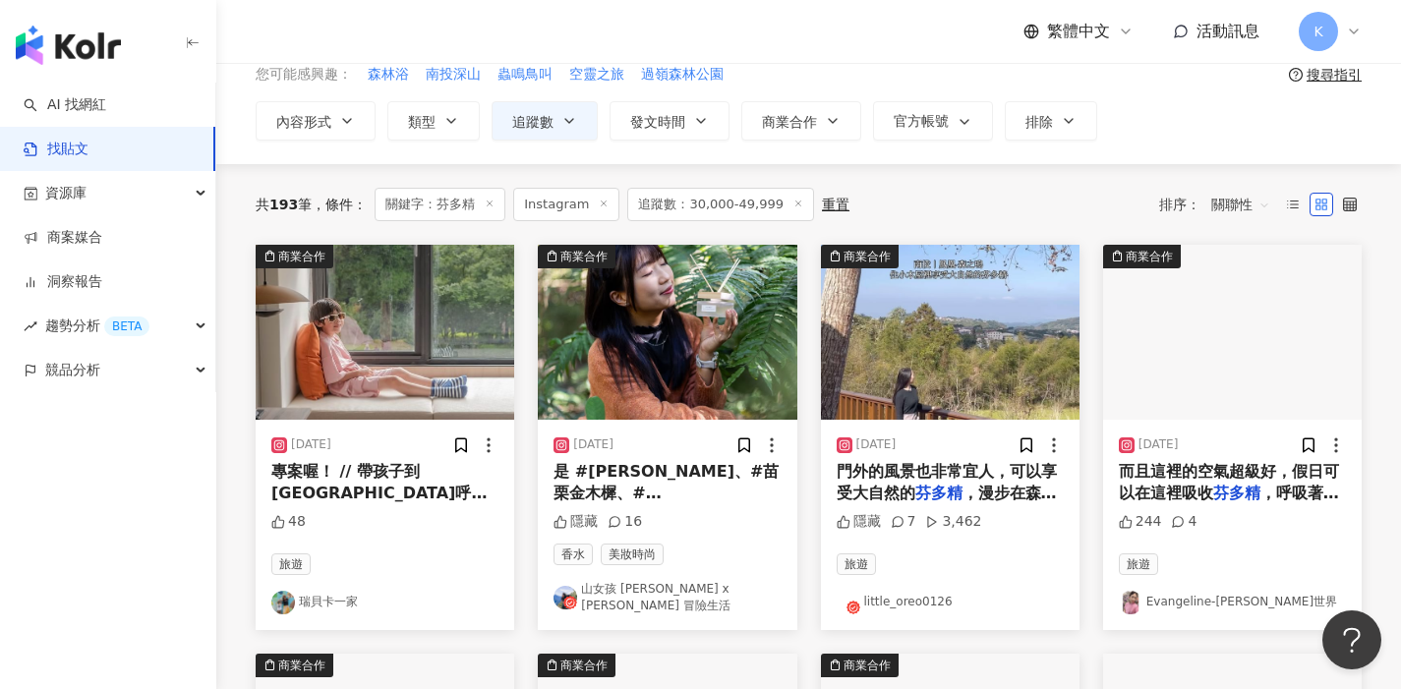
scroll to position [77, 0]
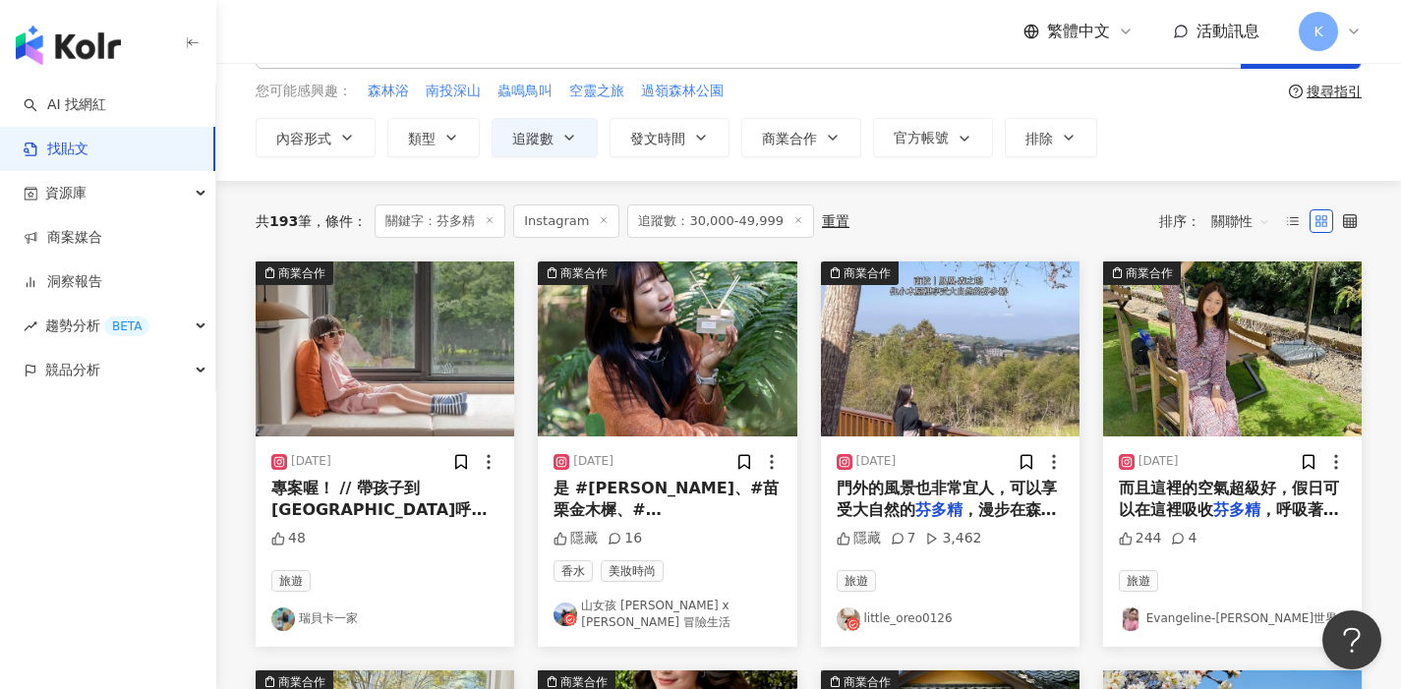
click at [665, 608] on link "山女孩 Melissa x Mao 冒險生活" at bounding box center [667, 614] width 227 height 33
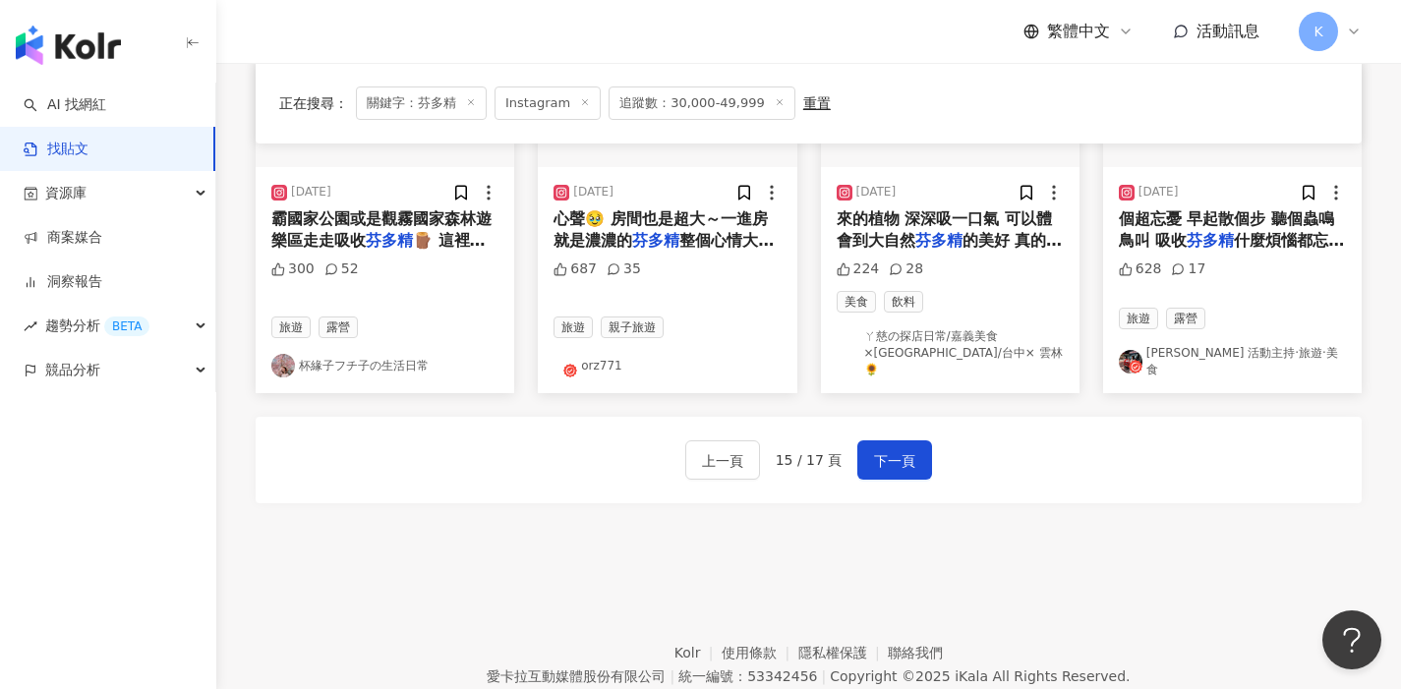
scroll to position [1167, 0]
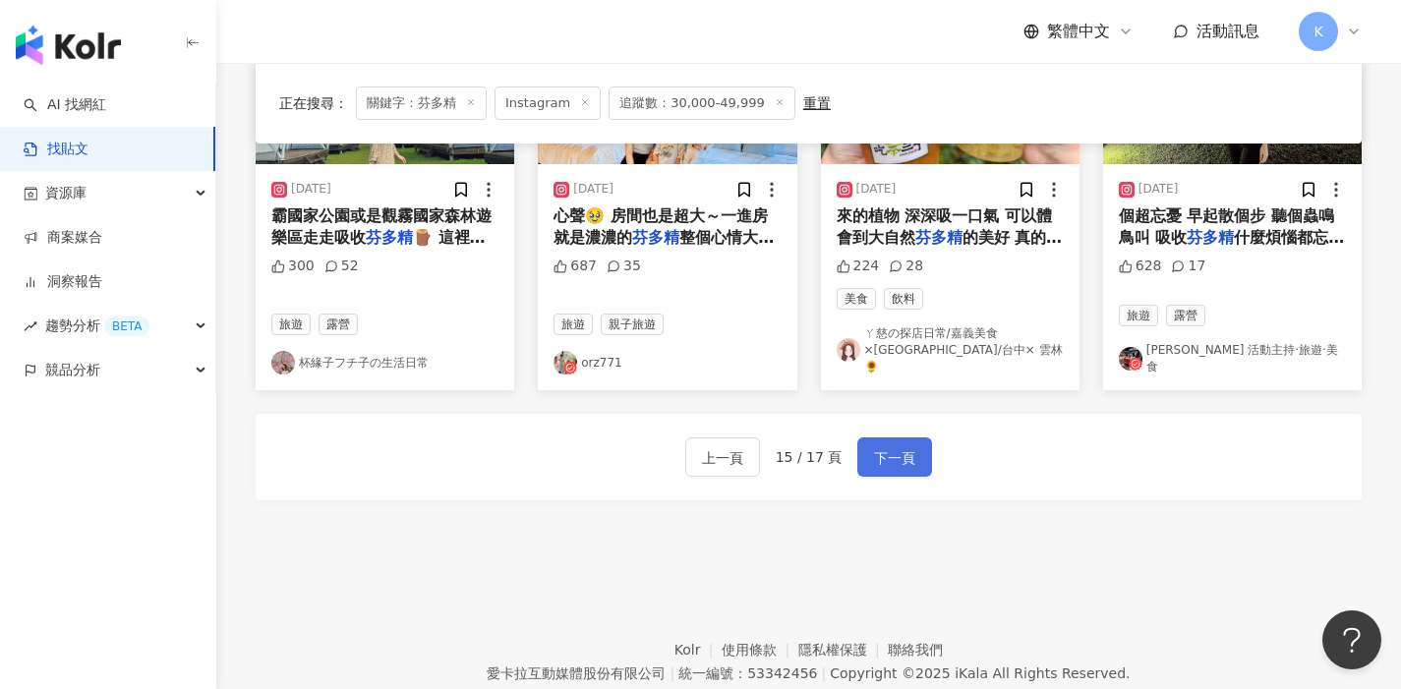
click at [914, 446] on button "下一頁" at bounding box center [895, 457] width 75 height 39
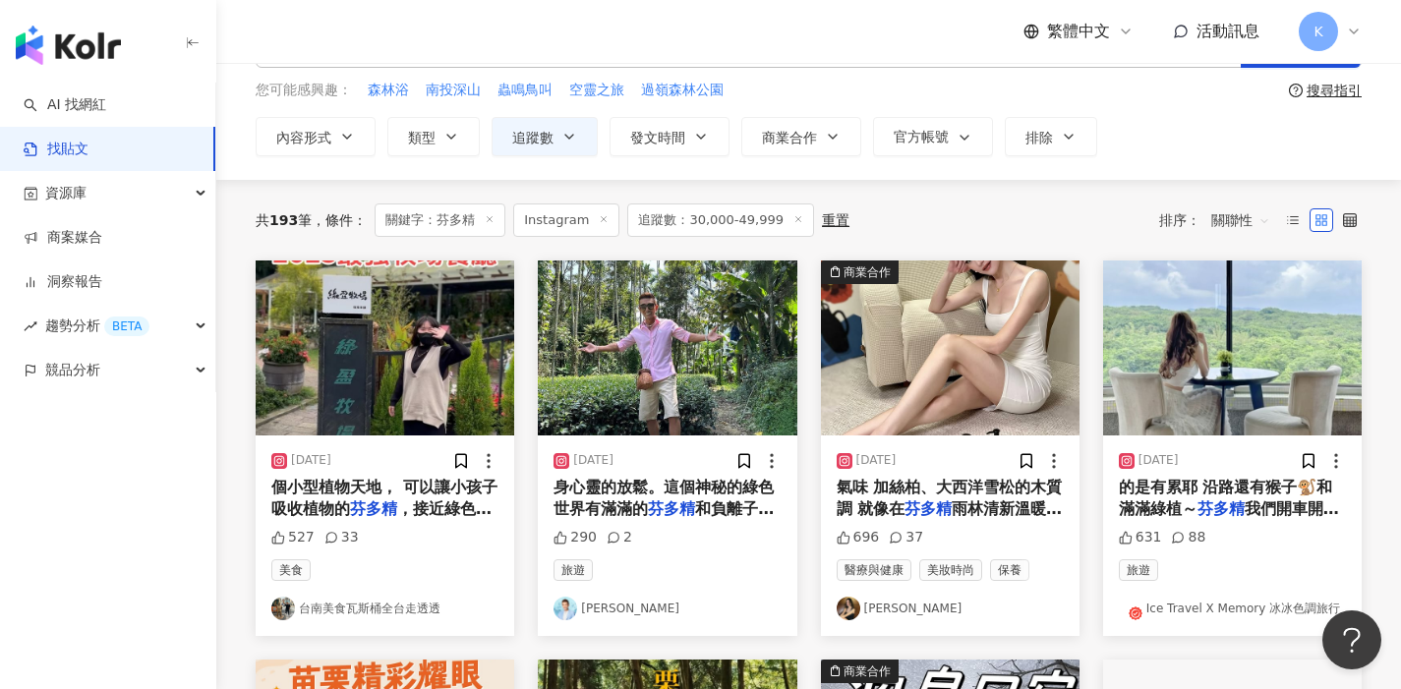
scroll to position [104, 0]
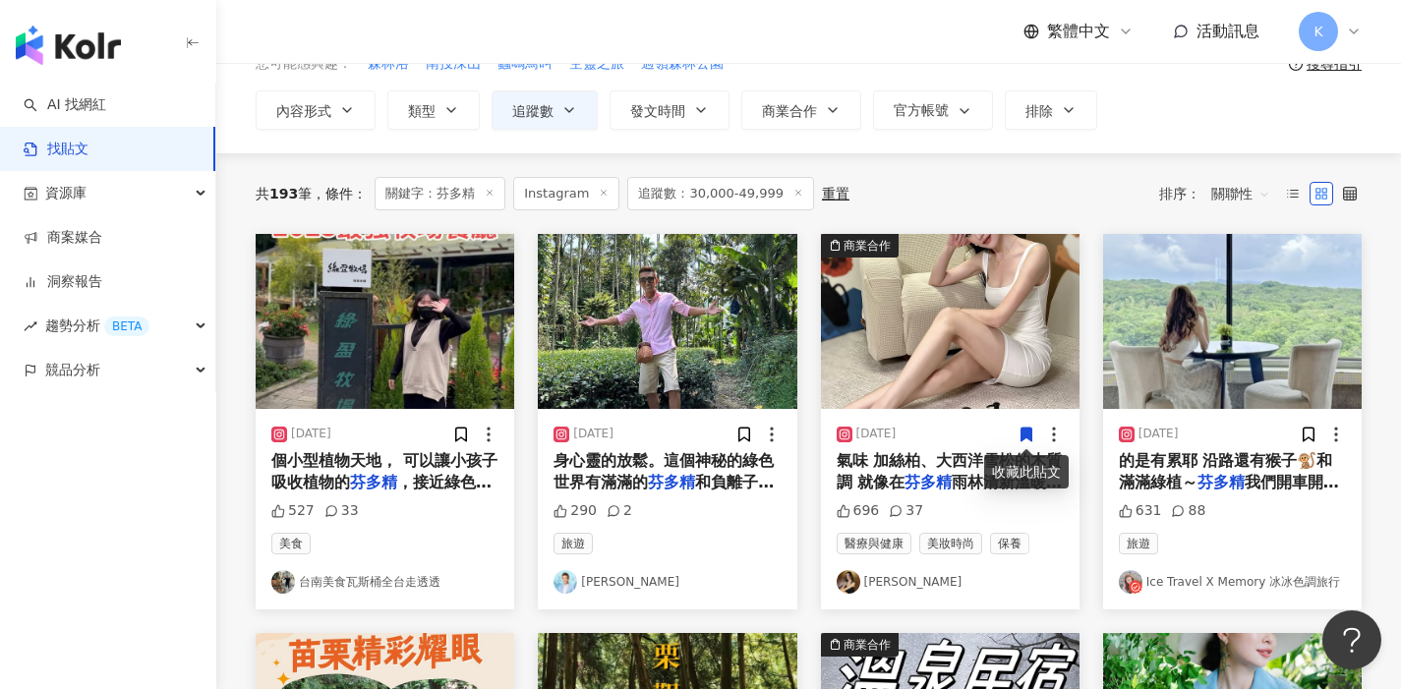
click at [1222, 576] on link "Ice Travel X Memory 冰冰色調旅行" at bounding box center [1232, 582] width 227 height 24
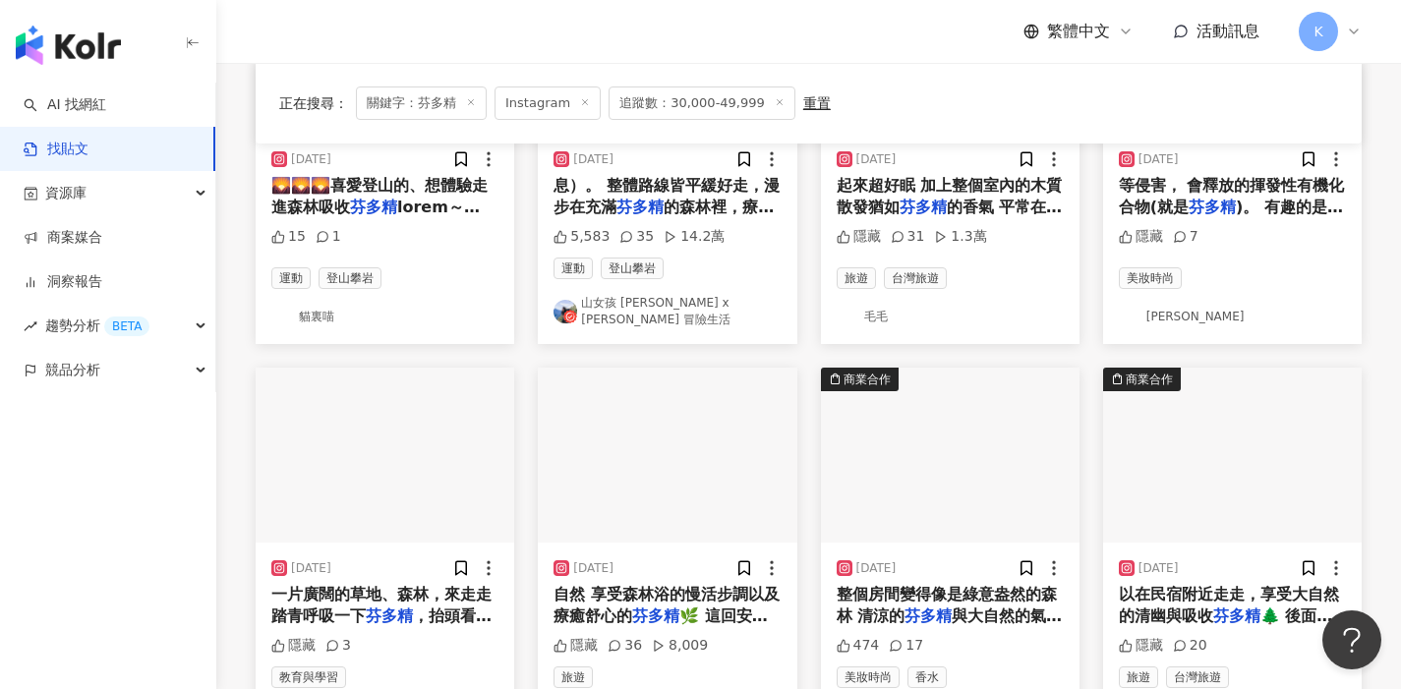
scroll to position [1186, 0]
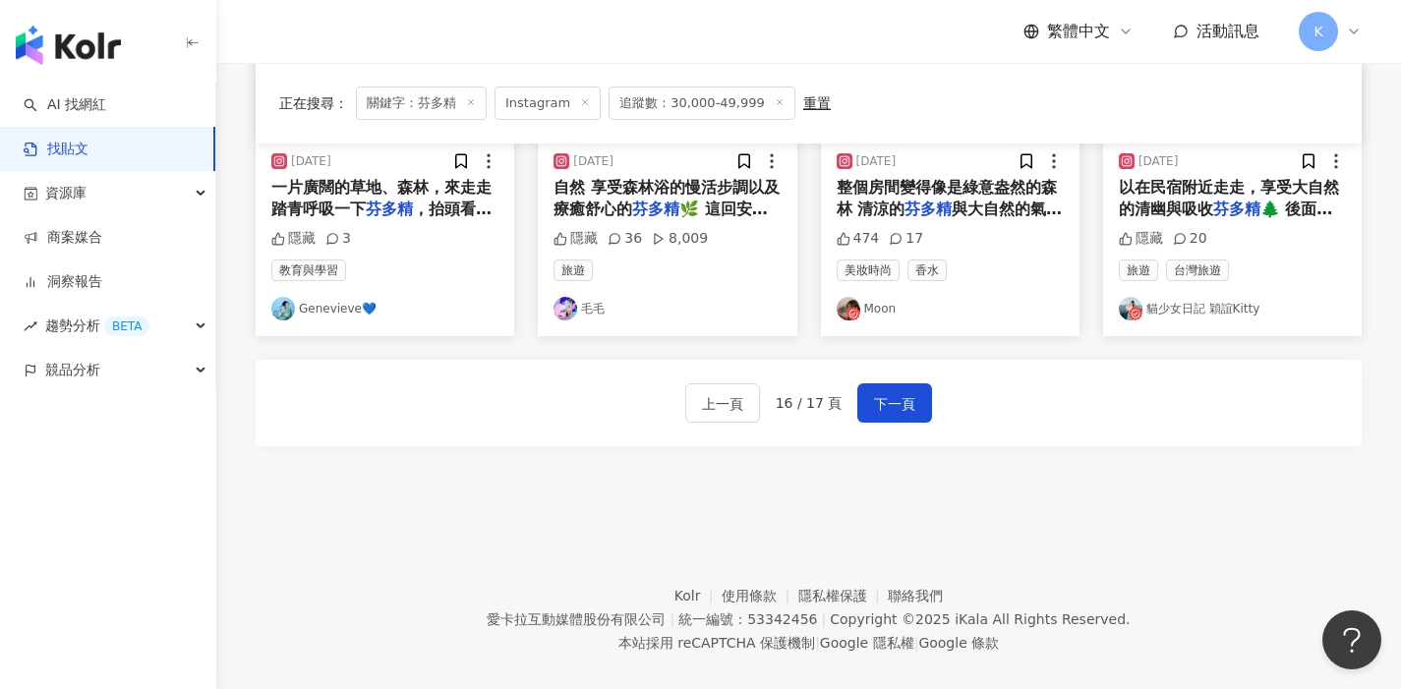
click at [1103, 506] on footer "Kolr 使用條款 隱私權保護 聯絡我們 愛卡拉互動媒體股份有限公司 | 統一編號：53342456 | Copyright © 2025 iKala All…" at bounding box center [808, 605] width 1185 height 218
click at [538, 529] on footer "Kolr 使用條款 隱私權保護 聯絡我們 愛卡拉互動媒體股份有限公司 | 統一編號：53342456 | Copyright © 2025 iKala All…" at bounding box center [808, 605] width 1185 height 218
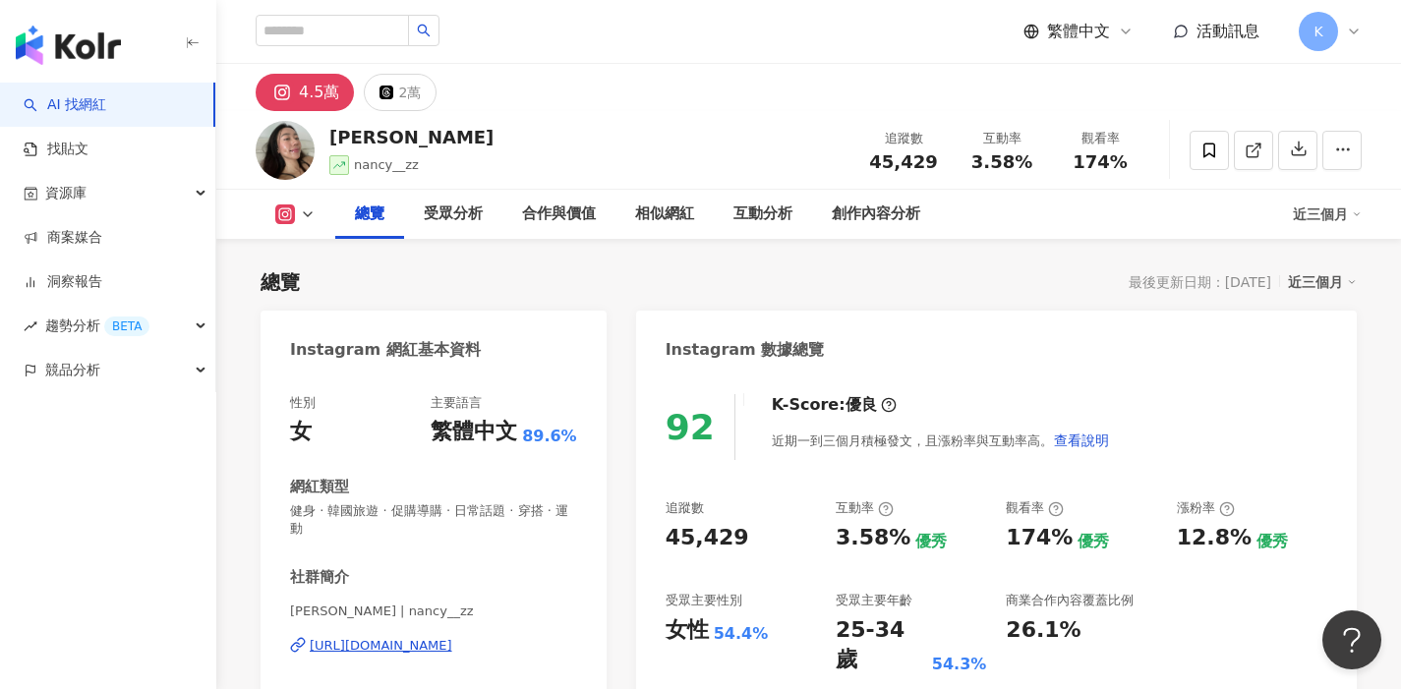
scroll to position [110, 0]
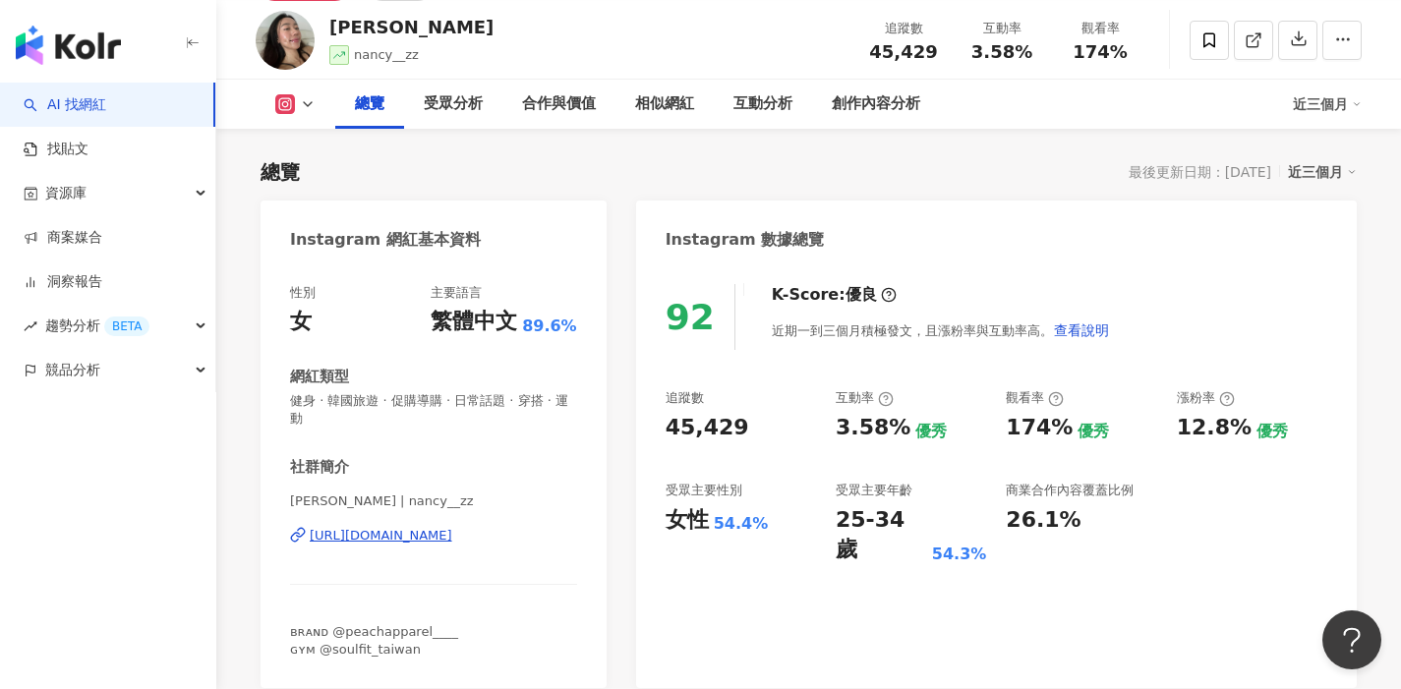
click at [452, 527] on div "https://www.instagram.com/nancy__zz/" at bounding box center [381, 536] width 143 height 18
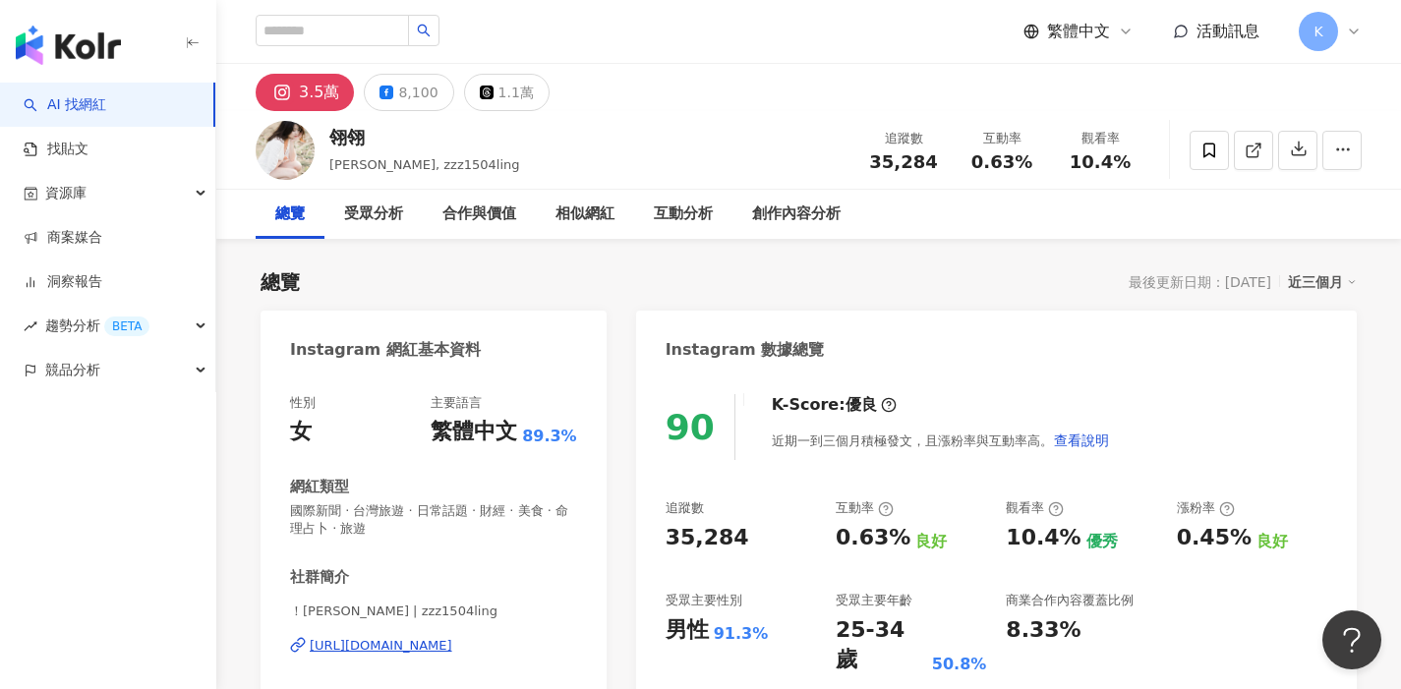
scroll to position [108, 0]
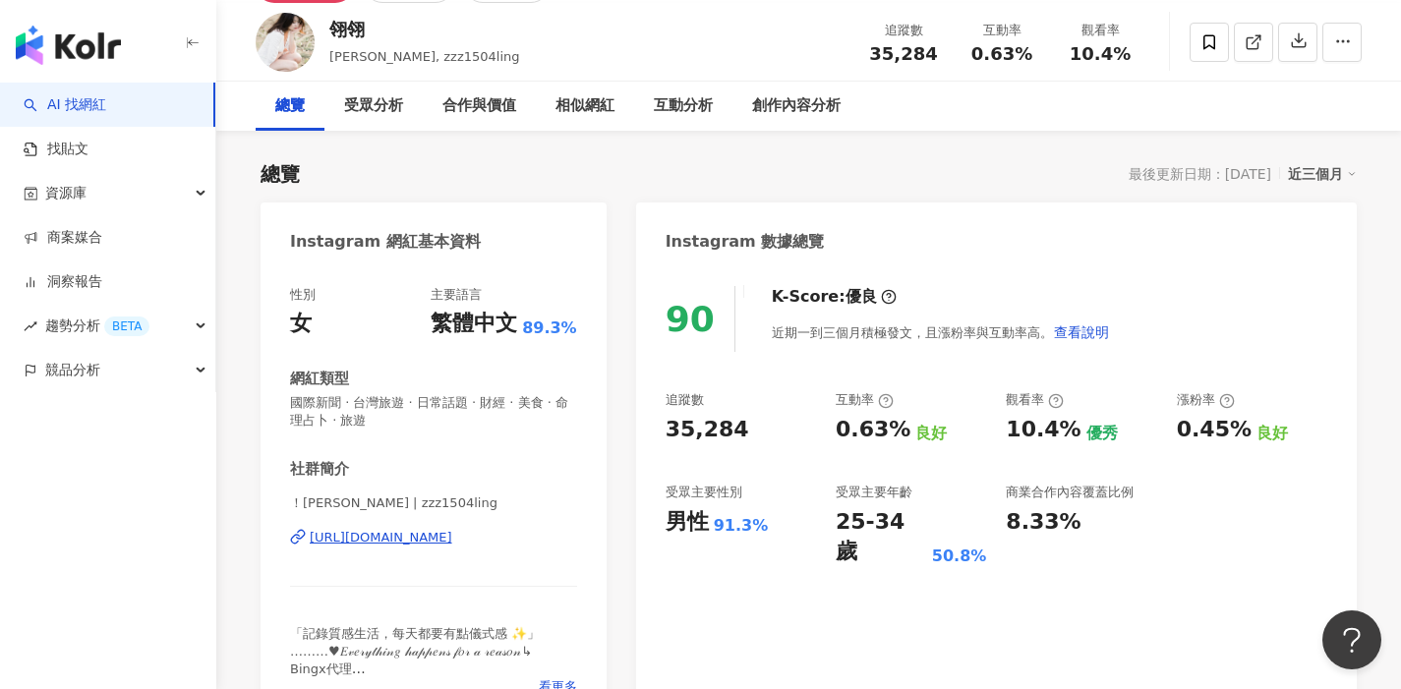
click at [452, 540] on div "https://www.instagram.com/zzz1504ling/" at bounding box center [381, 538] width 143 height 18
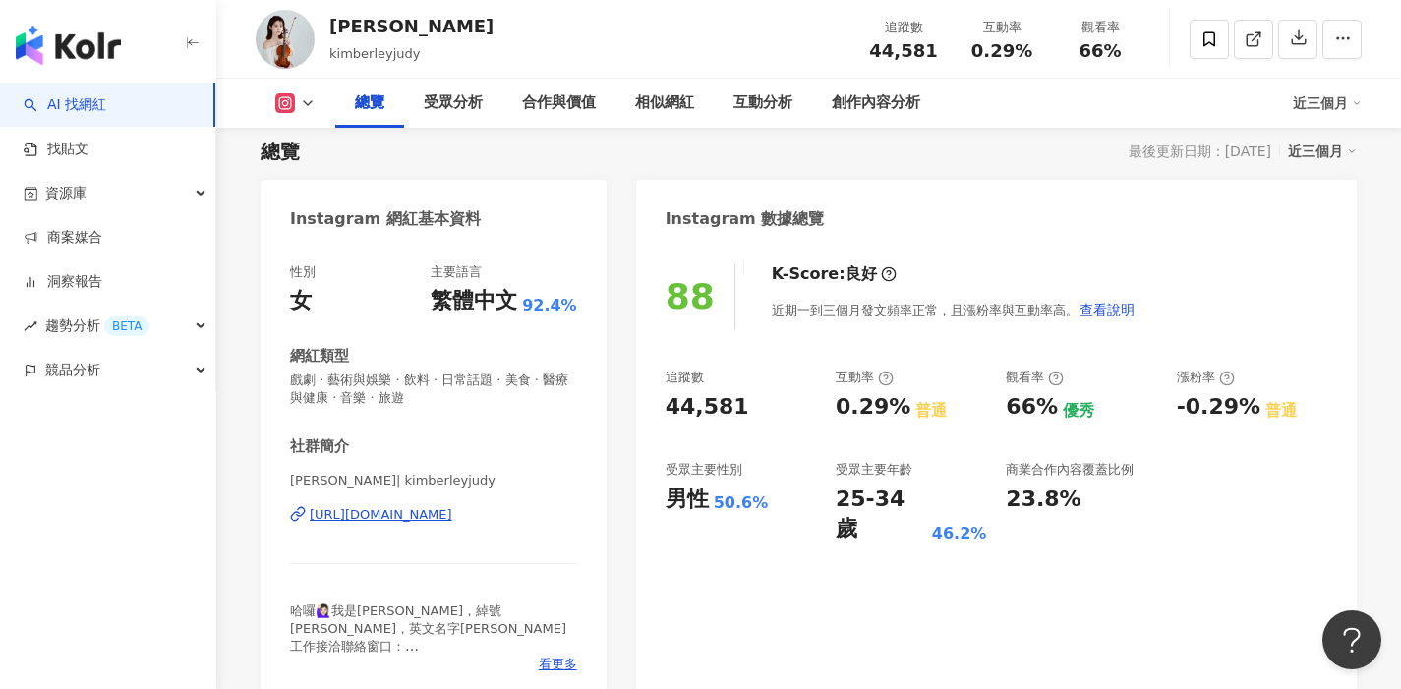
scroll to position [132, 0]
click at [452, 518] on div "https://www.instagram.com/kimberleyjudy/" at bounding box center [381, 515] width 143 height 18
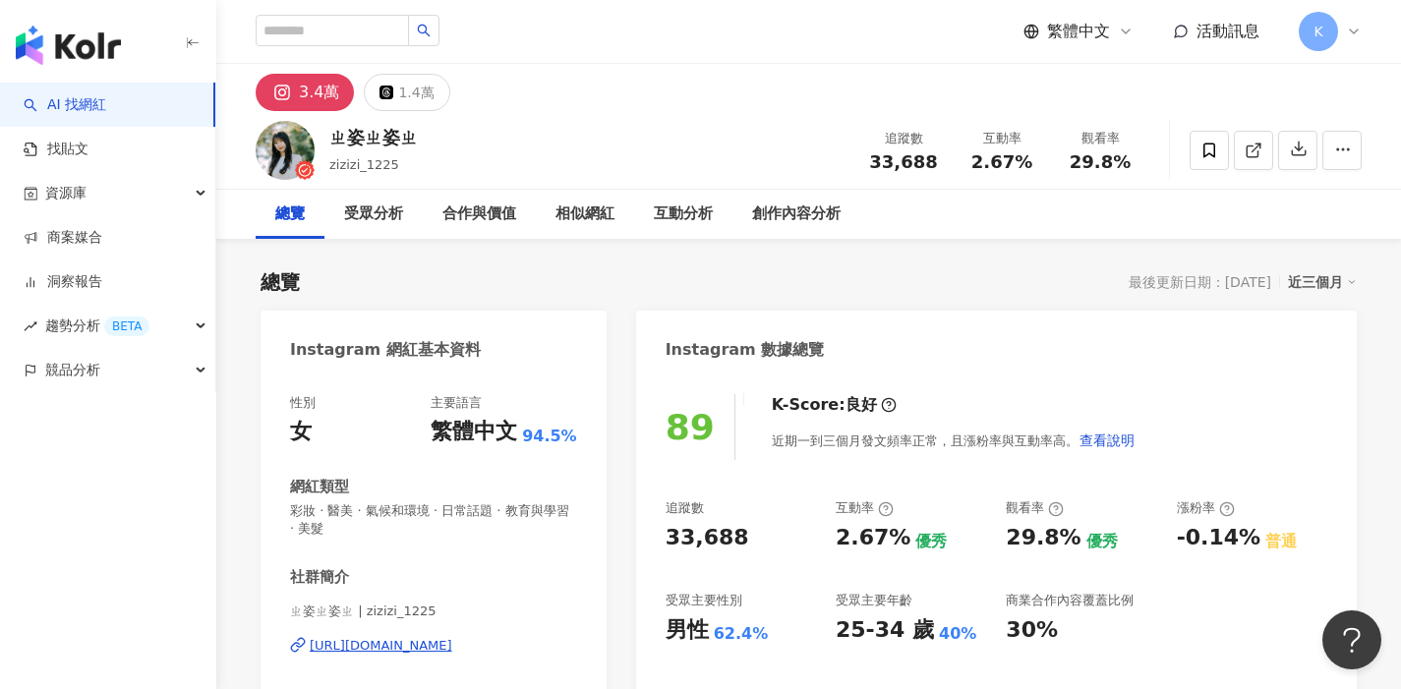
scroll to position [82, 0]
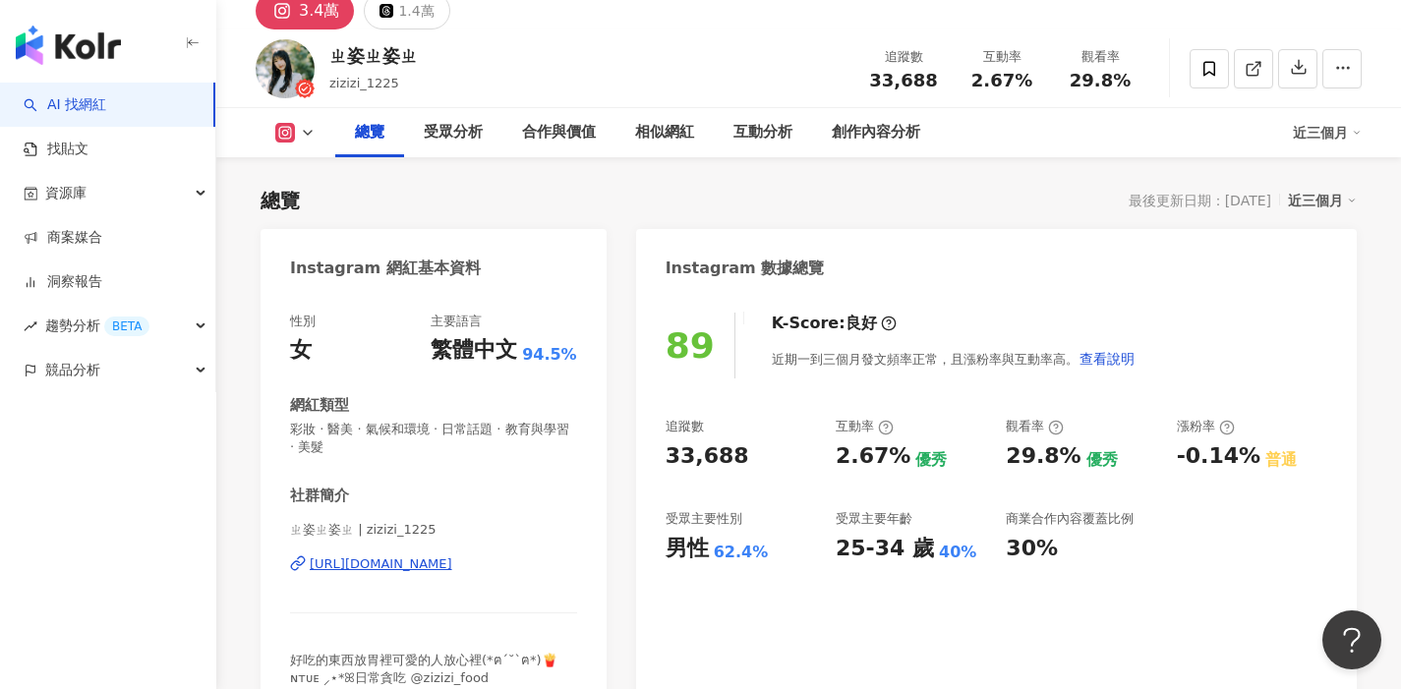
click at [452, 568] on div "[URL][DOMAIN_NAME]" at bounding box center [381, 565] width 143 height 18
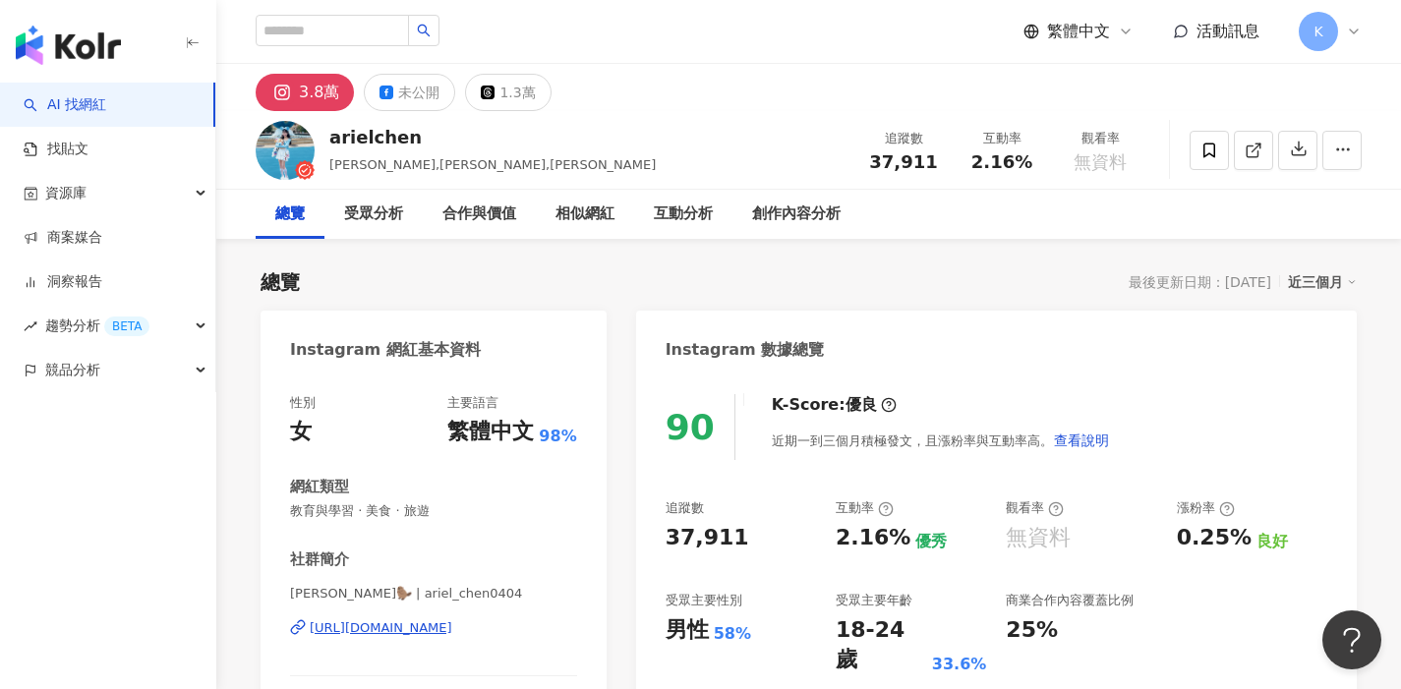
click at [413, 625] on div "https://www.instagram.com/ariel_chen0404/" at bounding box center [381, 629] width 143 height 18
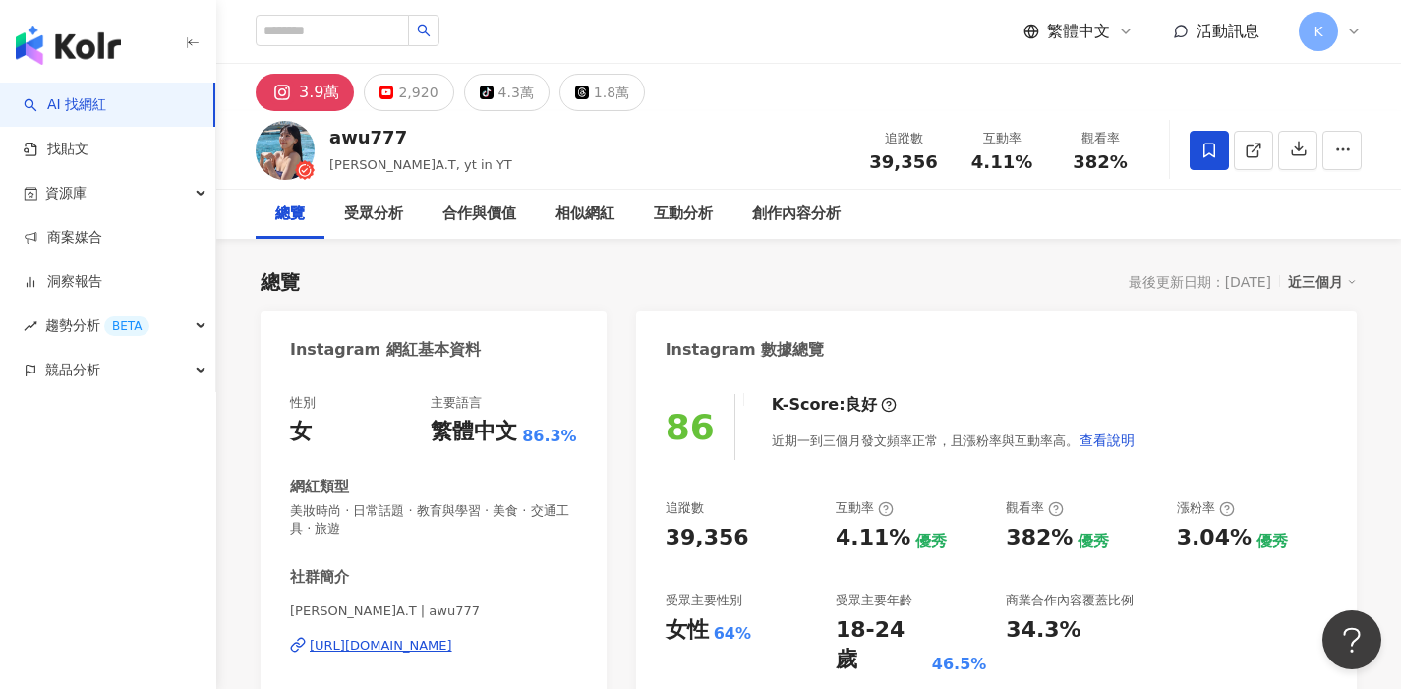
click at [448, 647] on div "https://www.instagram.com/awu777/" at bounding box center [381, 646] width 143 height 18
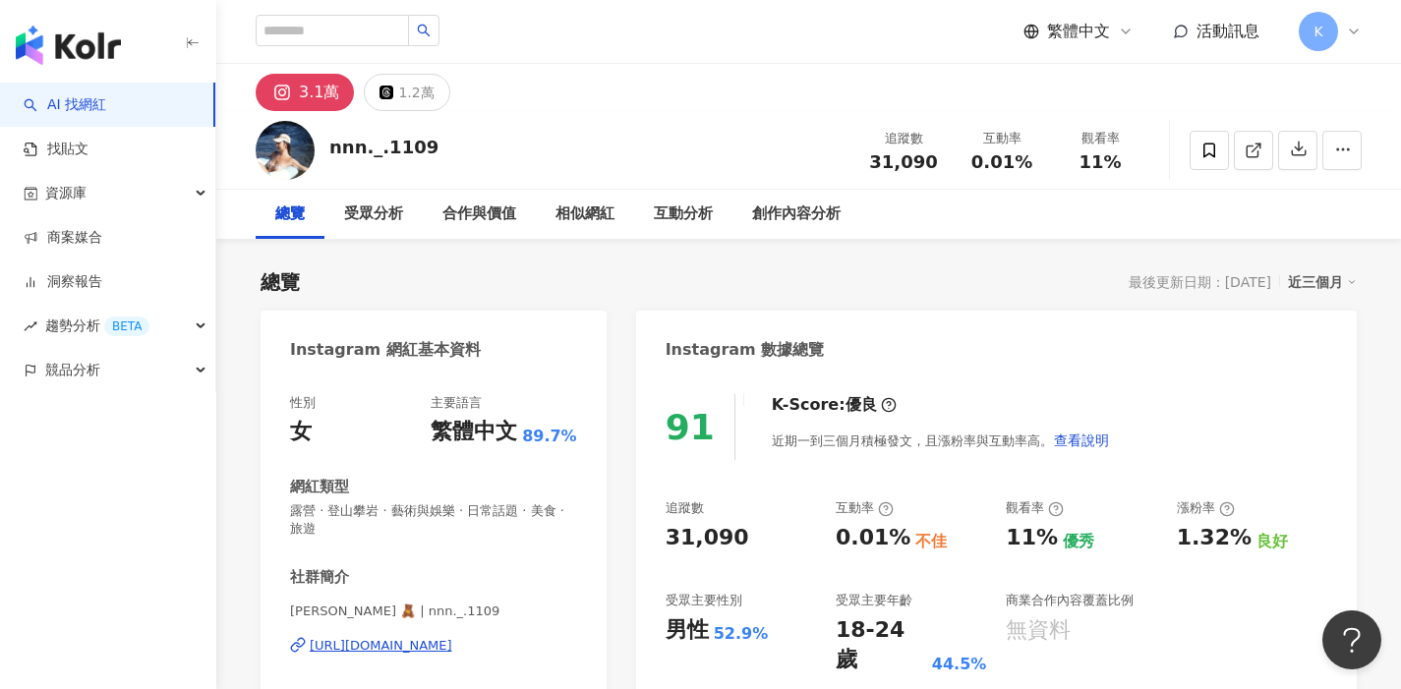
click at [452, 641] on div "https://www.instagram.com/nnn._.1109/" at bounding box center [381, 646] width 143 height 18
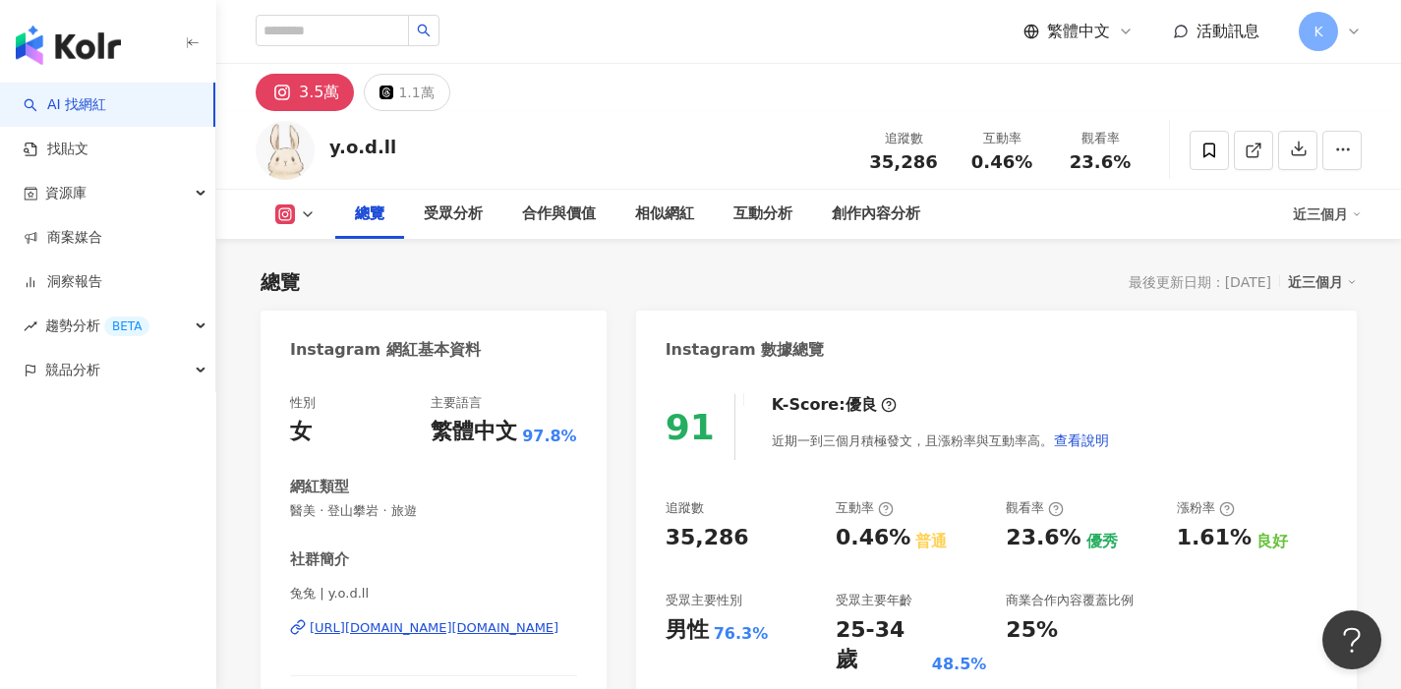
click at [460, 629] on div "https://www.instagram.com/y.o.d.ll/" at bounding box center [434, 629] width 249 height 18
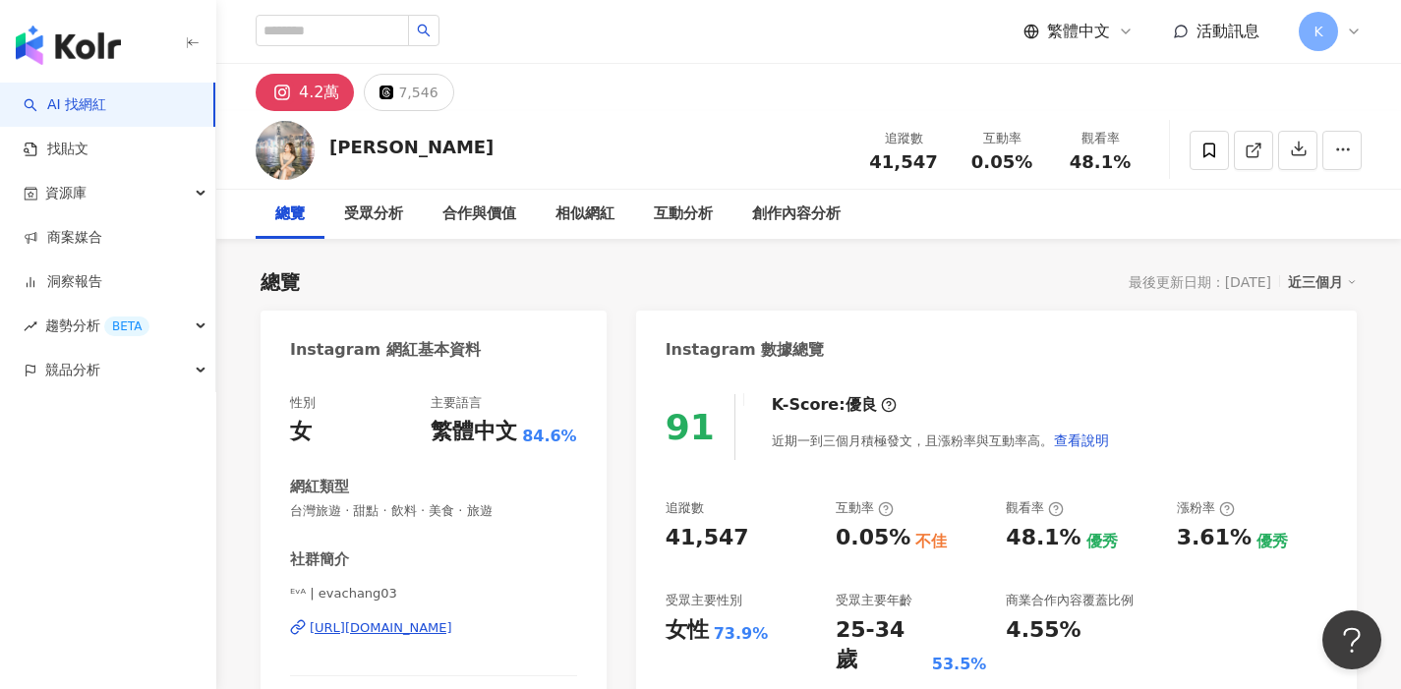
click at [452, 621] on div "[URL][DOMAIN_NAME]" at bounding box center [381, 629] width 143 height 18
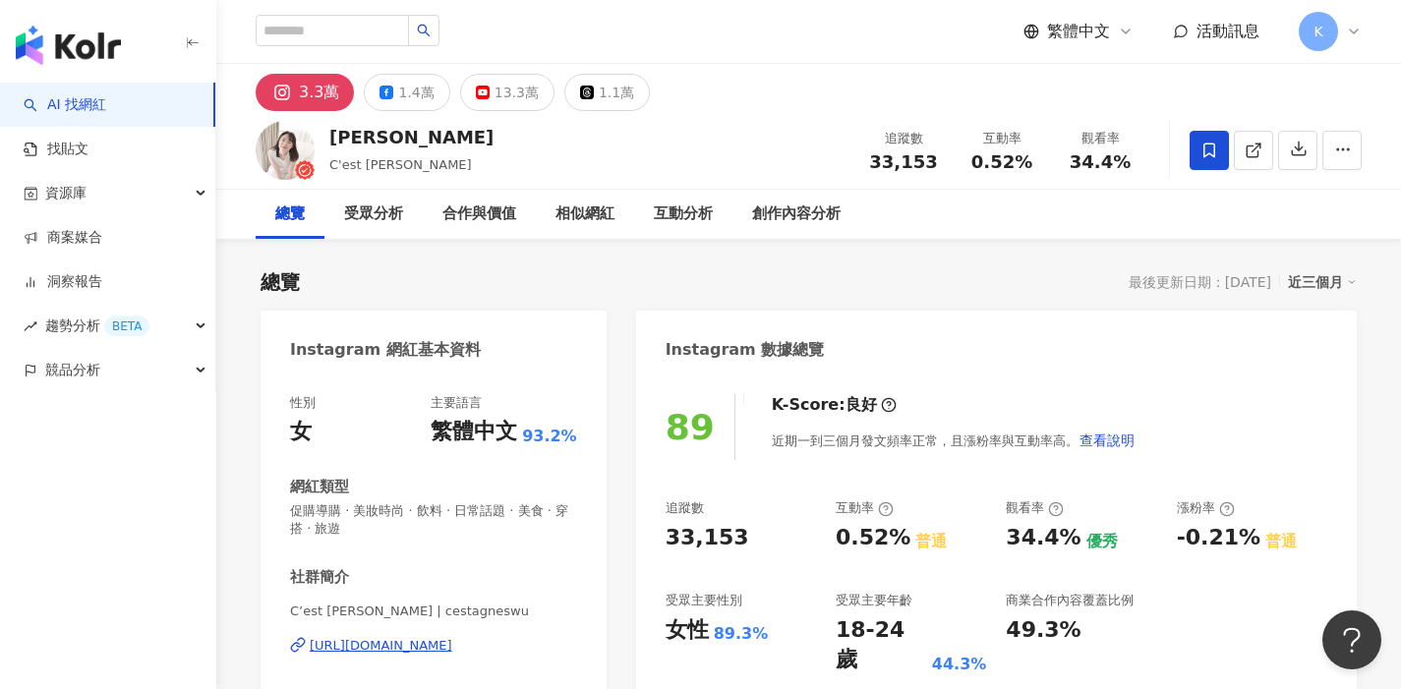
click at [452, 645] on div "https://www.instagram.com/cestagneswu/" at bounding box center [381, 646] width 143 height 18
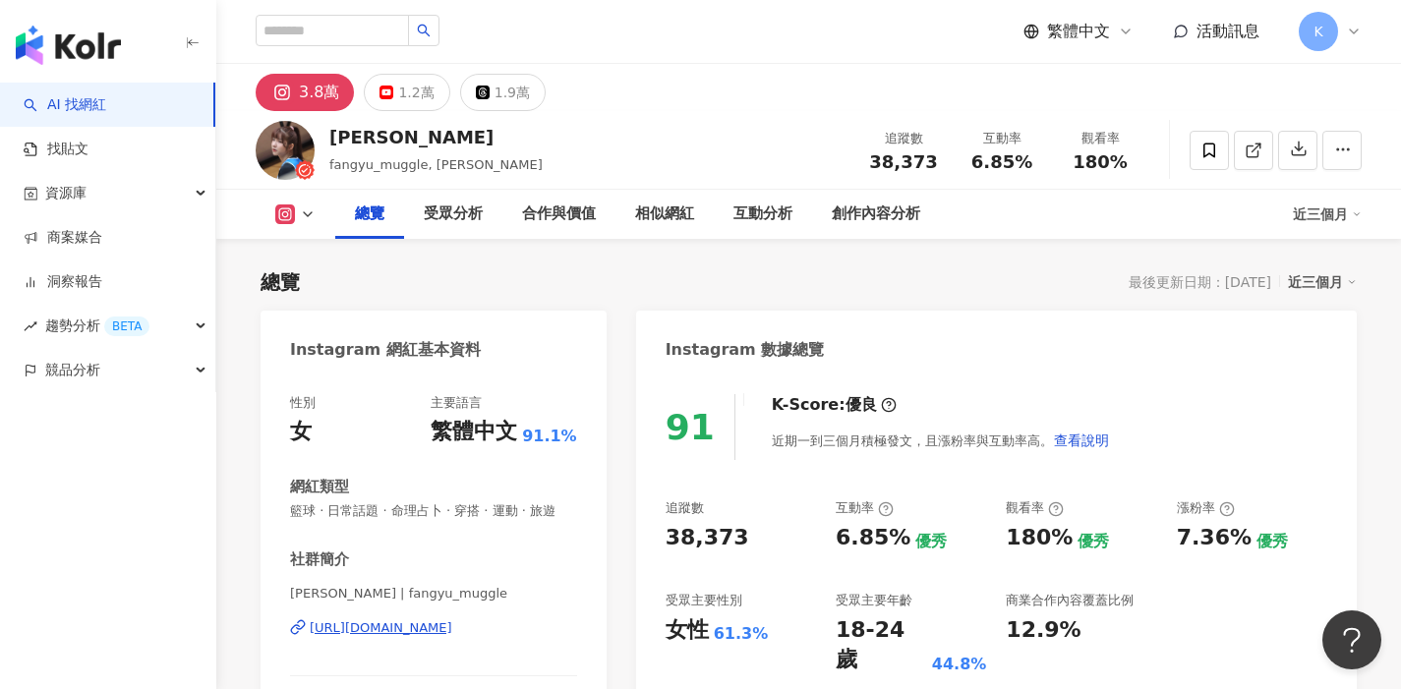
click at [452, 632] on div "https://www.instagram.com/fangyu_muggle/" at bounding box center [381, 629] width 143 height 18
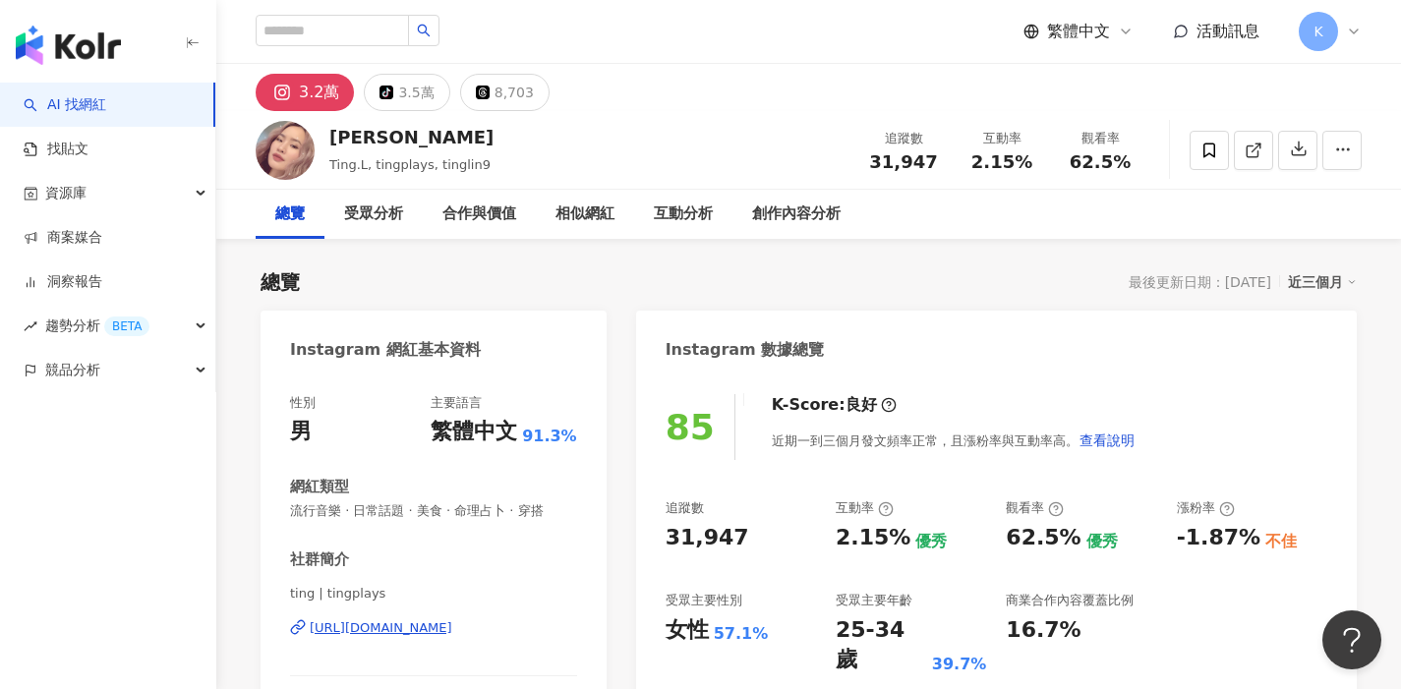
click at [452, 623] on div "https://www.instagram.com/tingplays/" at bounding box center [381, 629] width 143 height 18
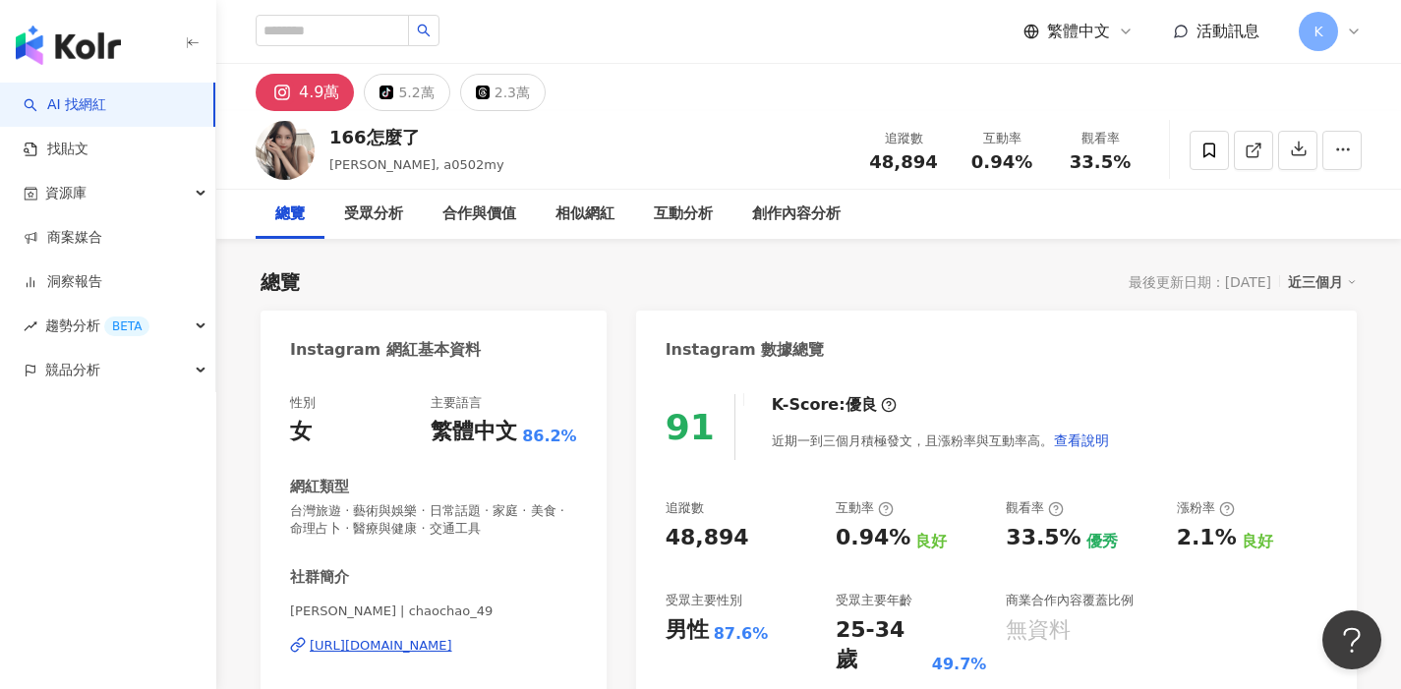
click at [447, 651] on div "[URL][DOMAIN_NAME]" at bounding box center [381, 646] width 143 height 18
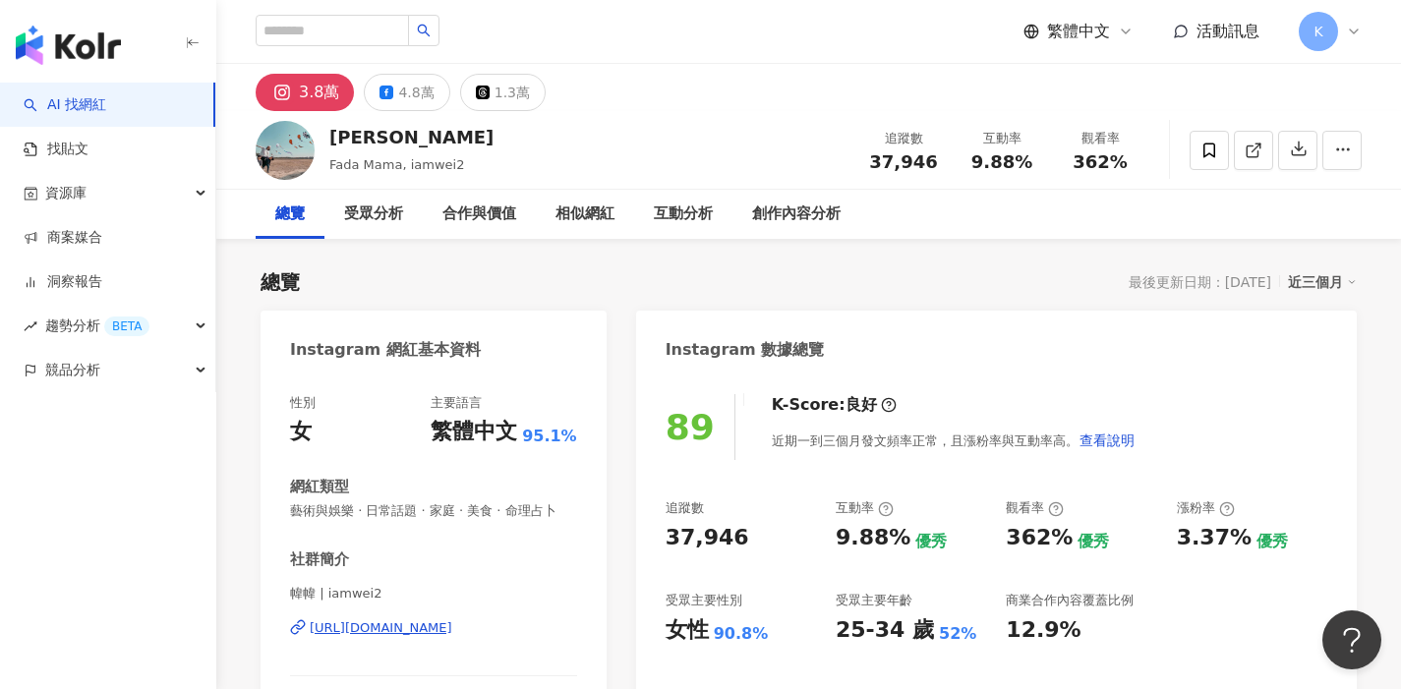
click at [452, 629] on div "[URL][DOMAIN_NAME]" at bounding box center [381, 629] width 143 height 18
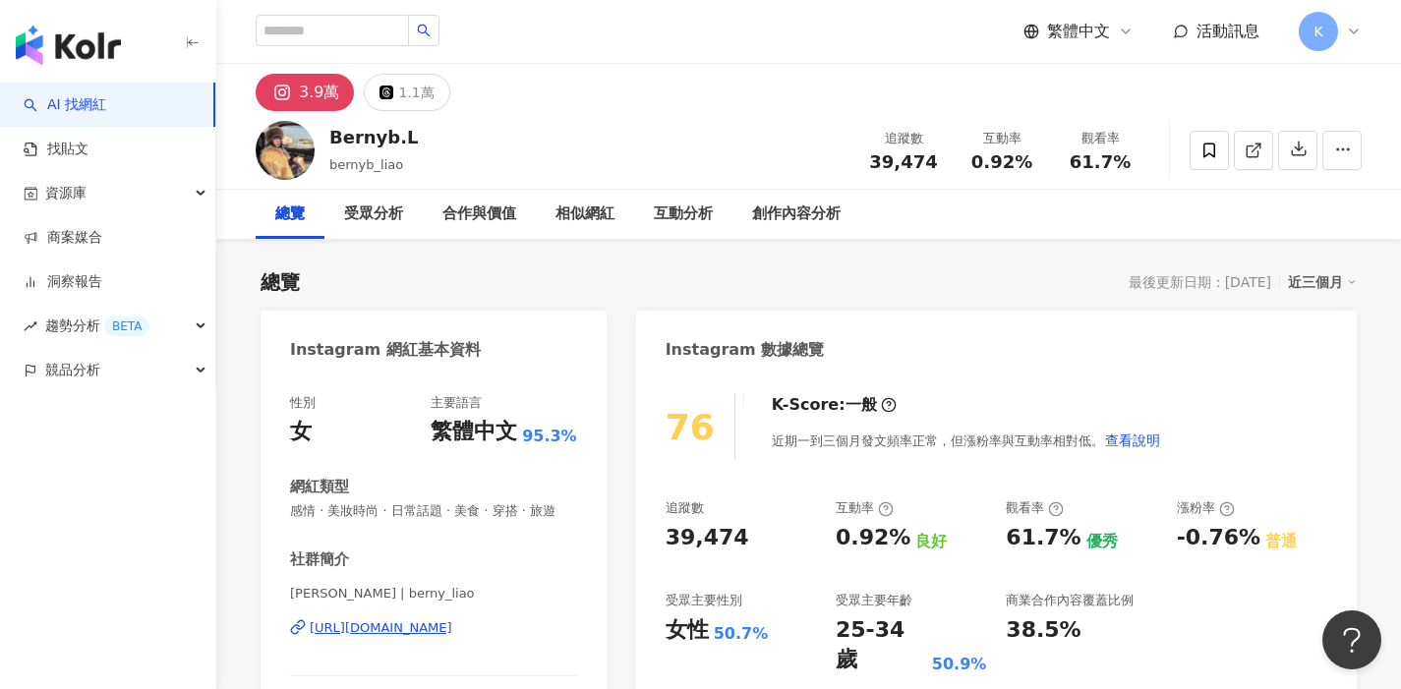
click at [452, 629] on div "[URL][DOMAIN_NAME]" at bounding box center [381, 629] width 143 height 18
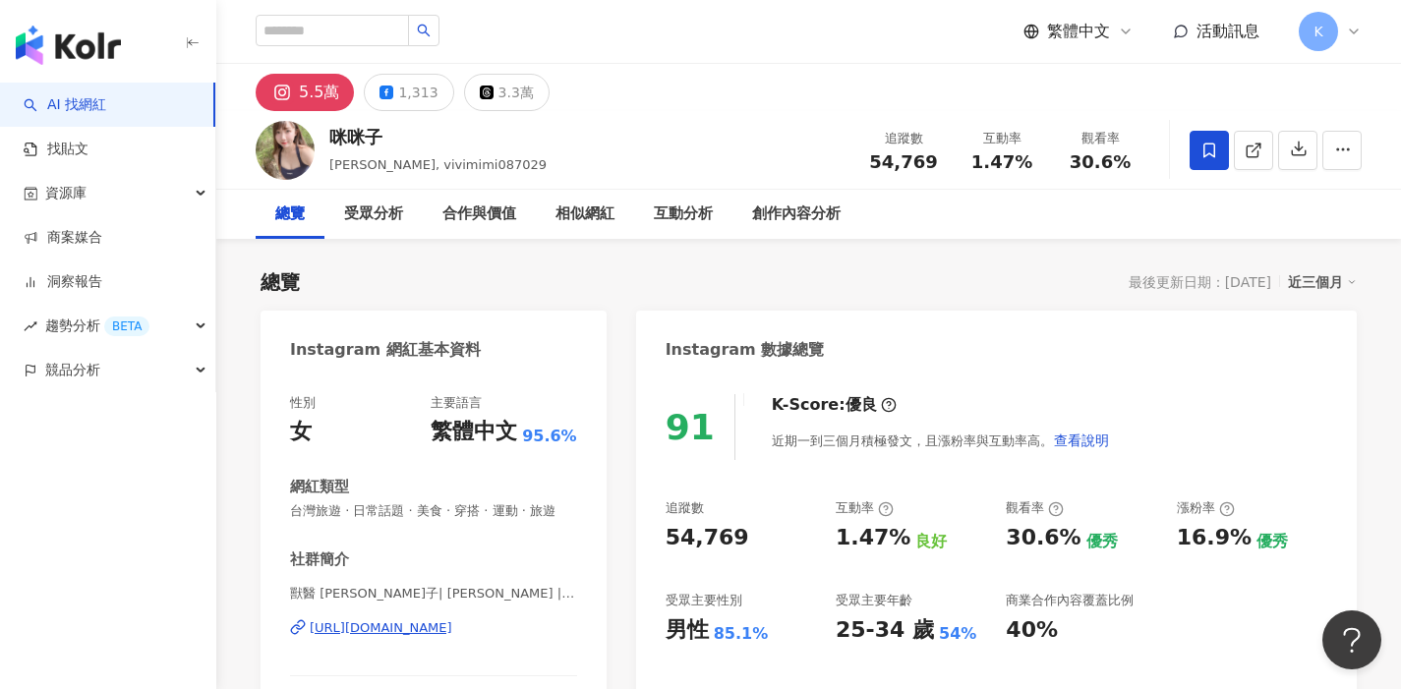
click at [452, 631] on div "https://www.instagram.com/vivimimi087029/" at bounding box center [381, 629] width 143 height 18
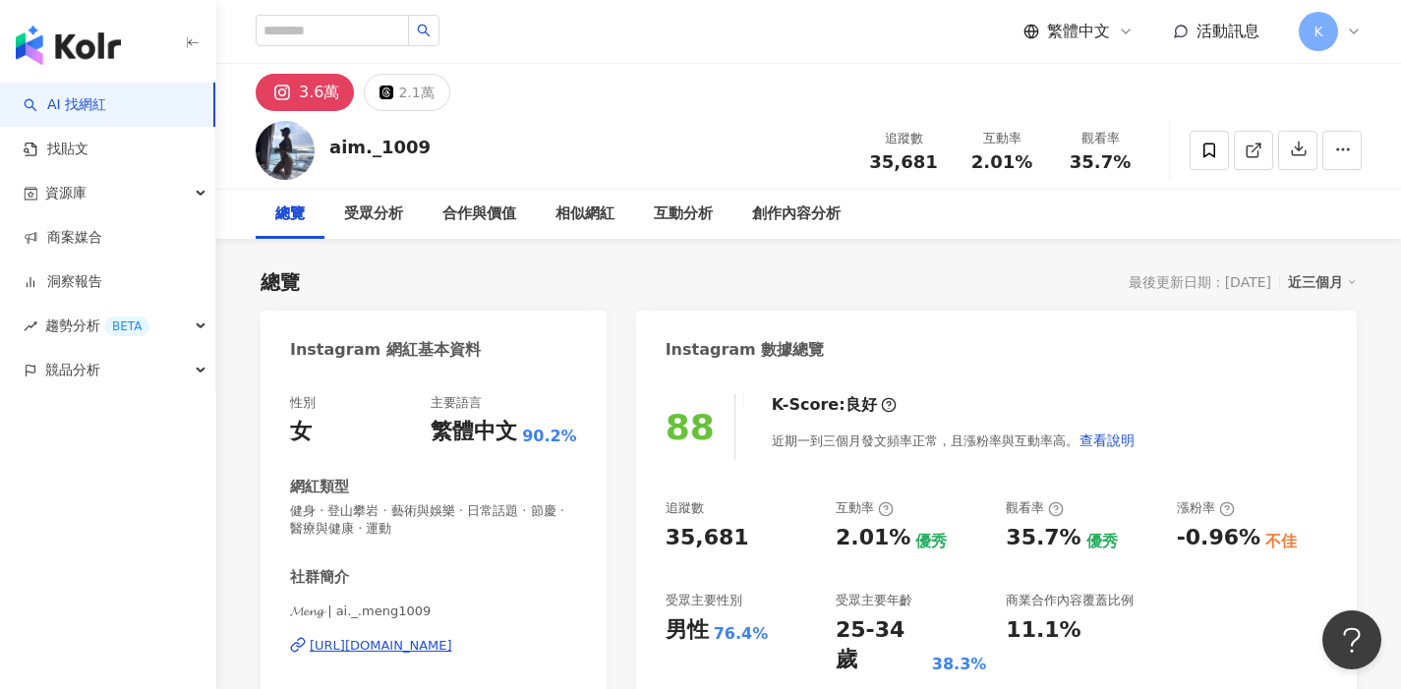
click at [452, 647] on div "[URL][DOMAIN_NAME]" at bounding box center [381, 646] width 143 height 18
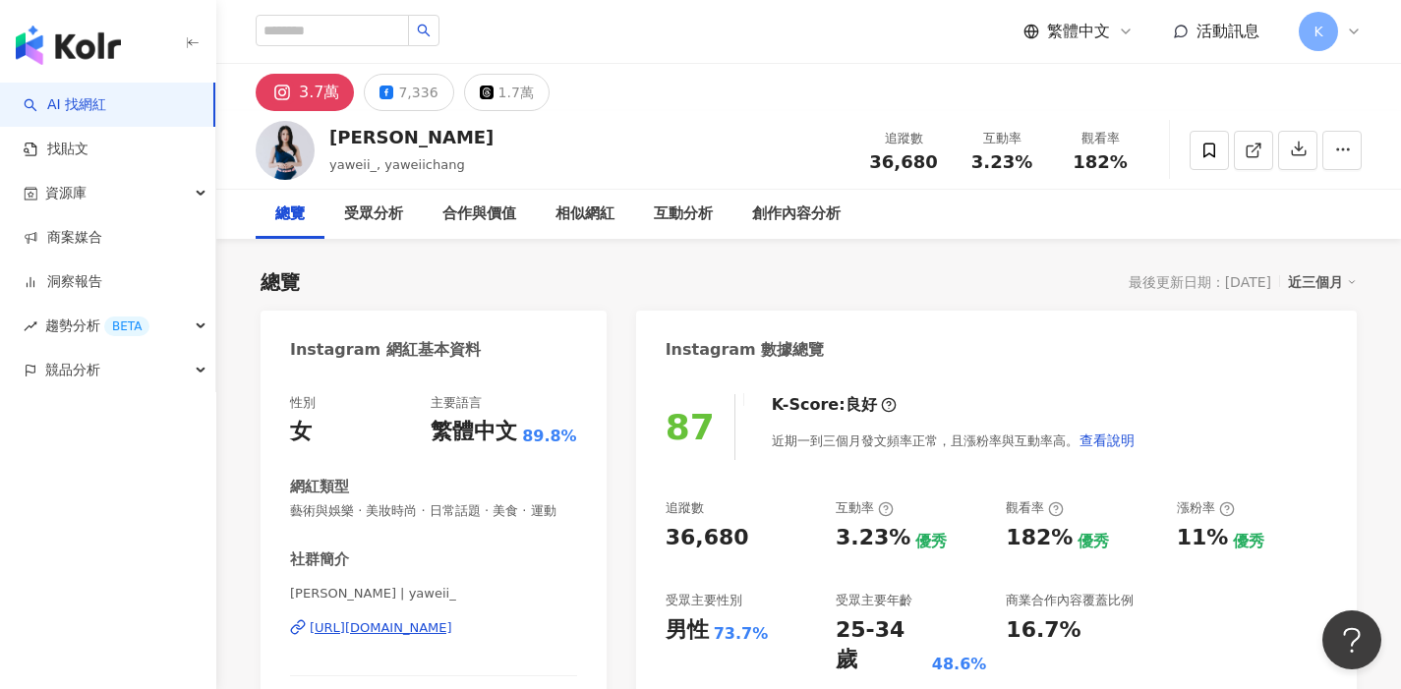
click at [446, 625] on div "https://www.instagram.com/yaweii_/" at bounding box center [381, 629] width 143 height 18
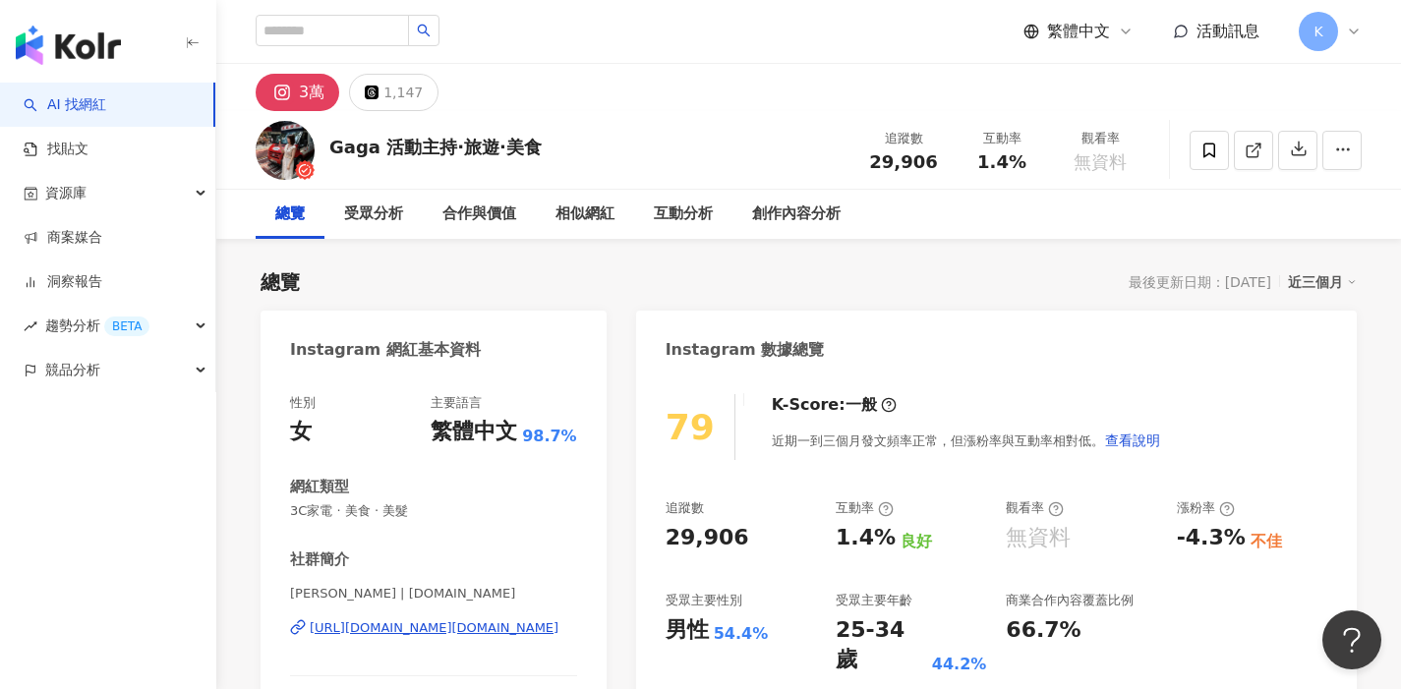
click at [449, 633] on div "https://www.instagram.com/heo.ga/" at bounding box center [434, 629] width 249 height 18
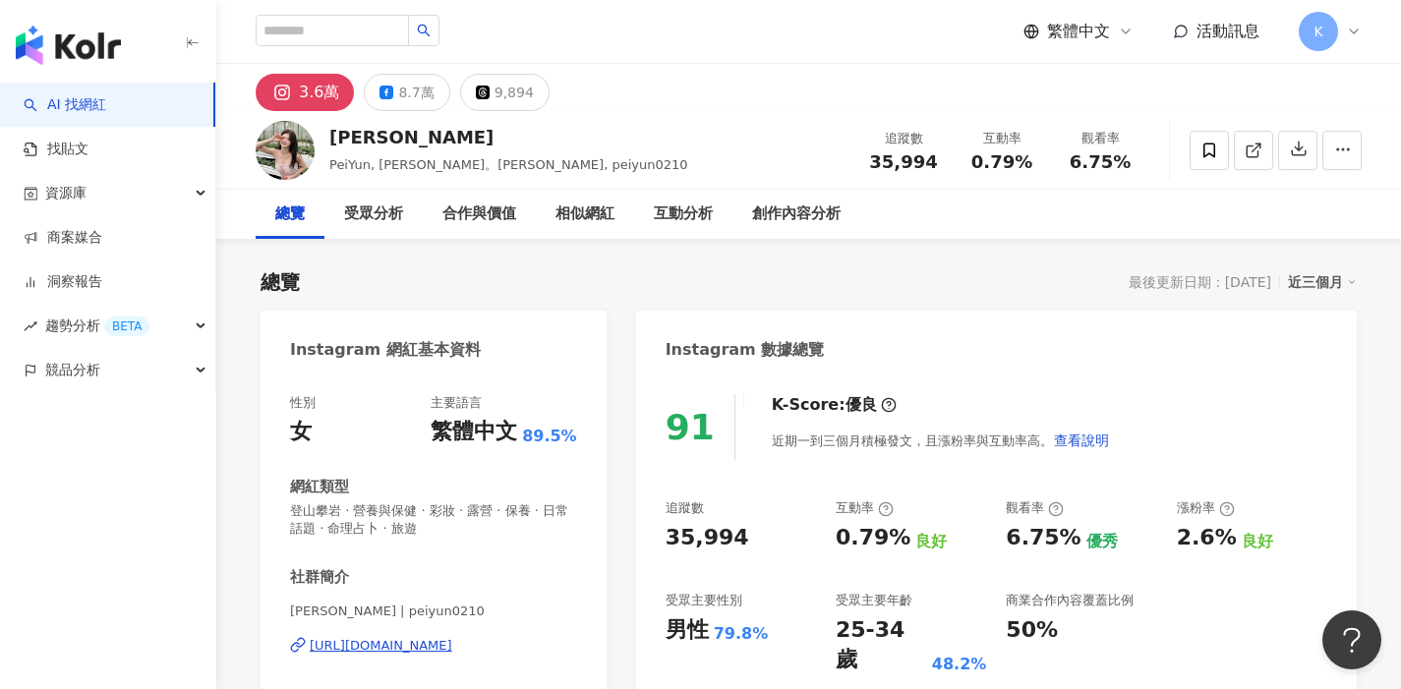
click at [452, 643] on div "https://www.instagram.com/peiyun0210/" at bounding box center [381, 646] width 143 height 18
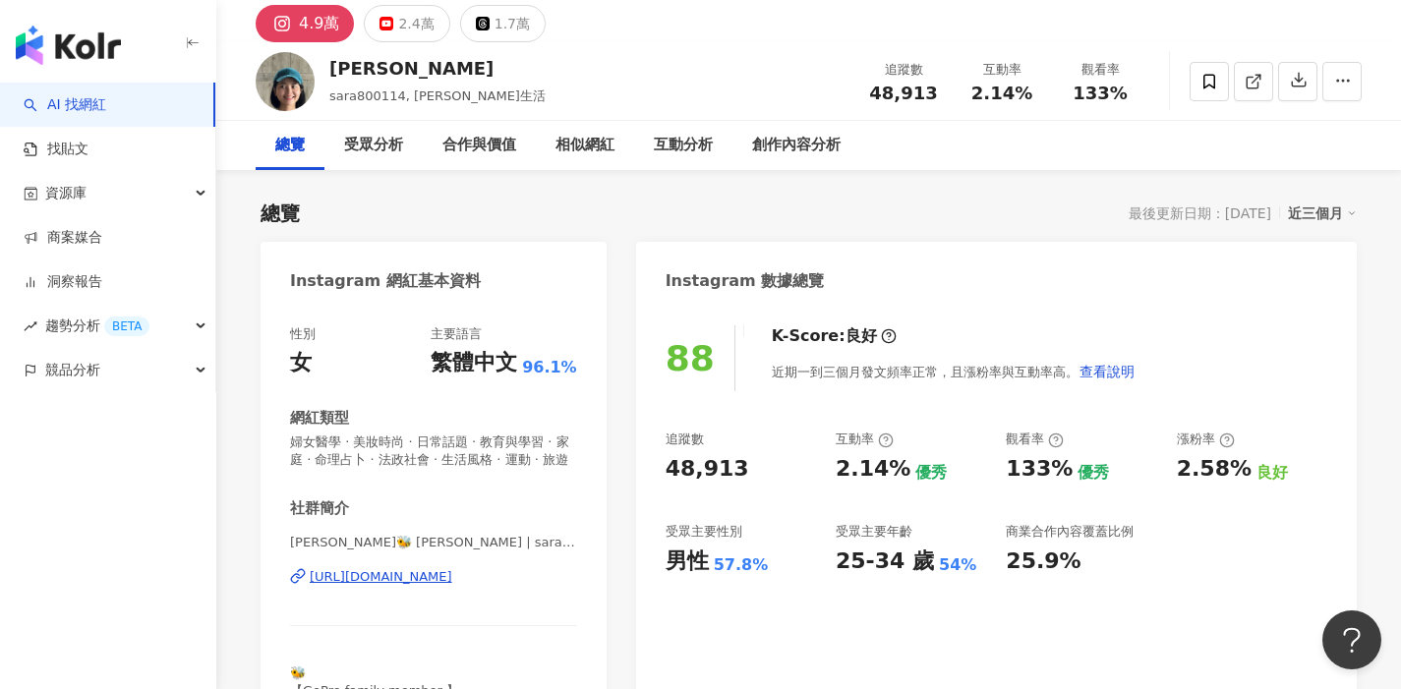
scroll to position [80, 0]
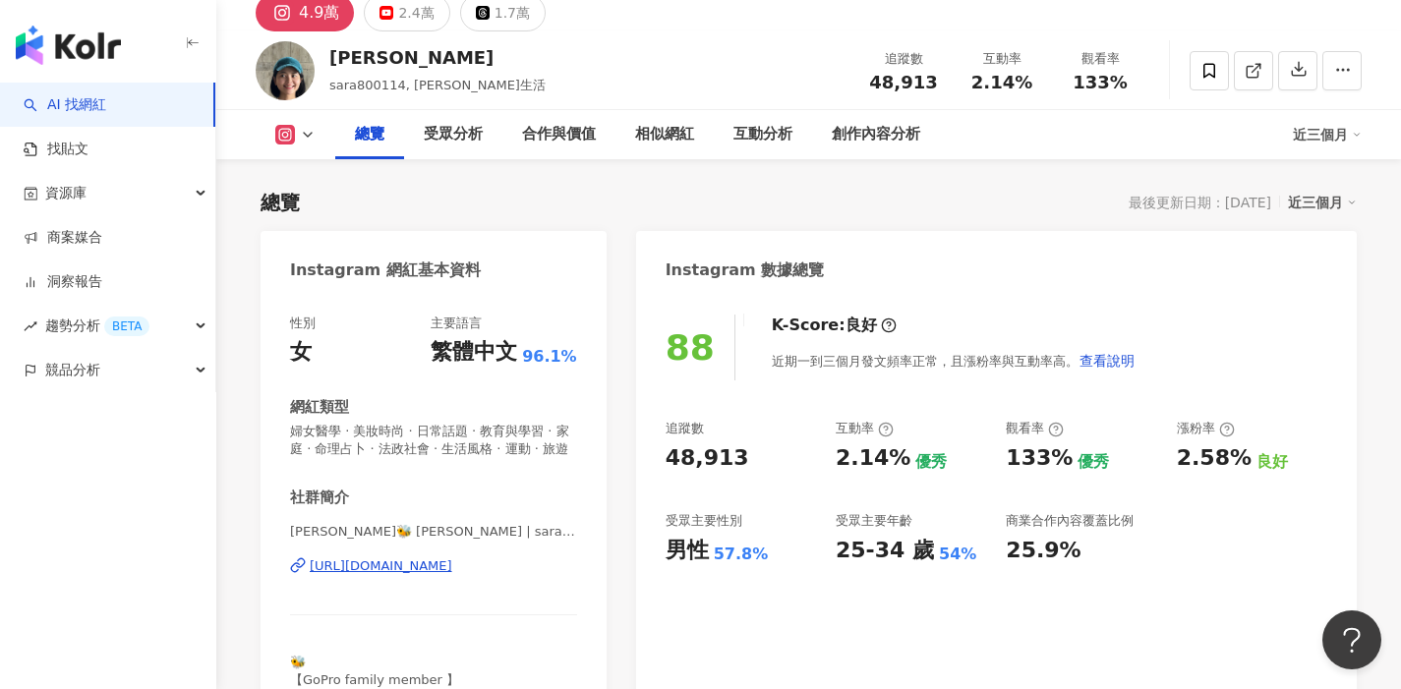
click at [452, 566] on div "https://www.instagram.com/sara800114/" at bounding box center [381, 567] width 143 height 18
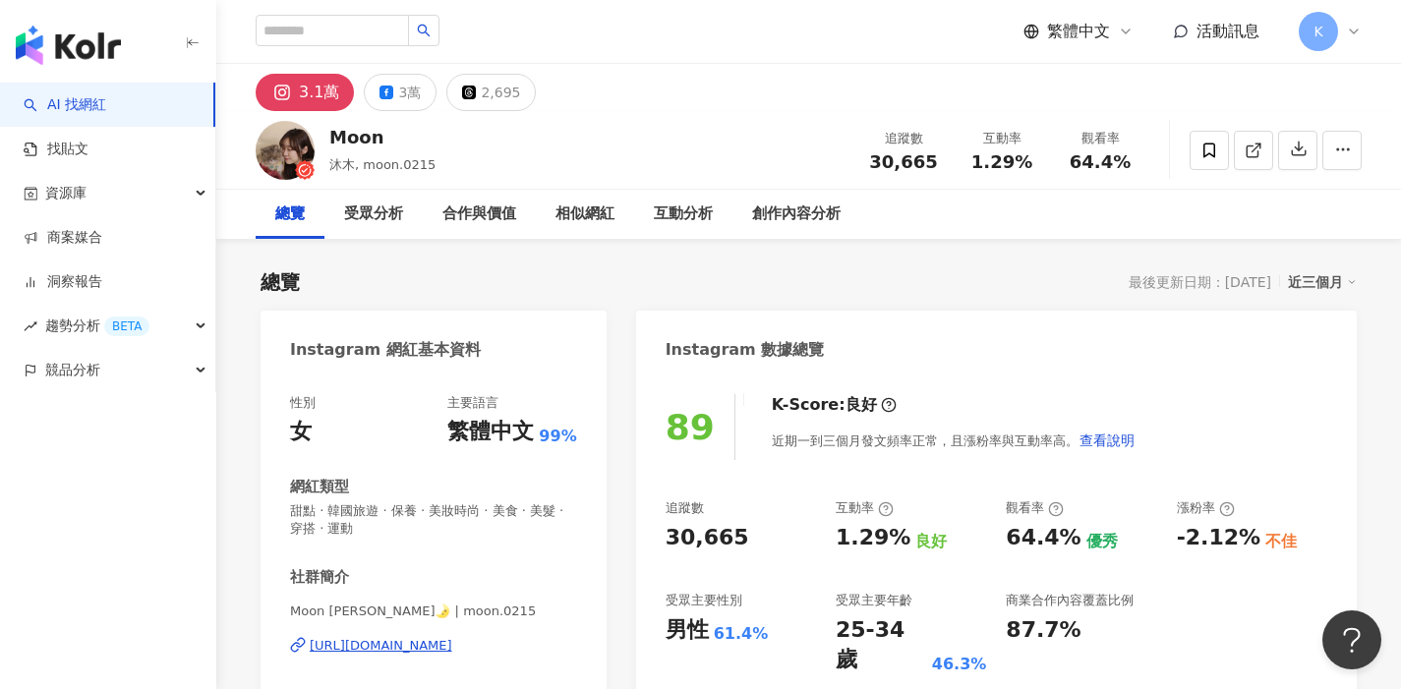
click at [427, 645] on div "https://www.instagram.com/moon.0215/" at bounding box center [381, 646] width 143 height 18
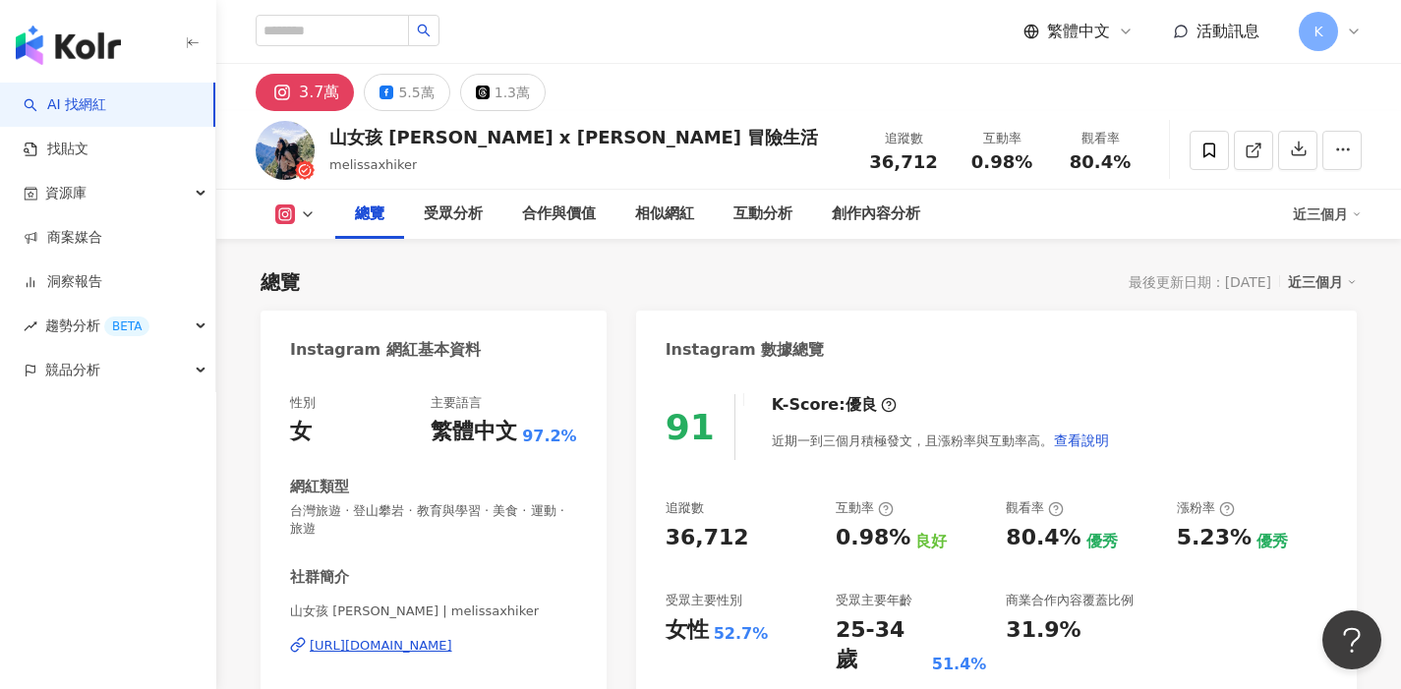
click at [452, 648] on div "https://www.instagram.com/melissaxhiker/" at bounding box center [381, 646] width 143 height 18
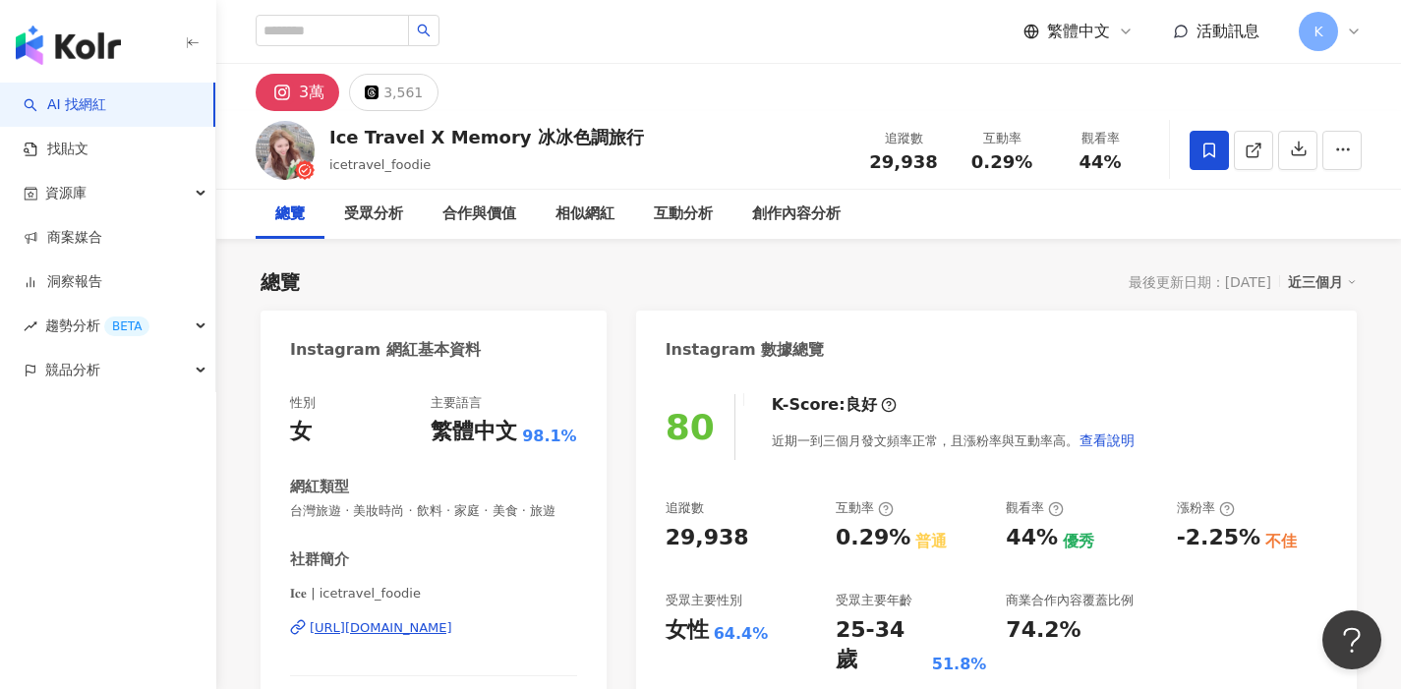
scroll to position [38, 0]
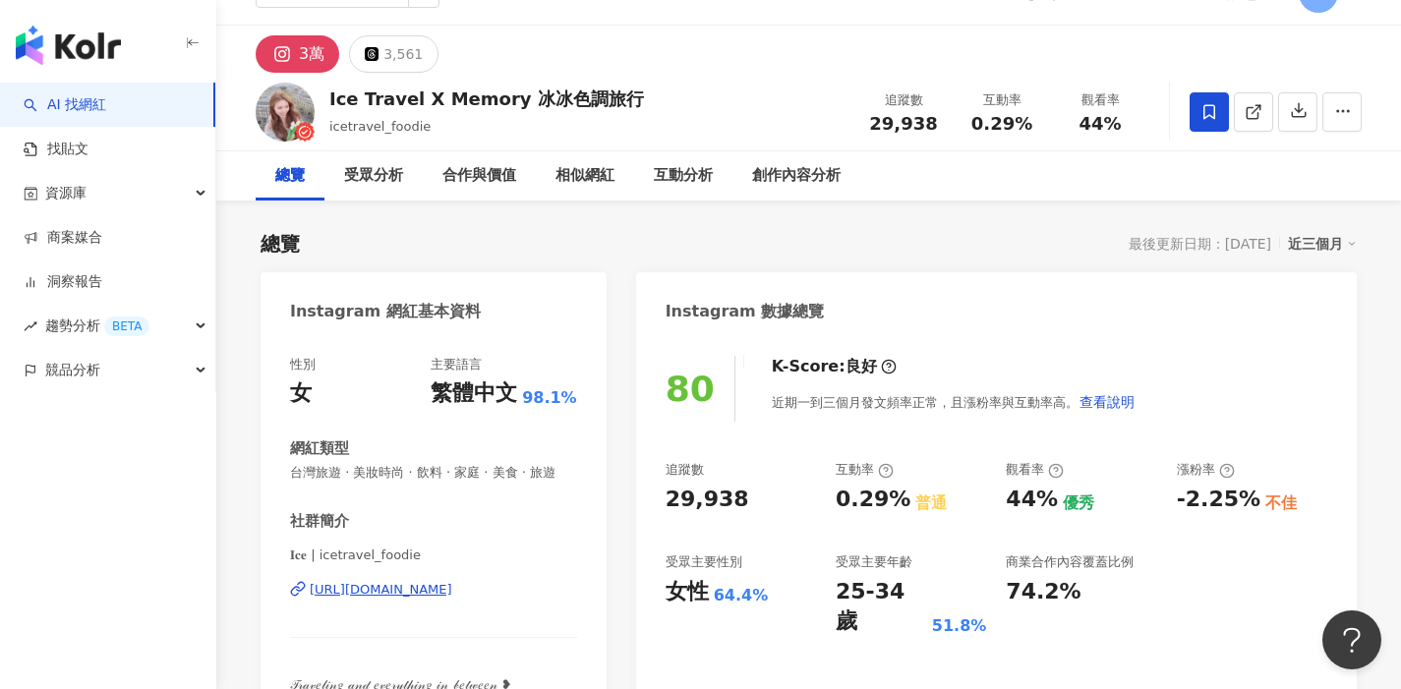
click at [452, 591] on div "[URL][DOMAIN_NAME]" at bounding box center [381, 590] width 143 height 18
